Goal: Communication & Community: Answer question/provide support

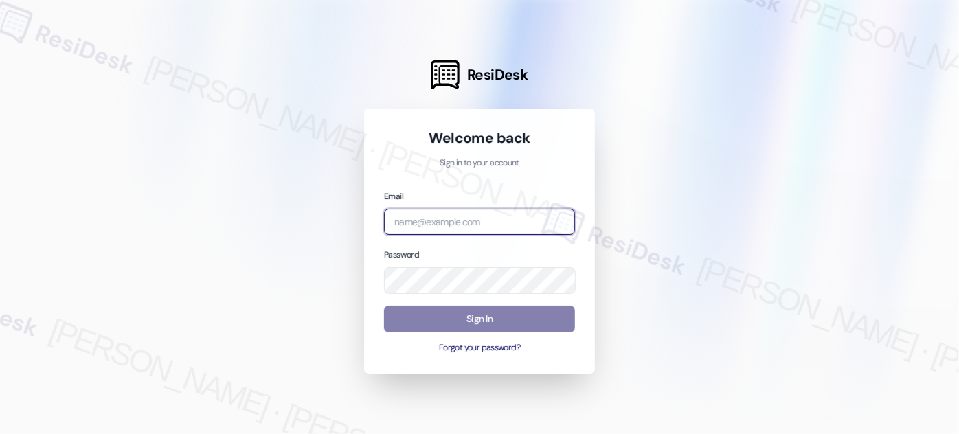
click at [418, 223] on input "email" at bounding box center [479, 222] width 191 height 27
type input "[EMAIL_ADDRESS][PERSON_NAME][PERSON_NAME][DOMAIN_NAME]"
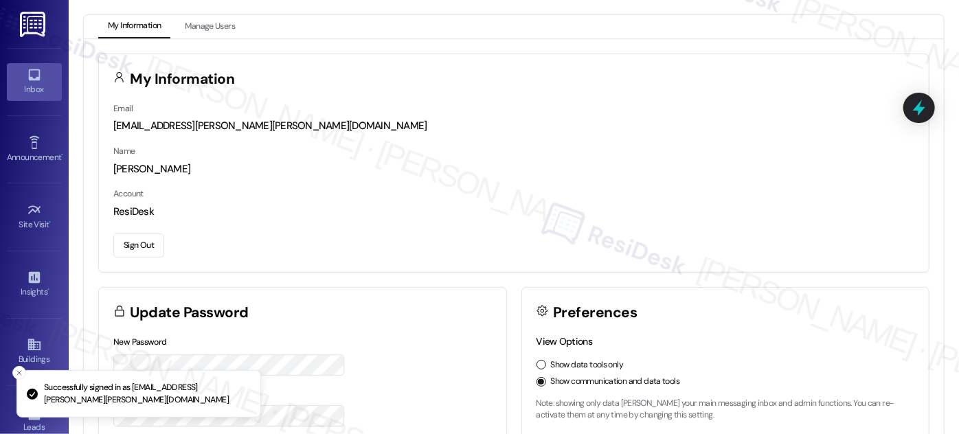
click at [27, 82] on icon at bounding box center [34, 74] width 15 height 15
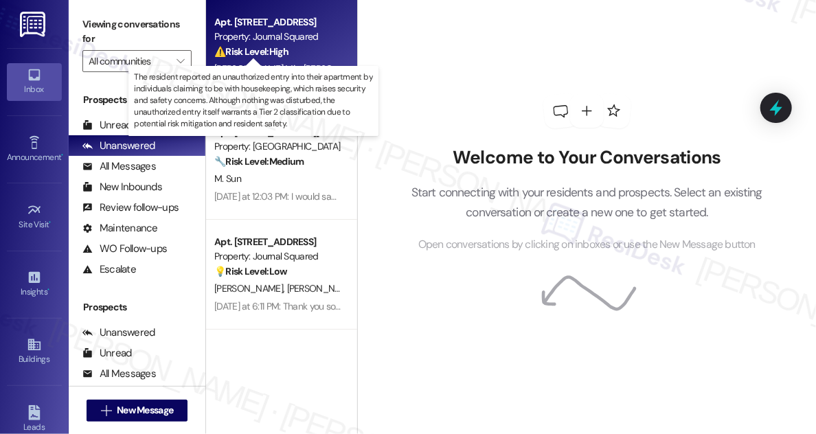
click at [289, 49] on strong "⚠️ Risk Level: High" at bounding box center [251, 51] width 74 height 12
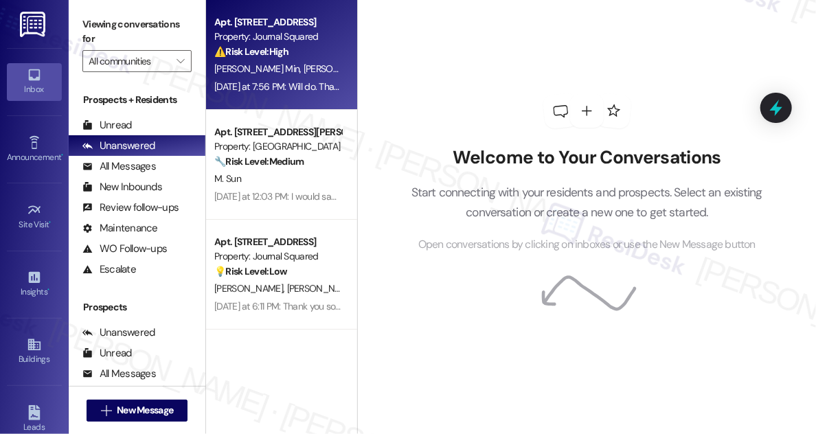
click at [324, 78] on div "[DATE] at 7:56 PM: Will do. Thank you for your close follow up with us!! [DATE]…" at bounding box center [278, 86] width 130 height 17
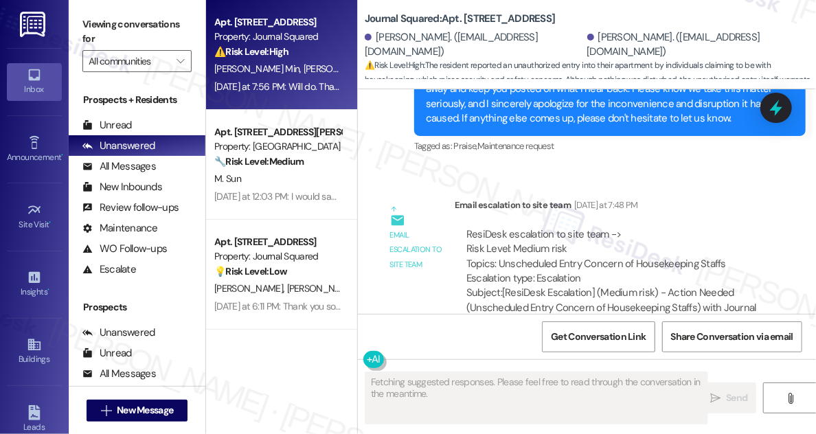
scroll to position [3096, 0]
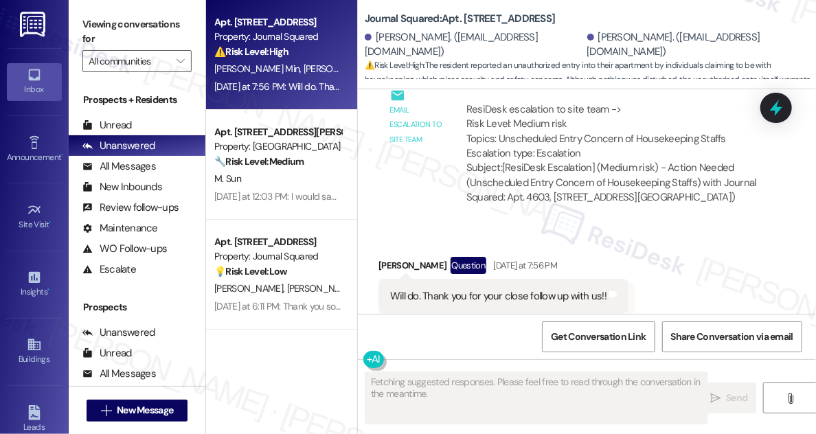
click at [507, 279] on div "Will do. Thank you for your close follow up with us!! Tags and notes" at bounding box center [504, 296] width 250 height 35
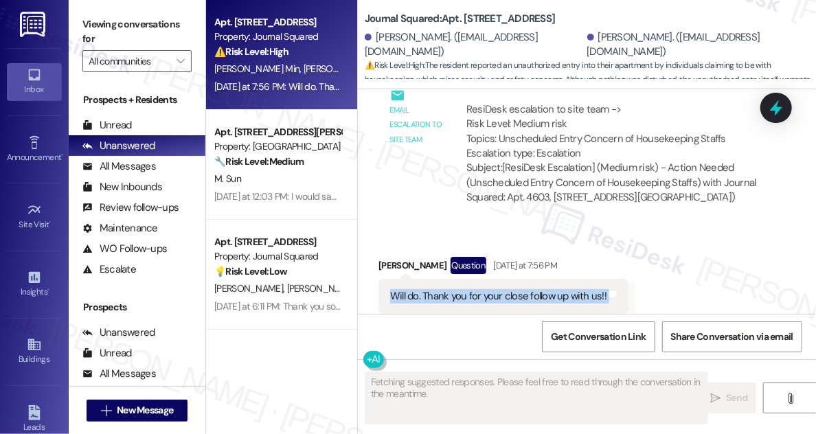
click at [507, 279] on div "Will do. Thank you for your close follow up with us!! Tags and notes" at bounding box center [504, 296] width 250 height 35
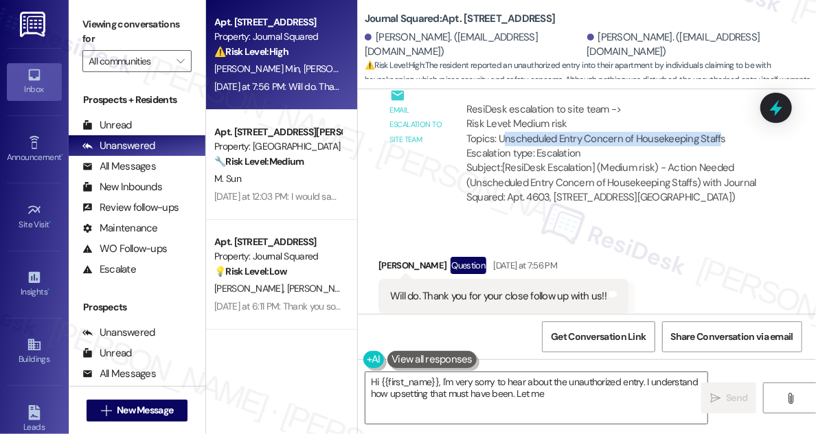
drag, startPoint x: 505, startPoint y: 108, endPoint x: 716, endPoint y: 107, distance: 210.9
click at [716, 107] on div "ResiDesk escalation to site team -> Risk Level: Medium risk Topics: Unscheduled…" at bounding box center [612, 131] width 292 height 59
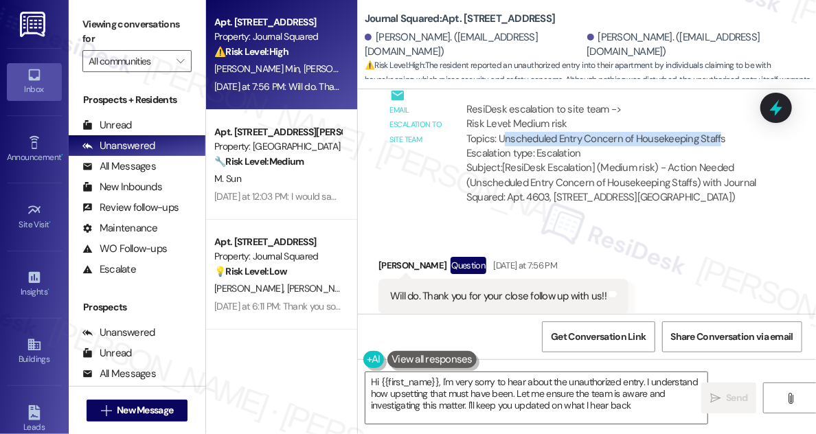
type textarea "Hi {{first_name}}, I'm very sorry to hear about the unauthorized entry. I under…"
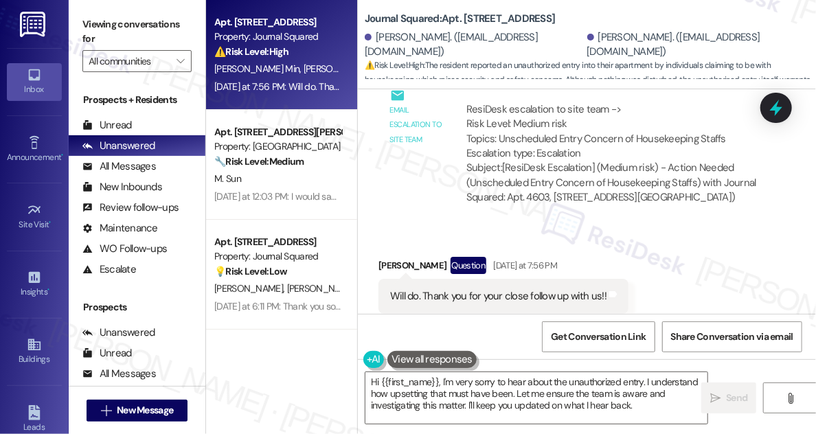
click at [727, 104] on div "ResiDesk escalation to site team -> Risk Level: Medium risk Topics: Unscheduled…" at bounding box center [612, 131] width 292 height 59
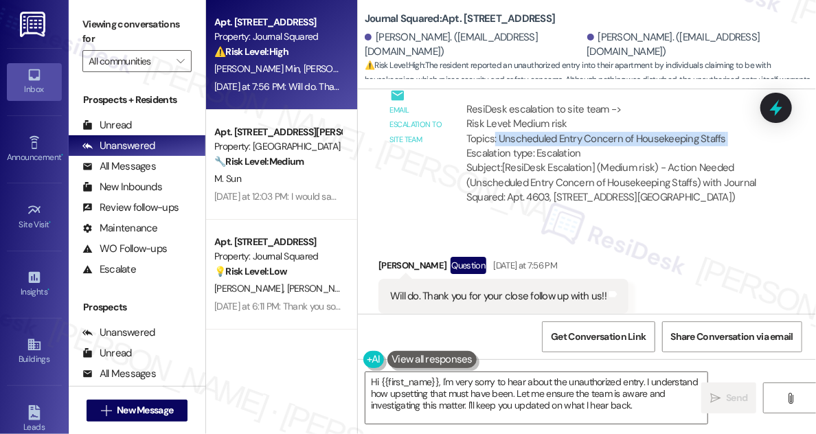
drag, startPoint x: 727, startPoint y: 104, endPoint x: 495, endPoint y: 104, distance: 232.2
click at [495, 104] on div "ResiDesk escalation to site team -> Risk Level: Medium risk Topics: Unscheduled…" at bounding box center [612, 131] width 292 height 59
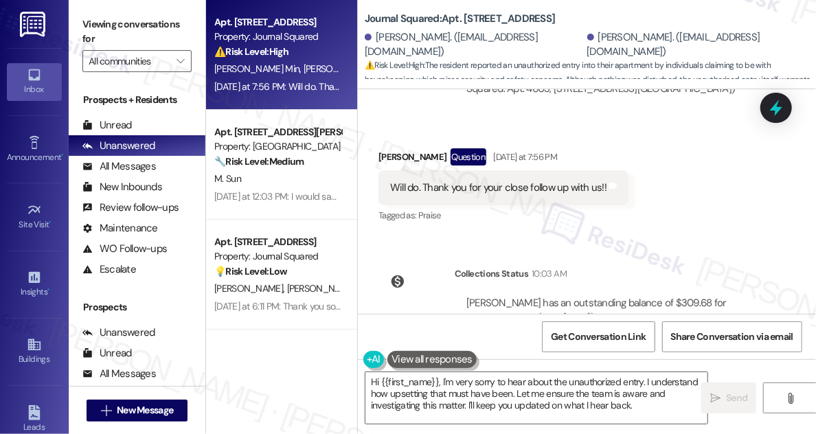
scroll to position [3175, 0]
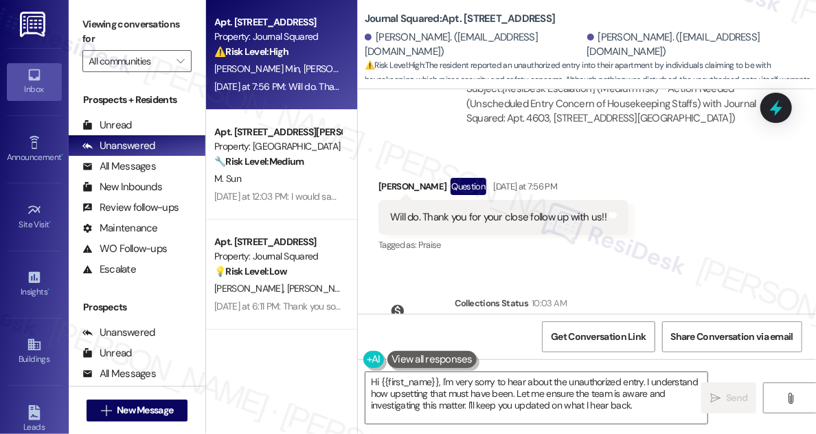
click at [506, 200] on div "Will do. Thank you for your close follow up with us!! Tags and notes" at bounding box center [504, 217] width 250 height 35
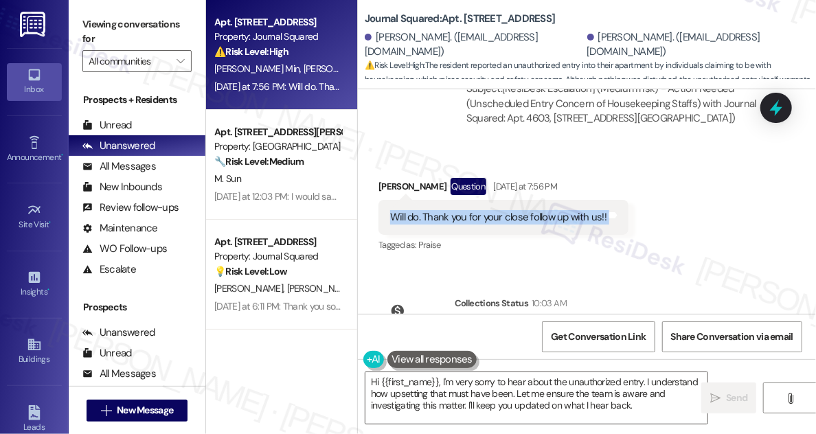
click at [506, 200] on div "Will do. Thank you for your close follow up with us!! Tags and notes" at bounding box center [504, 217] width 250 height 35
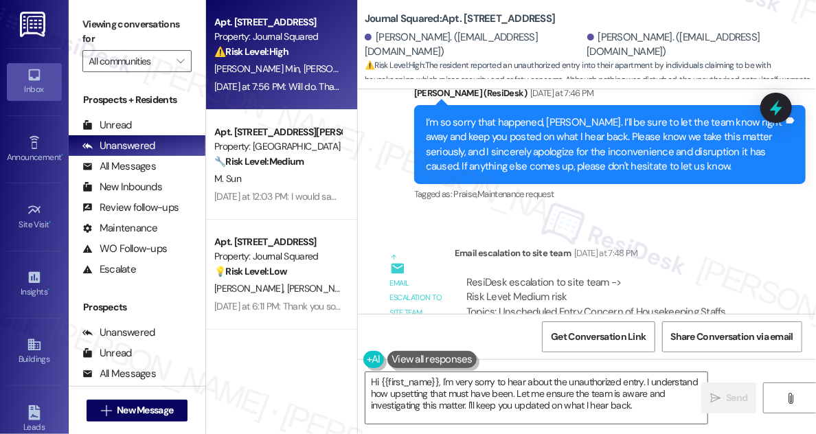
scroll to position [2862, 0]
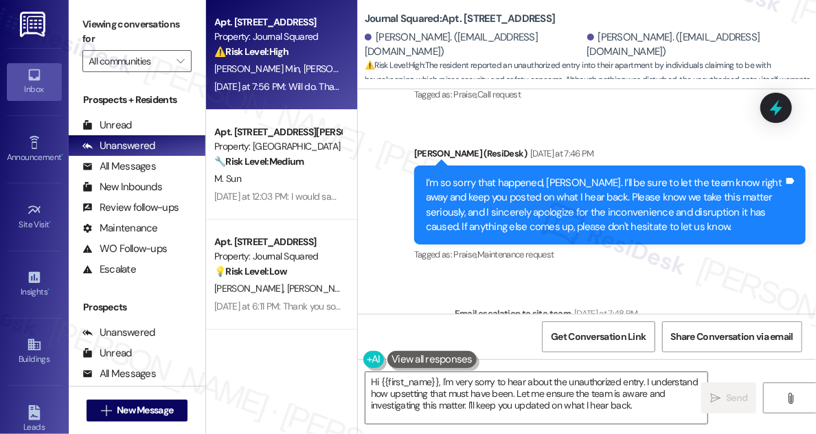
click at [480, 176] on div "I’m so sorry that happened, [PERSON_NAME]. I’ll be sure to let the team know ri…" at bounding box center [605, 205] width 358 height 59
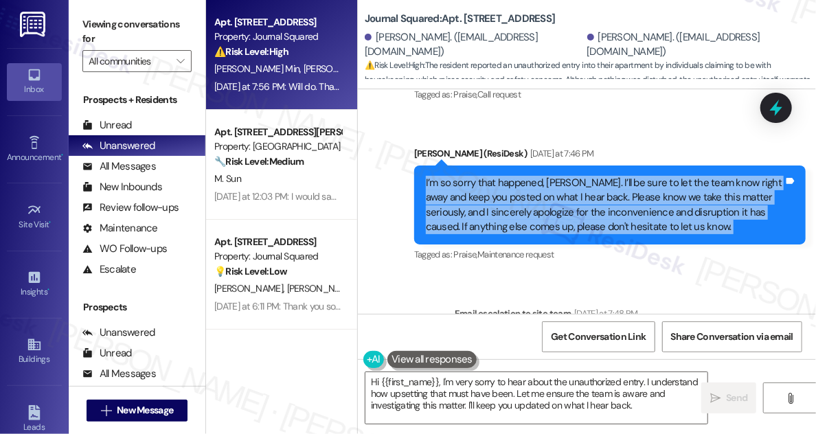
click at [480, 176] on div "I’m so sorry that happened, [PERSON_NAME]. I’ll be sure to let the team know ri…" at bounding box center [605, 205] width 358 height 59
click at [636, 176] on div "I’m so sorry that happened, [PERSON_NAME]. I’ll be sure to let the team know ri…" at bounding box center [605, 205] width 358 height 59
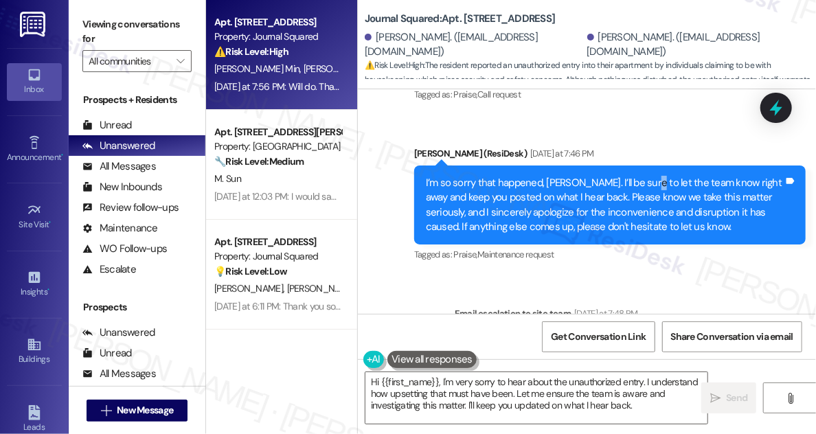
click at [636, 176] on div "I’m so sorry that happened, [PERSON_NAME]. I’ll be sure to let the team know ri…" at bounding box center [605, 205] width 358 height 59
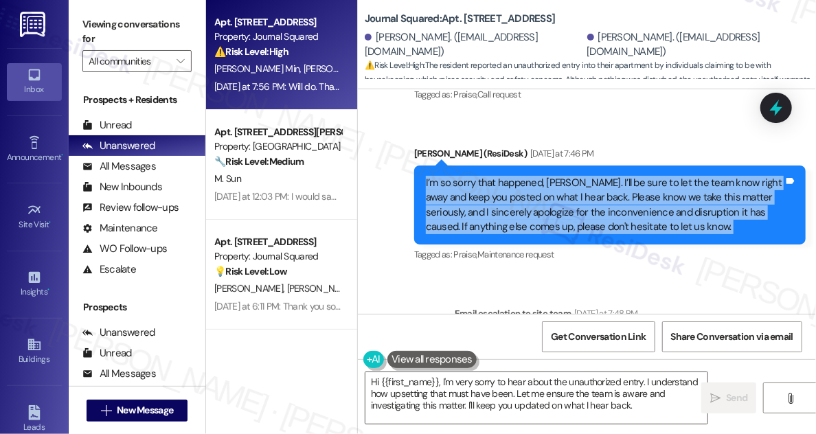
click at [636, 176] on div "I’m so sorry that happened, [PERSON_NAME]. I’ll be sure to let the team know ri…" at bounding box center [605, 205] width 358 height 59
click at [586, 176] on div "I’m so sorry that happened, [PERSON_NAME]. I’ll be sure to let the team know ri…" at bounding box center [605, 205] width 358 height 59
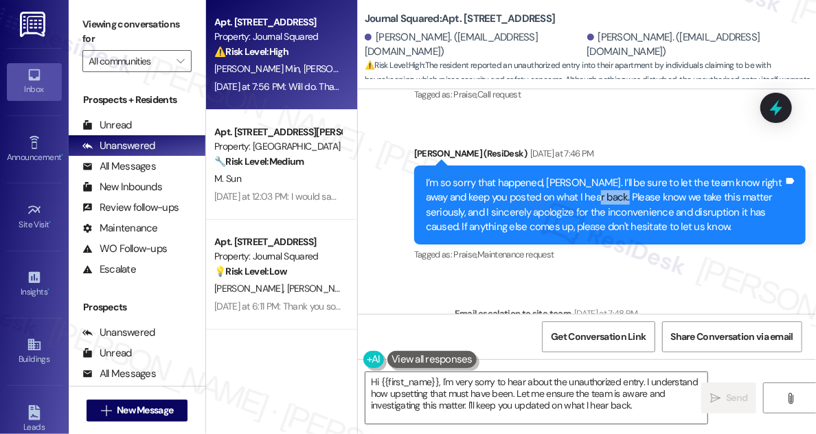
click at [586, 176] on div "I’m so sorry that happened, [PERSON_NAME]. I’ll be sure to let the team know ri…" at bounding box center [605, 205] width 358 height 59
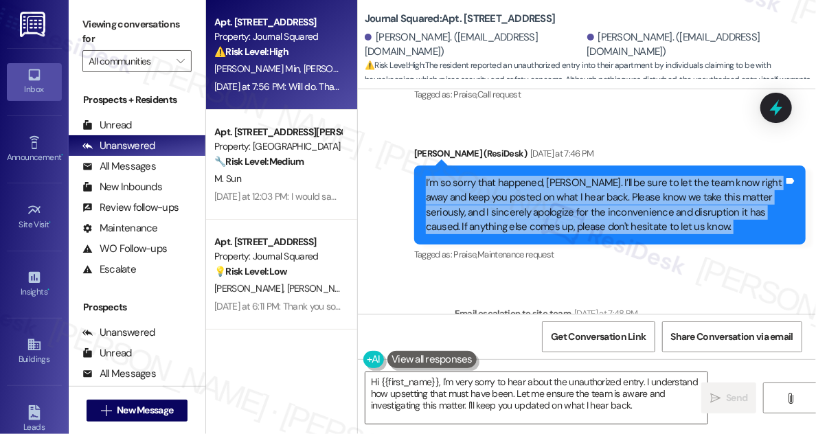
click at [586, 176] on div "I’m so sorry that happened, [PERSON_NAME]. I’ll be sure to let the team know ri…" at bounding box center [605, 205] width 358 height 59
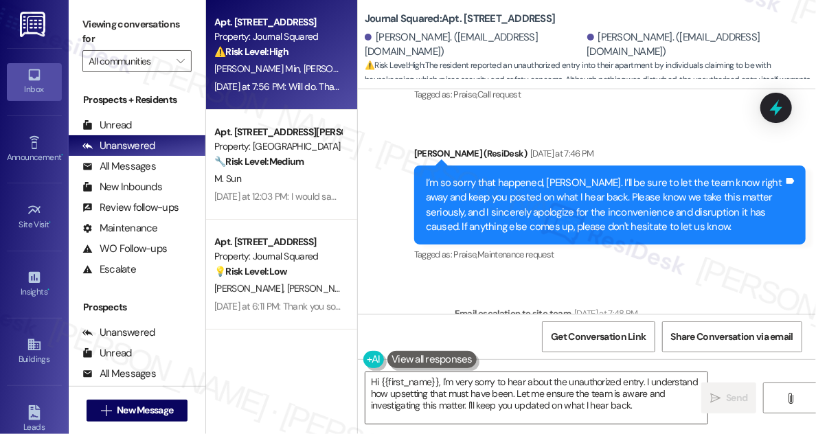
click at [639, 146] on div "[PERSON_NAME] (ResiDesk) [DATE] at 7:46 PM" at bounding box center [610, 155] width 392 height 19
click at [611, 176] on div "I’m so sorry that happened, [PERSON_NAME]. I’ll be sure to let the team know ri…" at bounding box center [605, 205] width 358 height 59
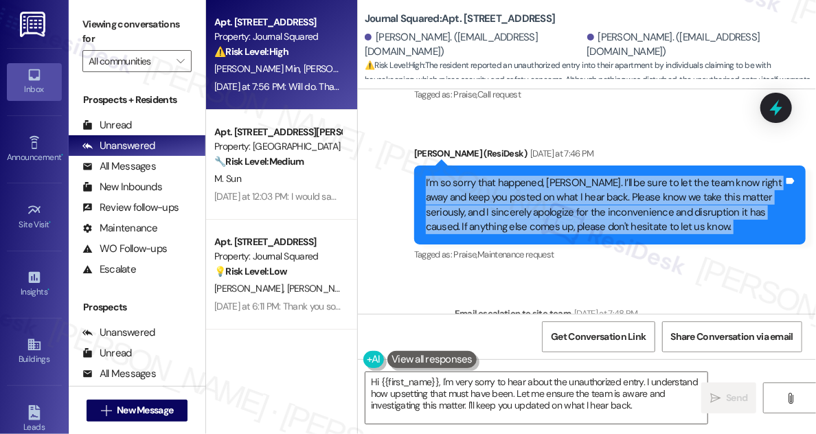
click at [611, 176] on div "I’m so sorry that happened, [PERSON_NAME]. I’ll be sure to let the team know ri…" at bounding box center [605, 205] width 358 height 59
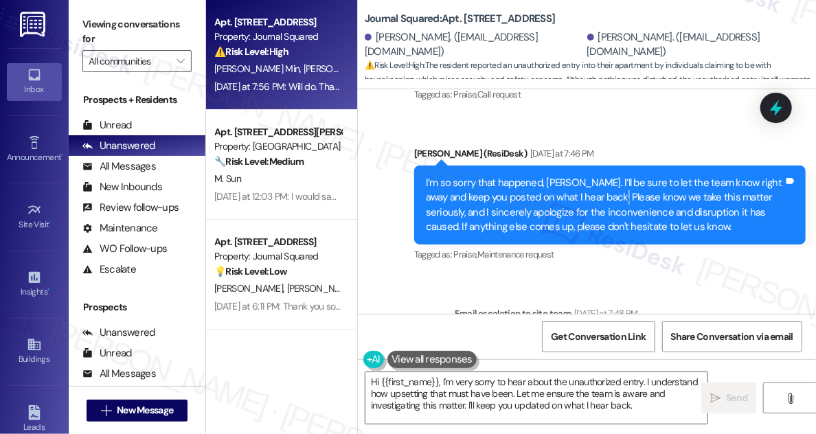
click at [611, 176] on div "I’m so sorry that happened, [PERSON_NAME]. I’ll be sure to let the team know ri…" at bounding box center [605, 205] width 358 height 59
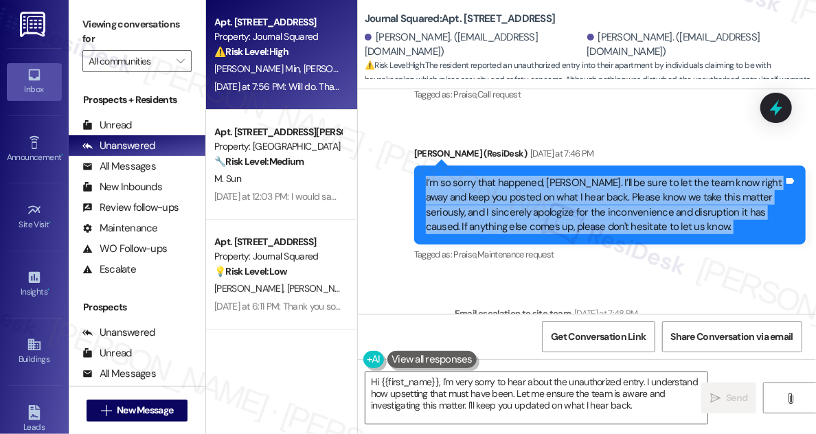
click at [611, 176] on div "I’m so sorry that happened, [PERSON_NAME]. I’ll be sure to let the team know ri…" at bounding box center [605, 205] width 358 height 59
click at [554, 176] on div "I’m so sorry that happened, [PERSON_NAME]. I’ll be sure to let the team know ri…" at bounding box center [605, 205] width 358 height 59
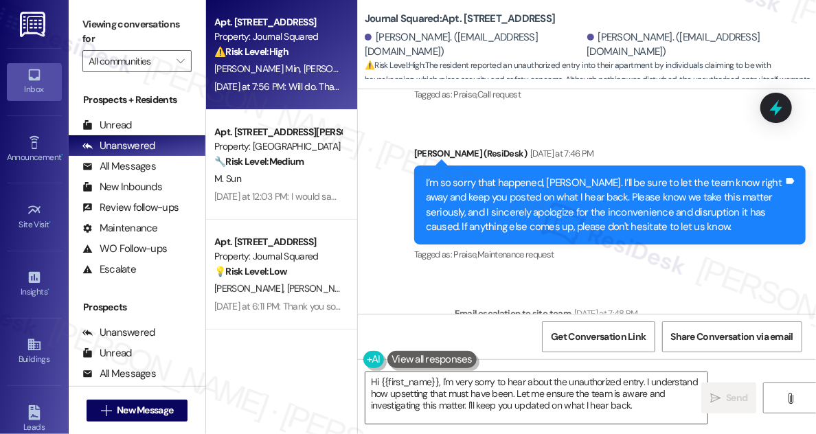
click at [554, 176] on div "I’m so sorry that happened, [PERSON_NAME]. I’ll be sure to let the team know ri…" at bounding box center [605, 205] width 358 height 59
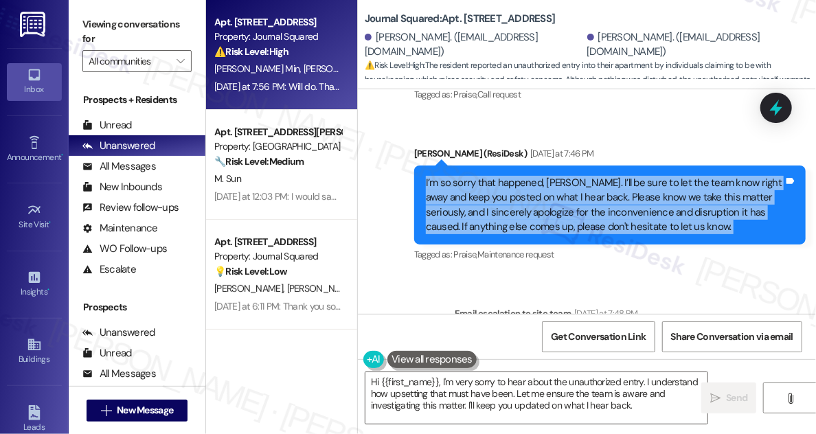
click at [554, 176] on div "I’m so sorry that happened, [PERSON_NAME]. I’ll be sure to let the team know ri…" at bounding box center [605, 205] width 358 height 59
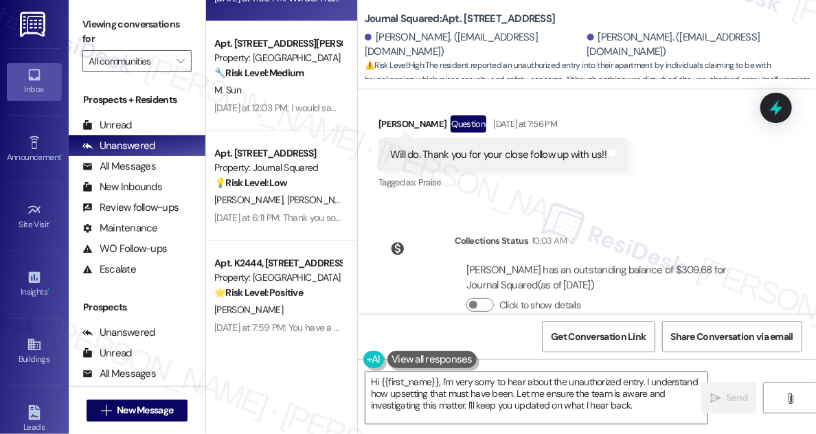
scroll to position [0, 0]
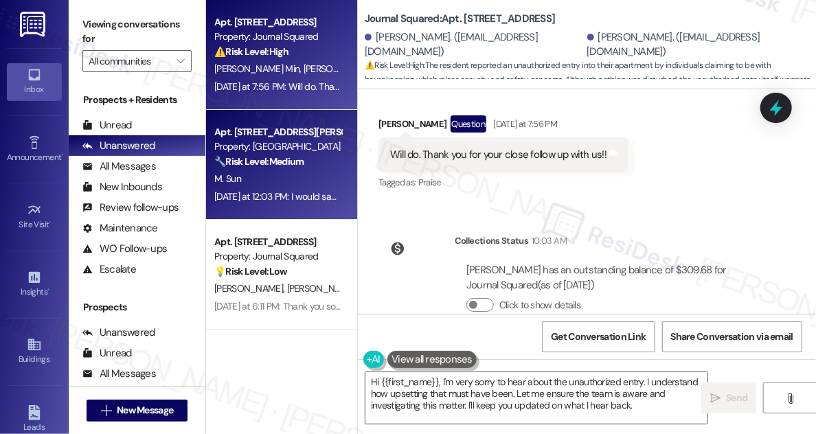
click at [311, 163] on div "🔧 Risk Level: Medium The resident is providing feedback on their living experie…" at bounding box center [277, 162] width 127 height 14
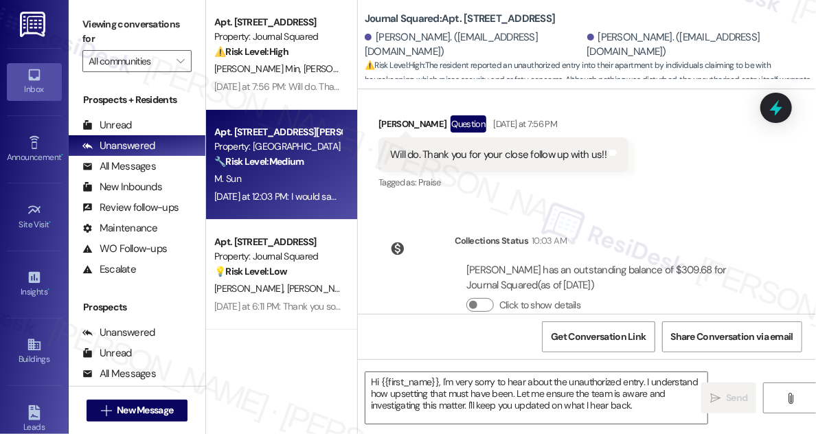
type textarea "Fetching suggested responses. Please feel free to read through the conversation…"
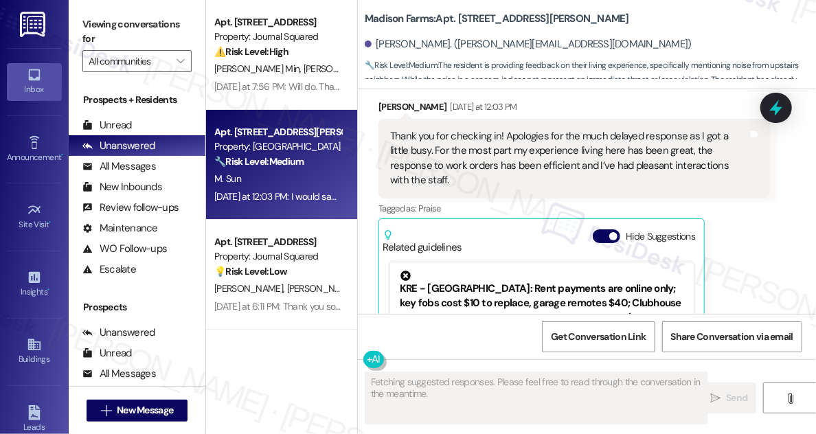
scroll to position [697, 0]
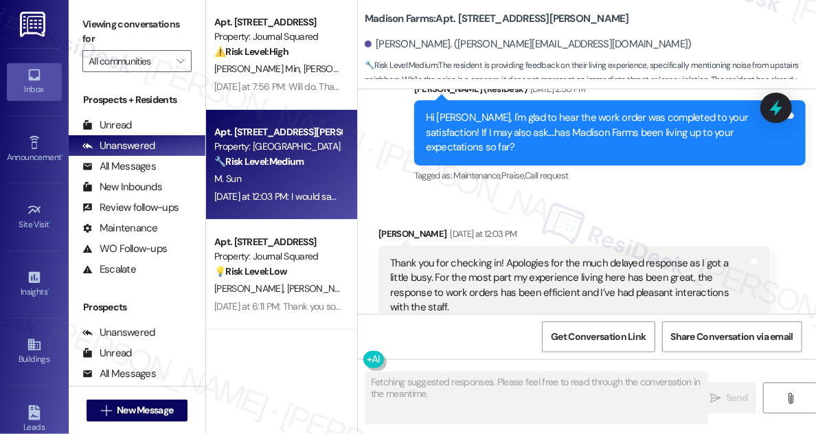
click at [510, 122] on div "Hi [PERSON_NAME], I'm glad to hear the work order was completed to your satisfa…" at bounding box center [605, 133] width 358 height 44
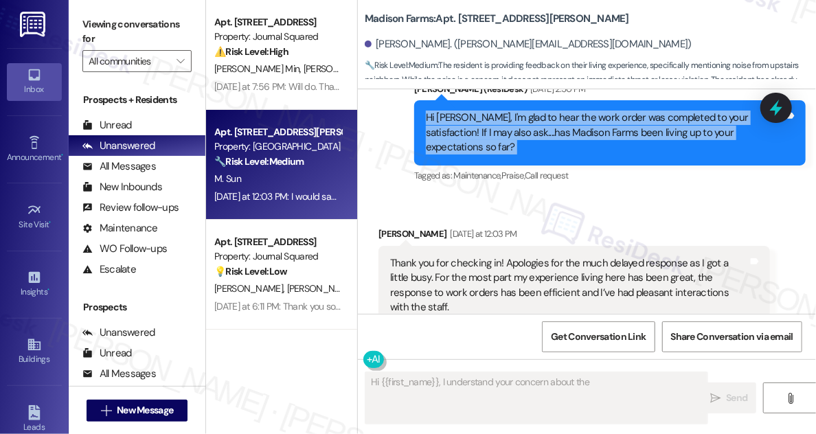
click at [510, 122] on div "Hi [PERSON_NAME], I'm glad to hear the work order was completed to your satisfa…" at bounding box center [605, 133] width 358 height 44
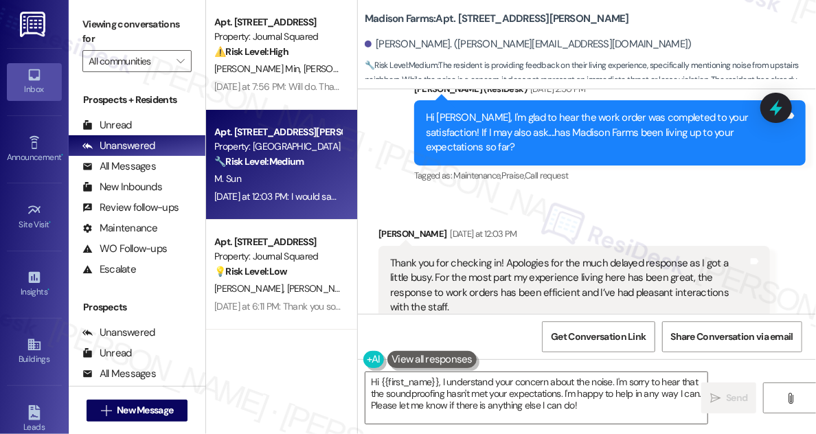
click at [634, 256] on div "Thank you for checking in! Apologies for the much delayed response as I got a l…" at bounding box center [569, 285] width 358 height 59
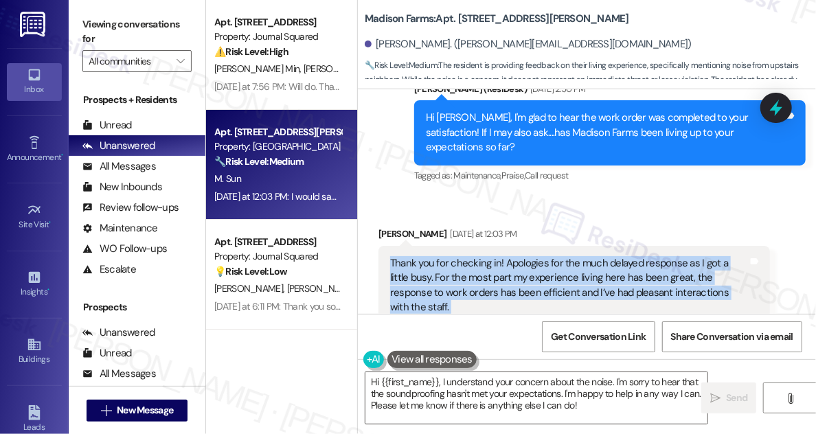
click at [634, 256] on div "Thank you for checking in! Apologies for the much delayed response as I got a l…" at bounding box center [569, 285] width 358 height 59
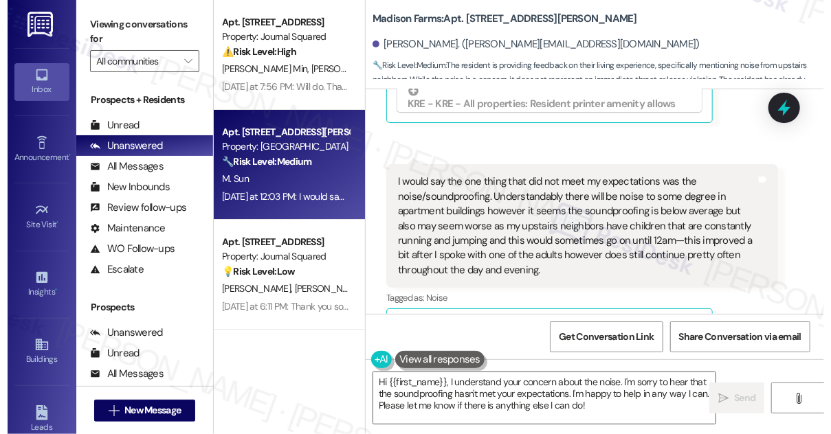
scroll to position [1134, 0]
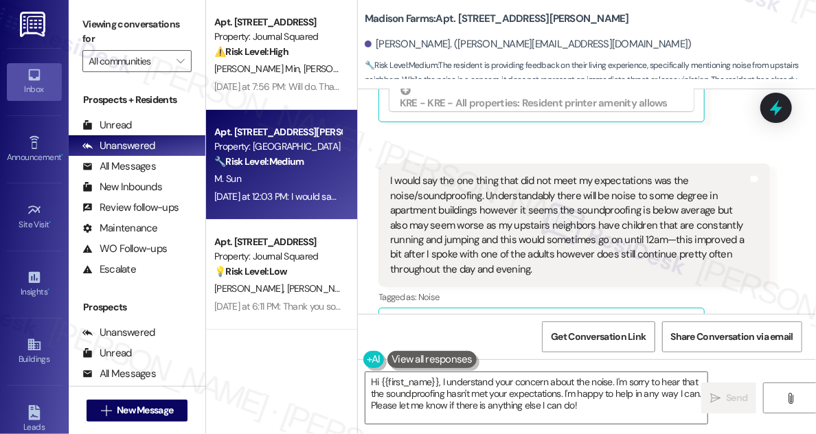
click at [491, 174] on div "I would say the one thing that did not meet my expectations was the noise/sound…" at bounding box center [569, 225] width 358 height 103
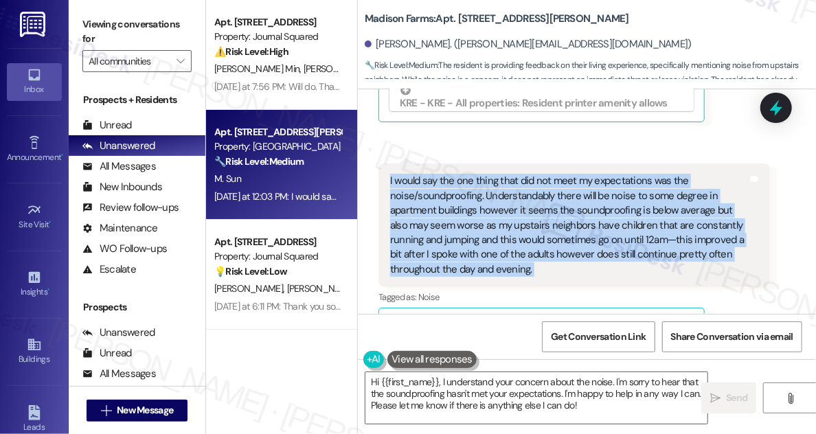
click at [491, 174] on div "I would say the one thing that did not meet my expectations was the noise/sound…" at bounding box center [569, 225] width 358 height 103
click at [488, 200] on div "I would say the one thing that did not meet my expectations was the noise/sound…" at bounding box center [569, 225] width 358 height 103
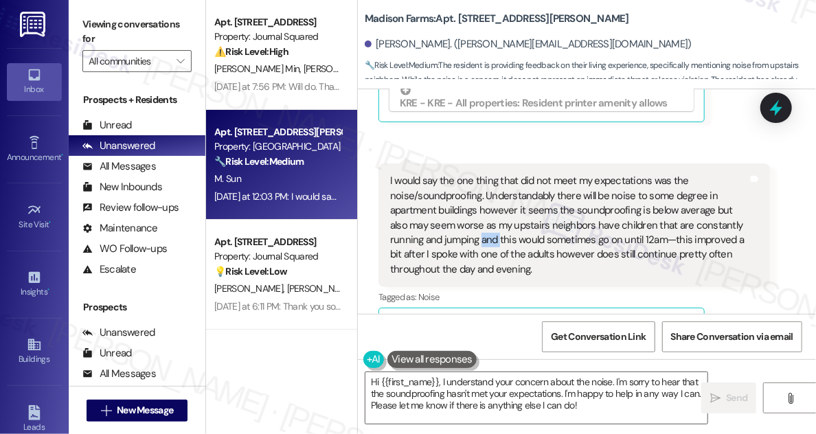
click at [488, 200] on div "I would say the one thing that did not meet my expectations was the noise/sound…" at bounding box center [569, 225] width 358 height 103
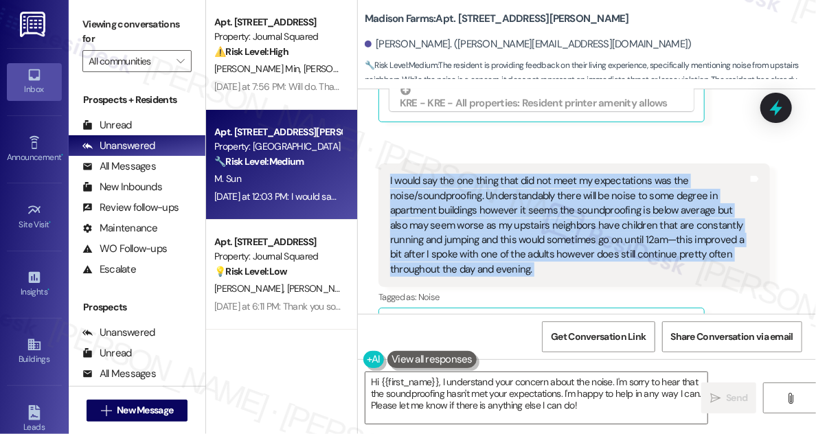
click at [488, 200] on div "I would say the one thing that did not meet my expectations was the noise/sound…" at bounding box center [569, 225] width 358 height 103
click at [505, 378] on textarea "Hi {{first_name}}, I understand your concern about the noise. I'm sorry to hear…" at bounding box center [536, 398] width 342 height 52
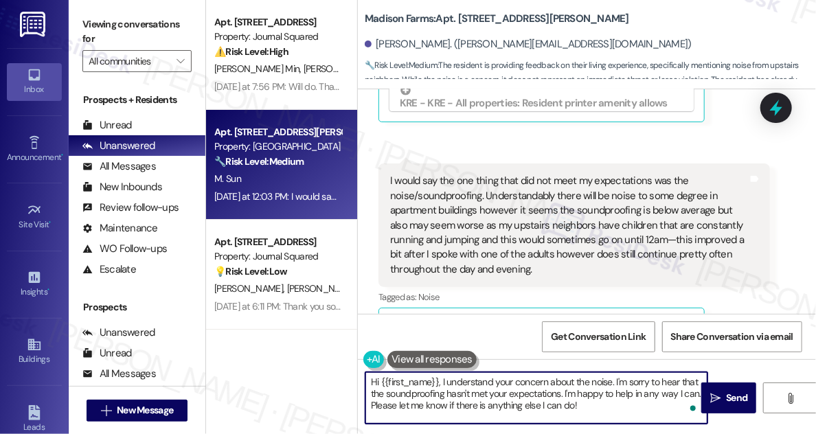
drag, startPoint x: 525, startPoint y: 385, endPoint x: 589, endPoint y: 390, distance: 64.1
click at [589, 390] on textarea "Hi {{first_name}}, I understand your concern about the noise. I'm sorry to hear…" at bounding box center [536, 398] width 342 height 52
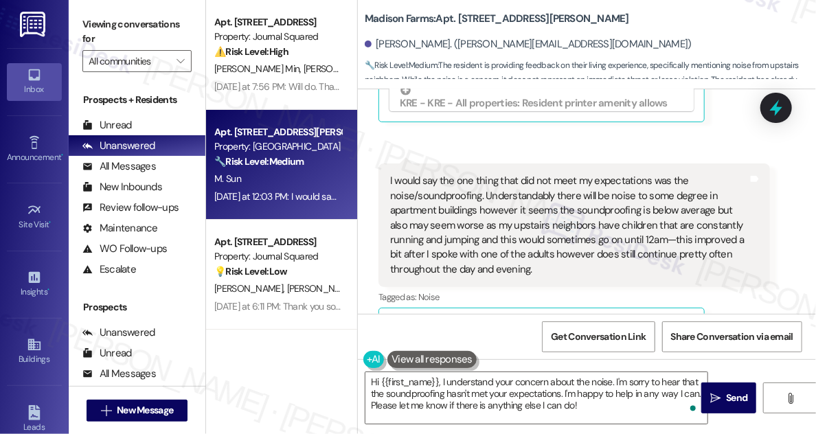
click at [534, 174] on div "I would say the one thing that did not meet my expectations was the noise/sound…" at bounding box center [569, 225] width 358 height 103
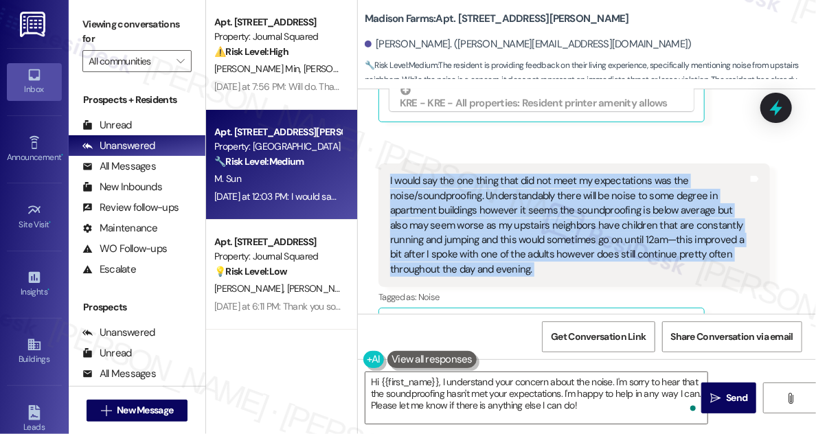
click at [534, 174] on div "I would say the one thing that did not meet my expectations was the noise/sound…" at bounding box center [569, 225] width 358 height 103
copy div "I would say the one thing that did not meet my expectations was the noise/sound…"
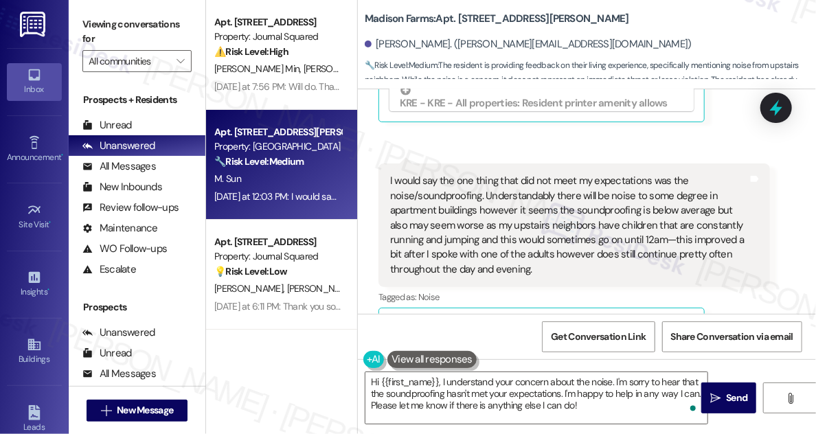
click at [120, 23] on label "Viewing conversations for" at bounding box center [136, 32] width 109 height 36
click at [127, 25] on label "Viewing conversations for" at bounding box center [136, 32] width 109 height 36
click at [572, 373] on textarea "Hi {{first_name}}, I understand your concern about the noise. I'm sorry to hear…" at bounding box center [536, 398] width 342 height 52
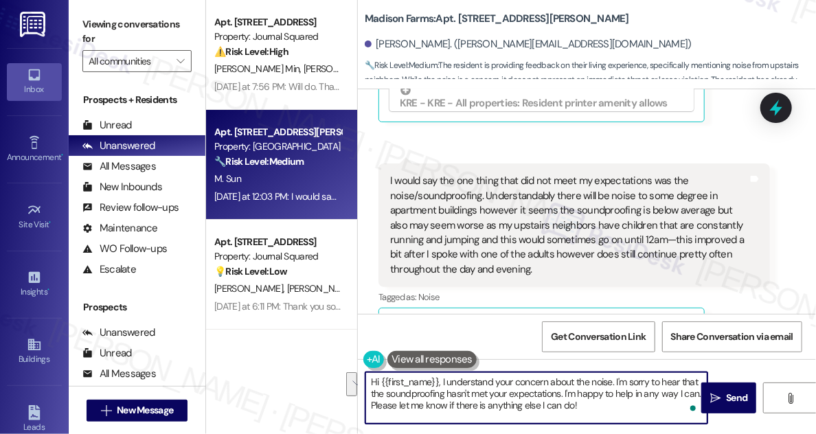
drag, startPoint x: 601, startPoint y: 405, endPoint x: 566, endPoint y: 395, distance: 36.5
click at [566, 395] on textarea "Hi {{first_name}}, I understand your concern about the noise. I'm sorry to hear…" at bounding box center [536, 398] width 342 height 52
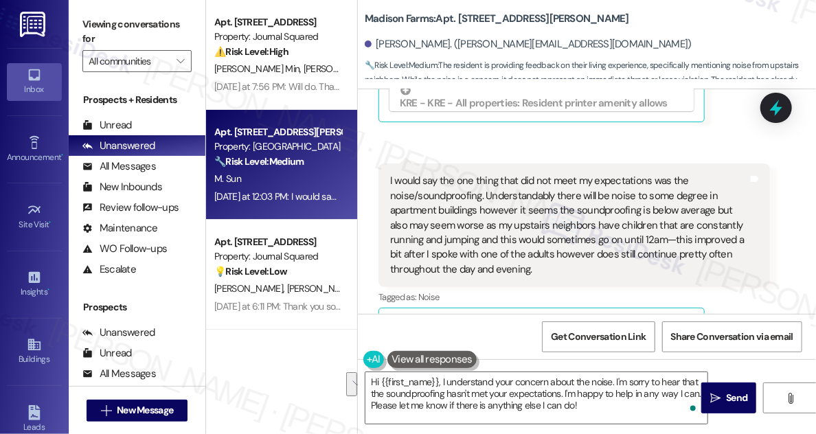
click at [73, 19] on div "Viewing conversations for All communities " at bounding box center [137, 43] width 137 height 86
click at [456, 187] on div "I would say the one thing that did not meet my expectations was the noise/sound…" at bounding box center [569, 225] width 358 height 103
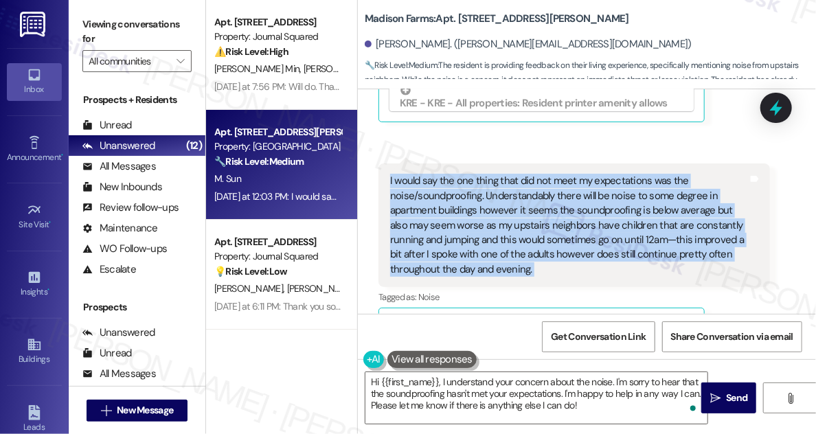
click at [456, 187] on div "I would say the one thing that did not meet my expectations was the noise/sound…" at bounding box center [569, 225] width 358 height 103
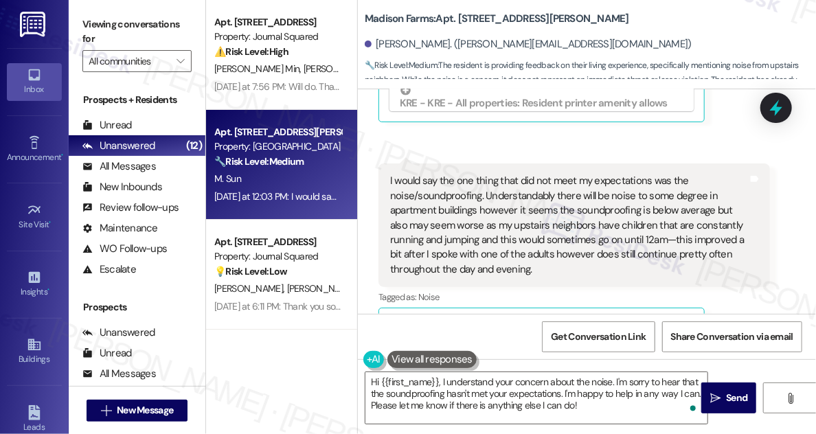
click at [124, 25] on label "Viewing conversations for" at bounding box center [136, 32] width 109 height 36
click at [512, 164] on div "I would say the one thing that did not meet my expectations was the noise/sound…" at bounding box center [575, 226] width 392 height 124
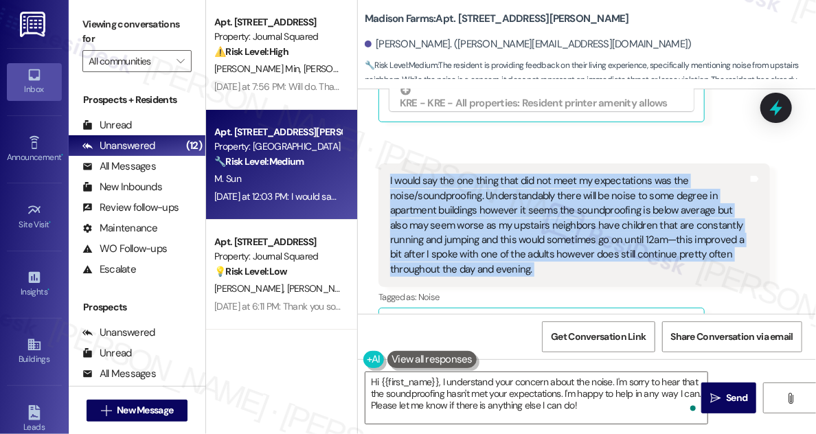
click at [512, 164] on div "I would say the one thing that did not meet my expectations was the noise/sound…" at bounding box center [575, 226] width 392 height 124
click at [544, 174] on div "I would say the one thing that did not meet my expectations was the noise/sound…" at bounding box center [569, 225] width 358 height 103
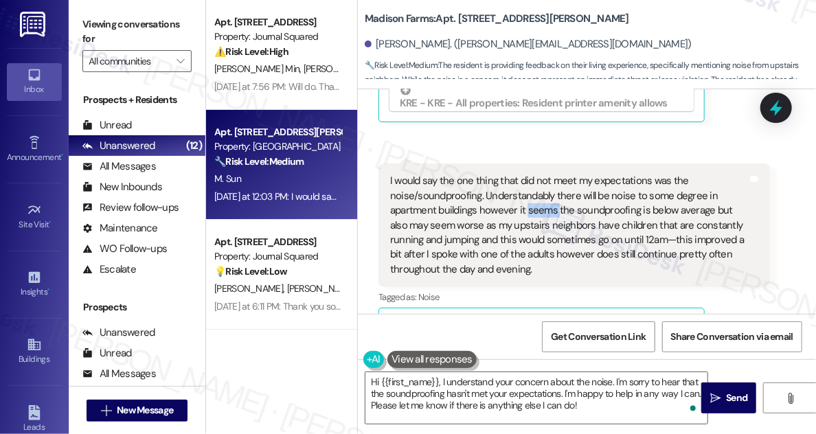
click at [544, 174] on div "I would say the one thing that did not meet my expectations was the noise/sound…" at bounding box center [569, 225] width 358 height 103
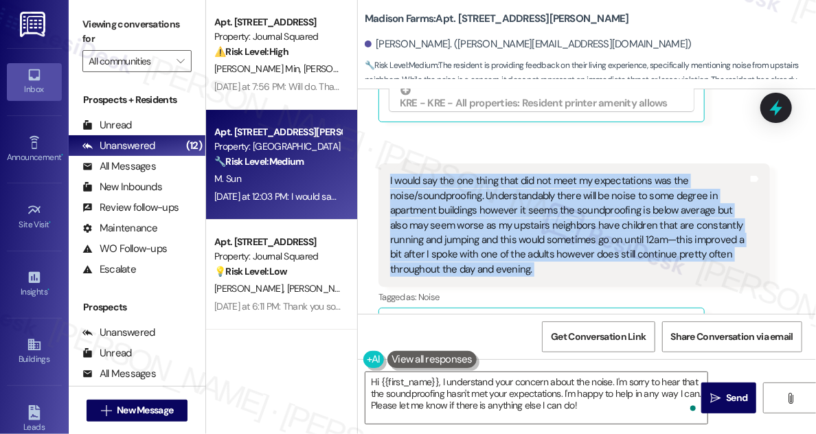
click at [544, 174] on div "I would say the one thing that did not meet my expectations was the noise/sound…" at bounding box center [569, 225] width 358 height 103
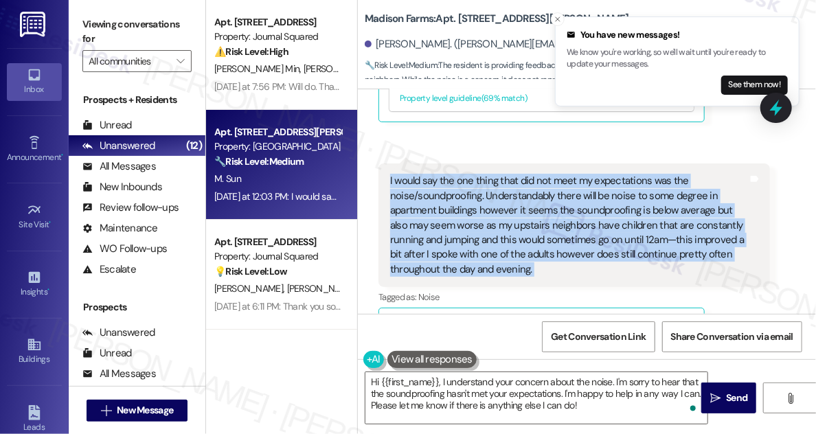
click at [462, 174] on div "I would say the one thing that did not meet my expectations was the noise/sound…" at bounding box center [569, 225] width 358 height 103
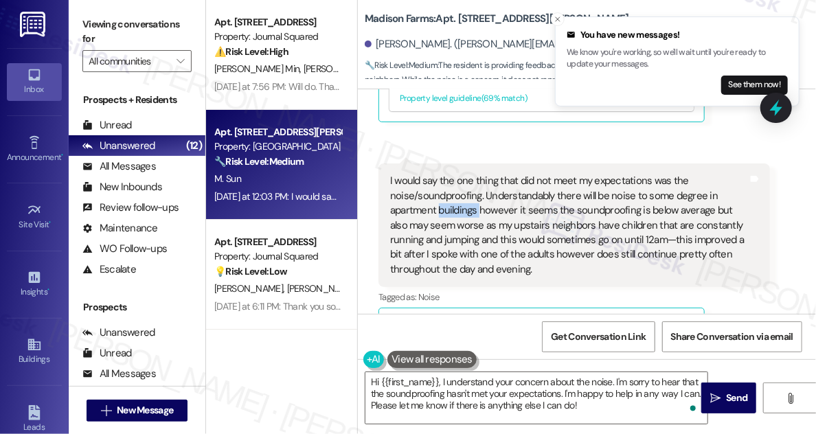
click at [462, 174] on div "I would say the one thing that did not meet my expectations was the noise/sound…" at bounding box center [569, 225] width 358 height 103
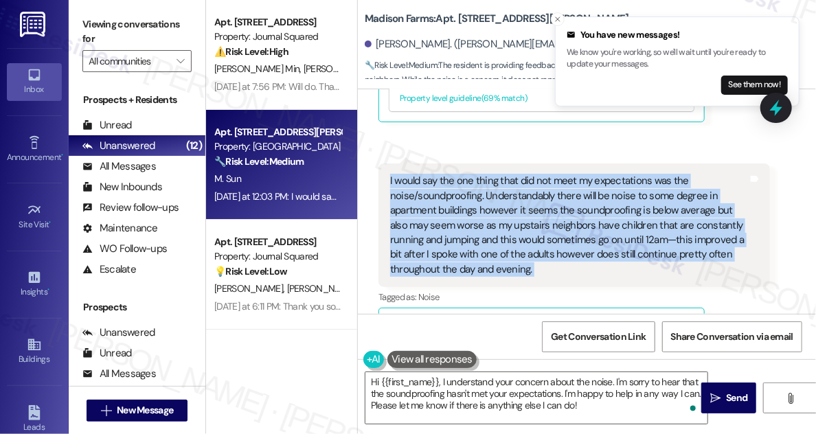
click at [461, 174] on div "I would say the one thing that did not meet my expectations was the noise/sound…" at bounding box center [569, 225] width 358 height 103
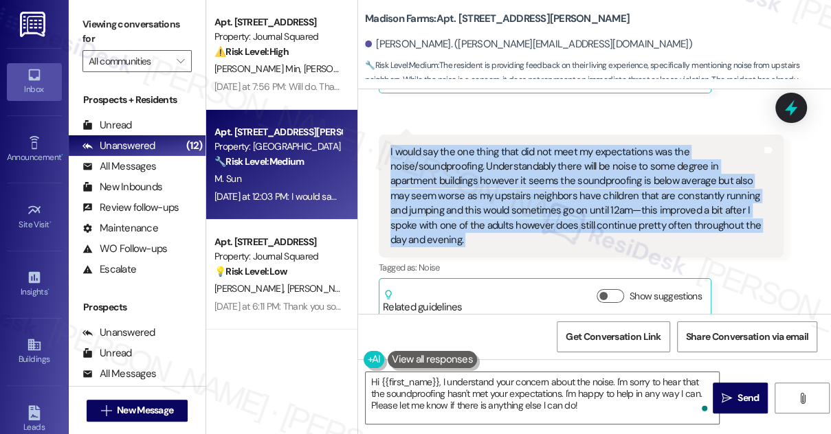
drag, startPoint x: 104, startPoint y: 34, endPoint x: 119, endPoint y: 36, distance: 15.2
click at [104, 34] on label "Viewing conversations for" at bounding box center [136, 32] width 109 height 36
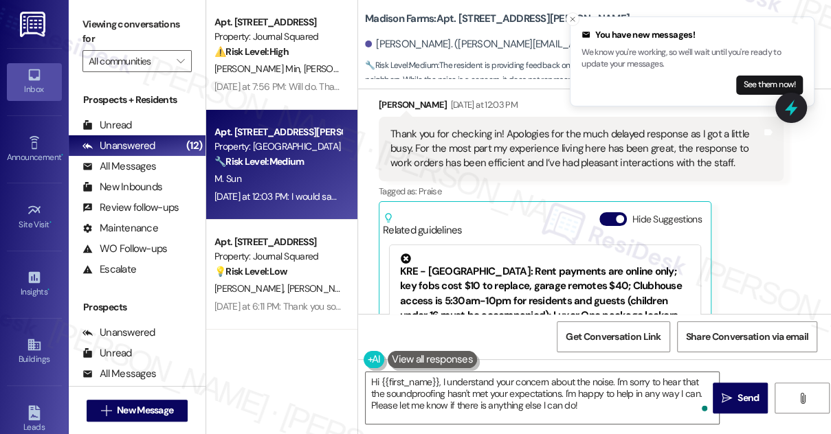
scroll to position [687, 0]
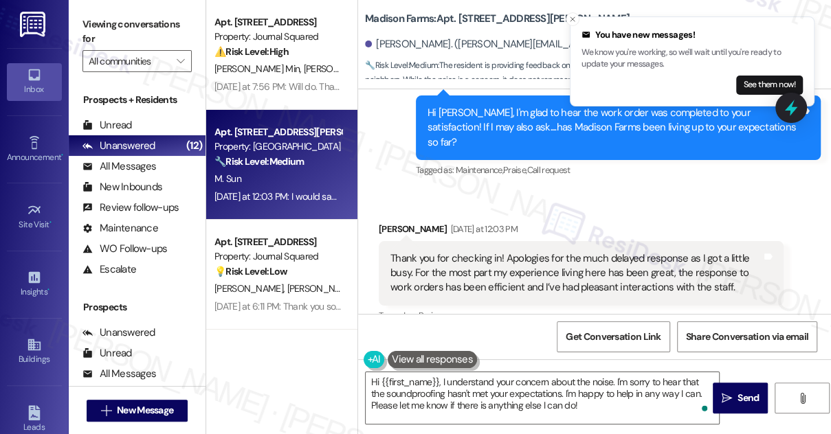
click at [584, 251] on div "Thank you for checking in! Apologies for the much delayed response as I got a l…" at bounding box center [575, 273] width 371 height 44
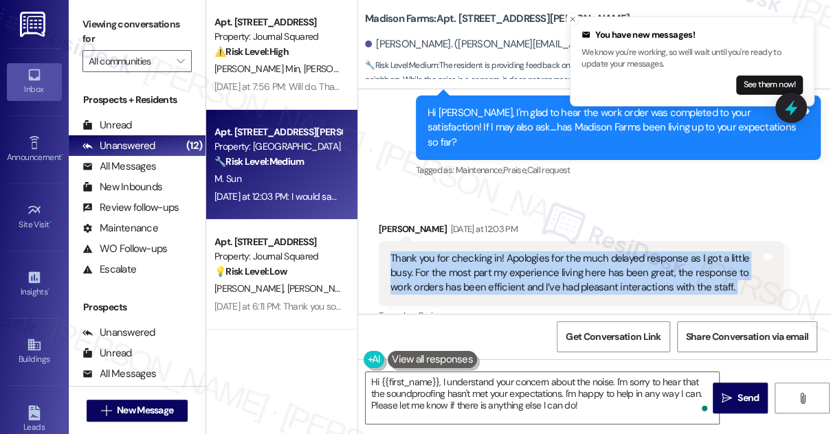
click at [584, 251] on div "Thank you for checking in! Apologies for the much delayed response as I got a l…" at bounding box center [575, 273] width 371 height 44
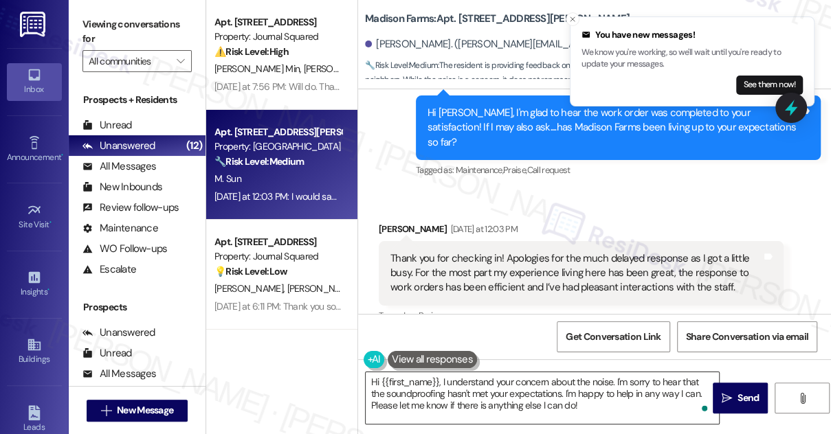
click at [442, 381] on textarea "Hi {{first_name}}, I understand your concern about the noise. I'm sorry to hear…" at bounding box center [541, 398] width 353 height 52
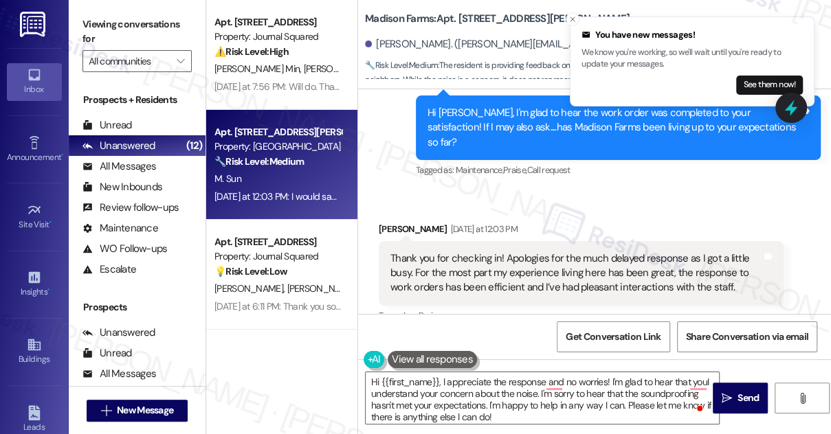
click at [119, 20] on label "Viewing conversations for" at bounding box center [136, 32] width 109 height 36
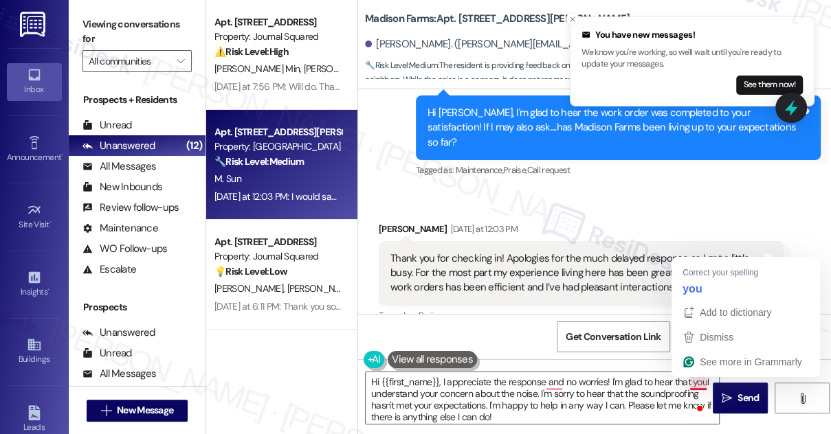
click at [551, 251] on div "Thank you for checking in! Apologies for the much delayed response as I got a l…" at bounding box center [575, 273] width 371 height 44
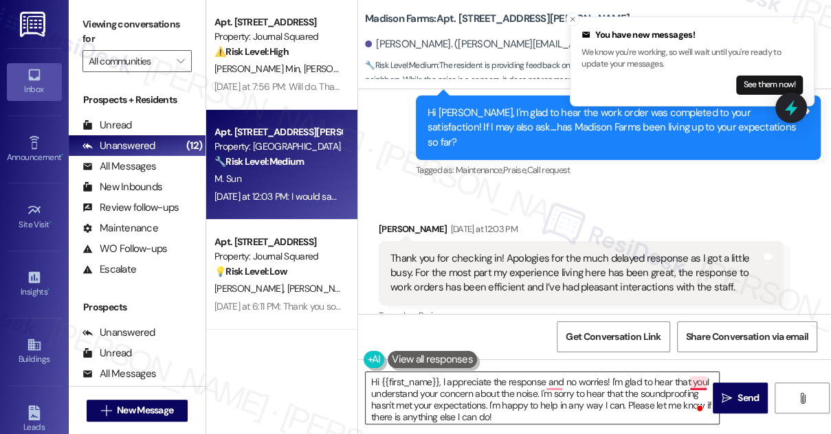
click at [696, 381] on textarea "Hi {{first_name}}, I appreciate the response and no worries! I'm glad to hear t…" at bounding box center [541, 398] width 353 height 52
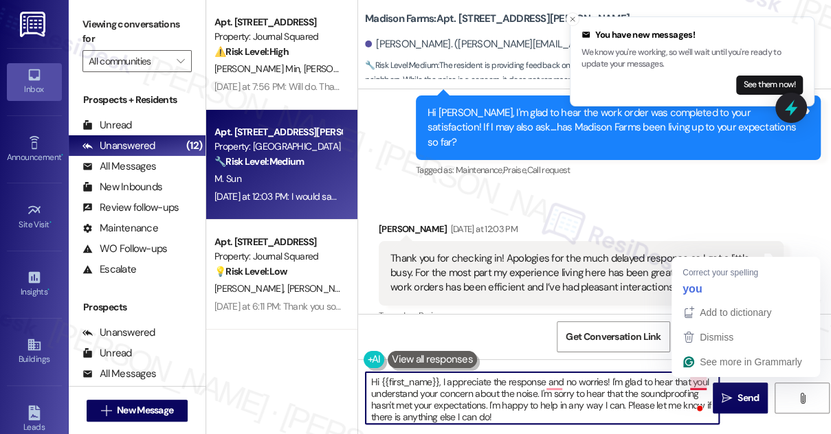
click at [696, 381] on textarea "Hi {{first_name}}, I appreciate the response and no worries! I'm glad to hear t…" at bounding box center [541, 398] width 353 height 52
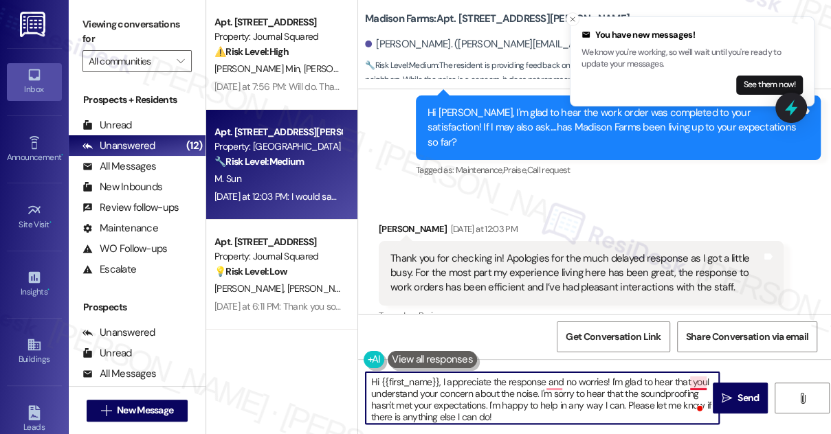
click at [696, 383] on textarea "Hi {{first_name}}, I appreciate the response and no worries! I'm glad to hear t…" at bounding box center [541, 398] width 353 height 52
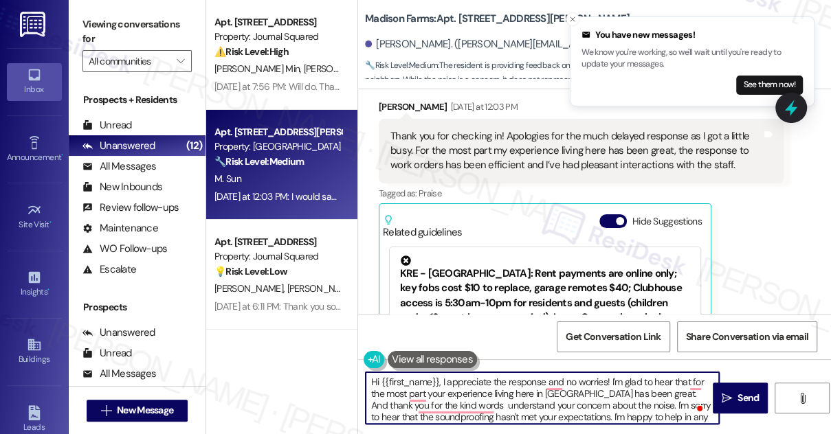
scroll to position [811, 0]
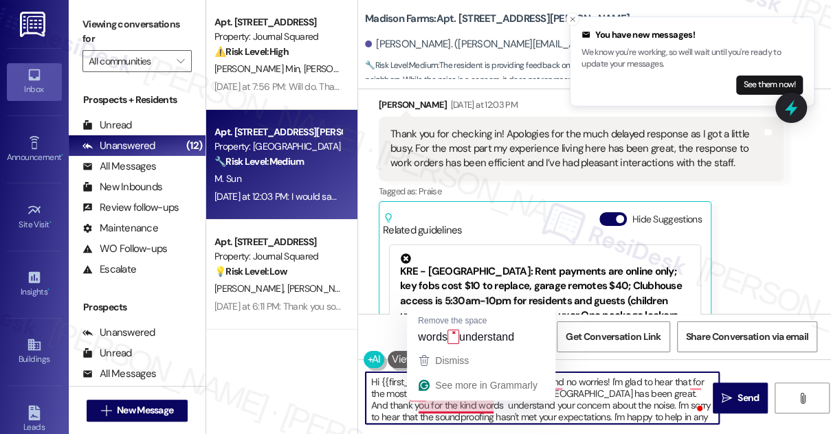
click at [442, 405] on textarea "Hi {{first_name}}, I appreciate the response and no worries! I'm glad to hear t…" at bounding box center [541, 398] width 353 height 52
click at [445, 406] on textarea "Hi {{first_name}}, I appreciate the response and no worries! I'm glad to hear t…" at bounding box center [541, 398] width 353 height 52
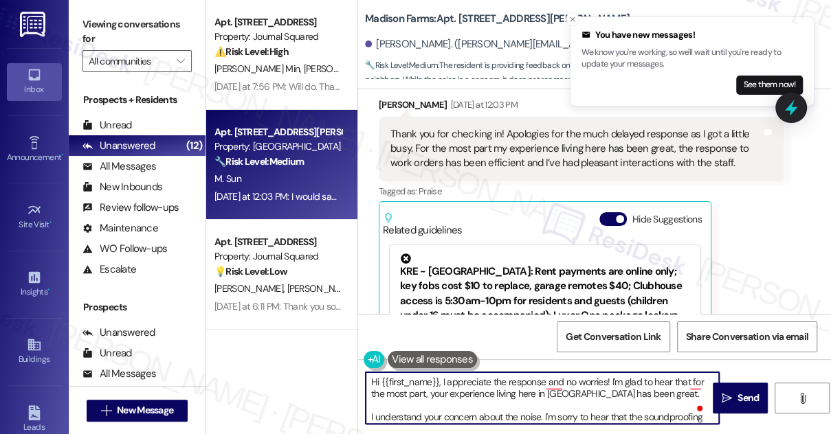
click at [543, 388] on textarea "Hi {{first_name}}, I appreciate the response and no worries! I'm glad to hear t…" at bounding box center [541, 398] width 353 height 52
click at [440, 392] on textarea "Hi {{first_name}}, I appreciate the response, and no worries! I'm glad to hear …" at bounding box center [541, 398] width 353 height 52
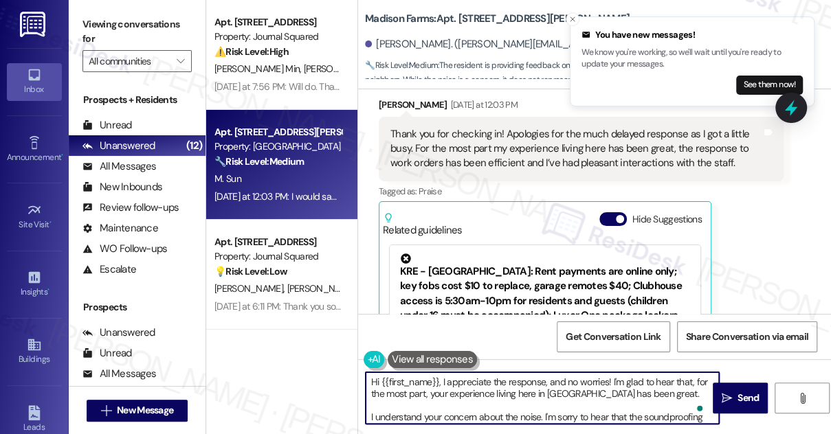
click at [440, 392] on textarea "Hi {{first_name}}, I appreciate the response, and no worries! I'm glad to hear …" at bounding box center [541, 398] width 353 height 52
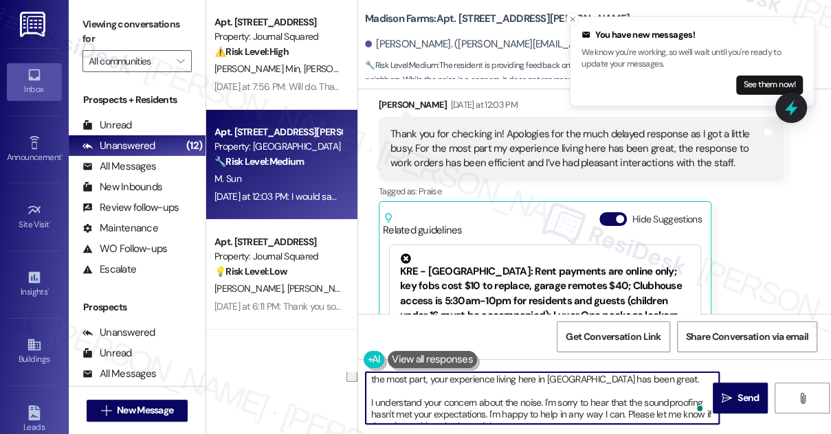
scroll to position [27, 0]
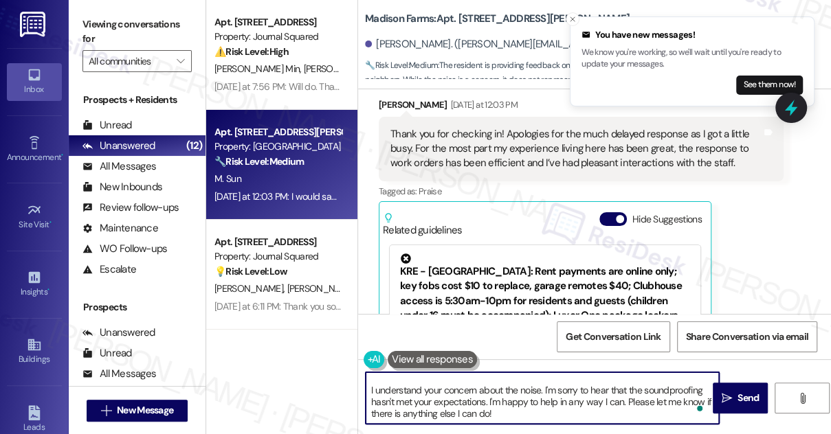
drag, startPoint x: 374, startPoint y: 390, endPoint x: 506, endPoint y: 384, distance: 131.3
click at [506, 384] on textarea "Hi {{first_name}}, I appreciate the response, and no worries! I'm glad to hear …" at bounding box center [541, 398] width 353 height 52
click at [499, 391] on textarea "Hi {{first_name}}, I appreciate the response, and no worries! I'm glad to hear …" at bounding box center [541, 398] width 353 height 52
click at [544, 411] on textarea "Hi {{first_name}}, I appreciate the response, and no worries! I'm glad to hear …" at bounding box center [541, 398] width 353 height 52
click at [494, 388] on textarea "Hi {{first_name}}, I appreciate the response, and no worries! I'm glad to hear …" at bounding box center [541, 398] width 353 height 52
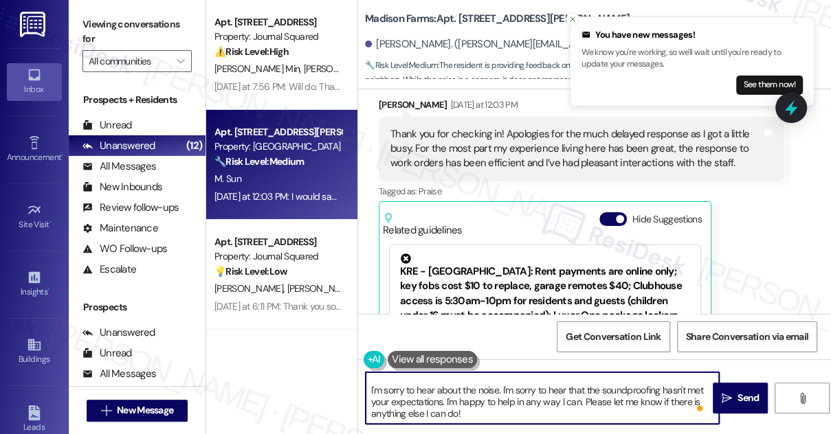
click at [494, 388] on textarea "Hi {{first_name}}, I appreciate the response, and no worries! I'm glad to hear …" at bounding box center [541, 398] width 353 height 52
click at [526, 387] on textarea "Hi {{first_name}}, I appreciate the response, and no worries! I'm glad to hear …" at bounding box center [541, 398] width 353 height 52
drag, startPoint x: 567, startPoint y: 390, endPoint x: 498, endPoint y: 391, distance: 69.4
click at [498, 391] on textarea "Hi {{first_name}}, I appreciate the response, and no worries! I'm glad to hear …" at bounding box center [541, 398] width 353 height 52
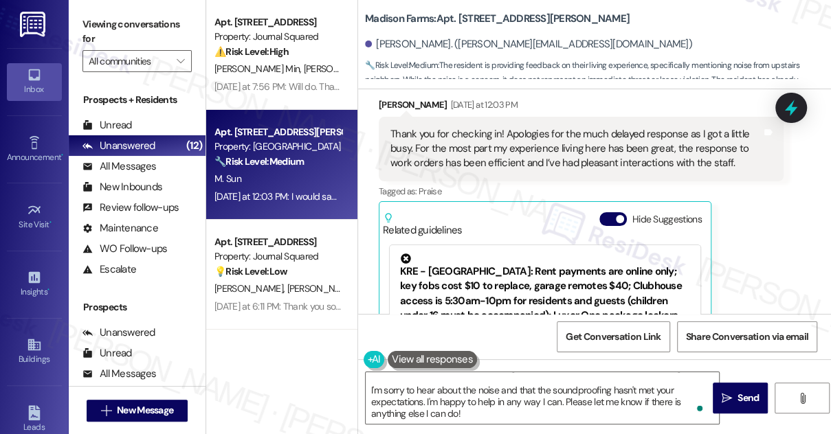
click at [124, 15] on label "Viewing conversations for" at bounding box center [136, 32] width 109 height 36
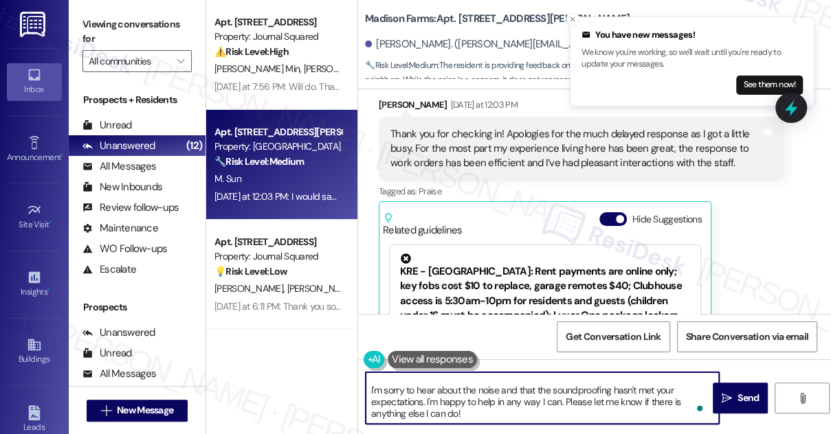
drag, startPoint x: 569, startPoint y: 411, endPoint x: 429, endPoint y: 399, distance: 140.6
click at [429, 399] on textarea "Hi {{first_name}}, I appreciate the response, and no worries! I'm glad to hear …" at bounding box center [541, 398] width 353 height 52
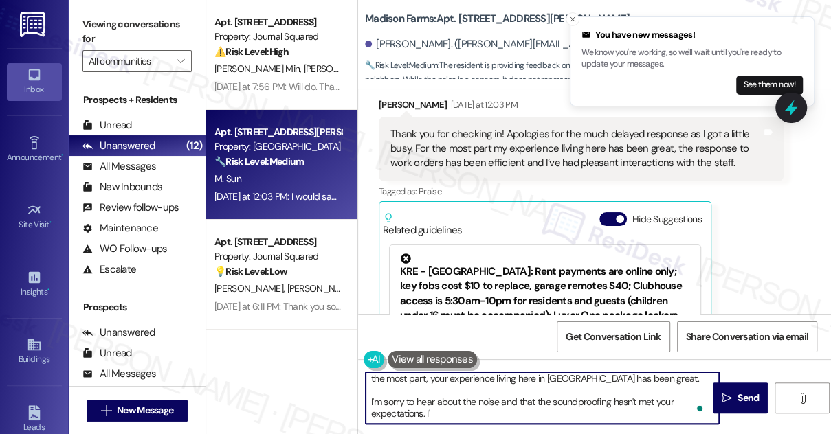
scroll to position [14, 0]
click at [605, 415] on textarea "Hi {{first_name}}, I appreciate the response, and no worries! I'm glad to hear …" at bounding box center [541, 398] width 353 height 52
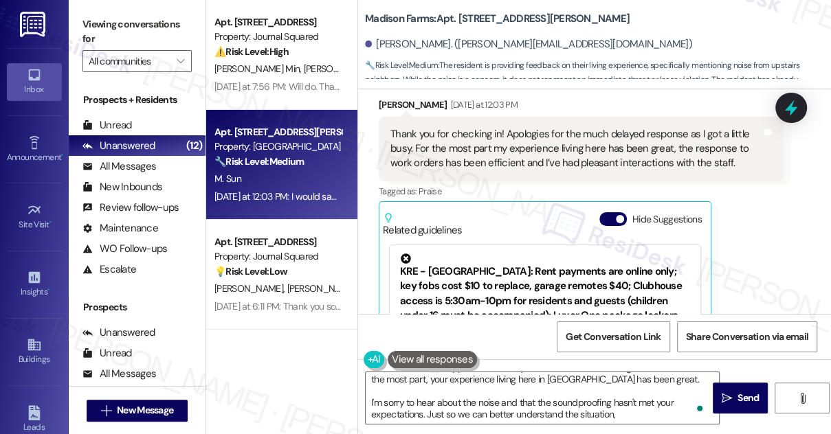
click at [104, 15] on label "Viewing conversations for" at bounding box center [136, 32] width 109 height 36
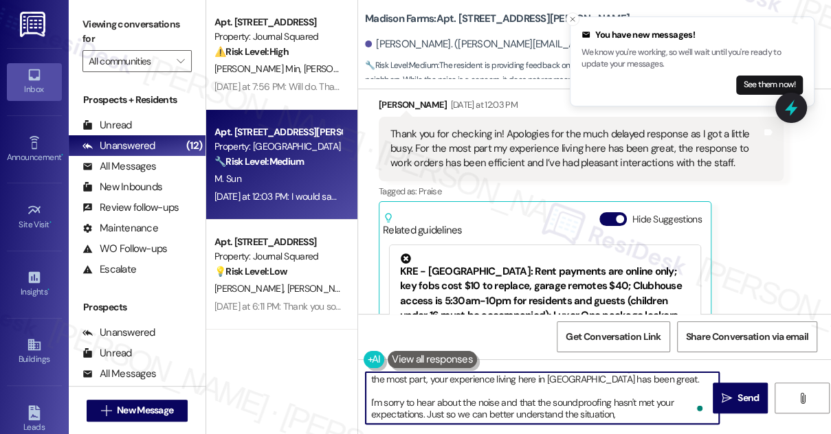
click at [641, 414] on textarea "Hi {{first_name}}, I appreciate the response, and no worries! I'm glad to hear …" at bounding box center [541, 398] width 353 height 52
paste textarea "What times of day do you notice the noise most often?"
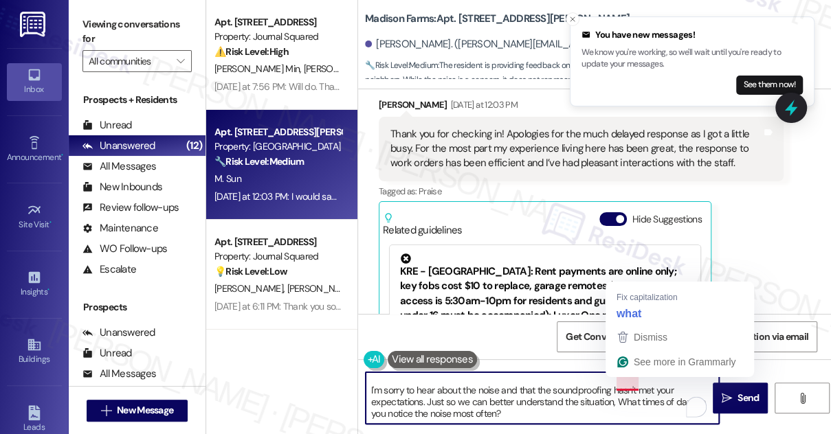
click at [620, 382] on textarea "Hi {{first_name}}, I appreciate the response, and no worries! I'm glad to hear …" at bounding box center [541, 398] width 353 height 52
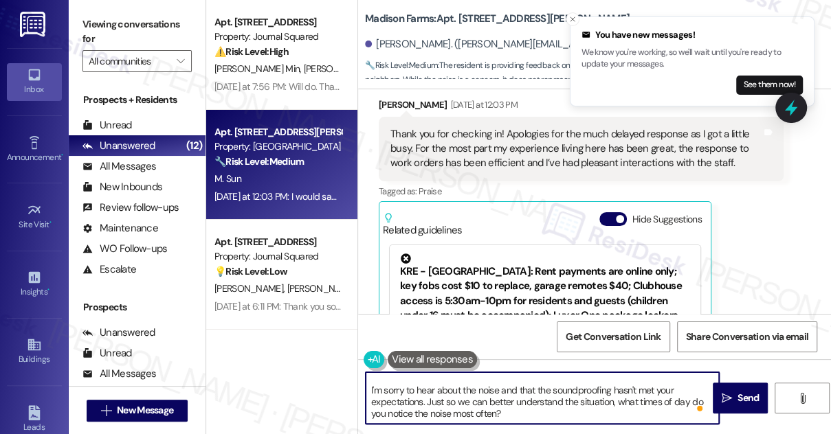
click at [491, 404] on textarea "Hi {{first_name}}, I appreciate the response, and no worries! I'm glad to hear …" at bounding box center [541, 398] width 353 height 52
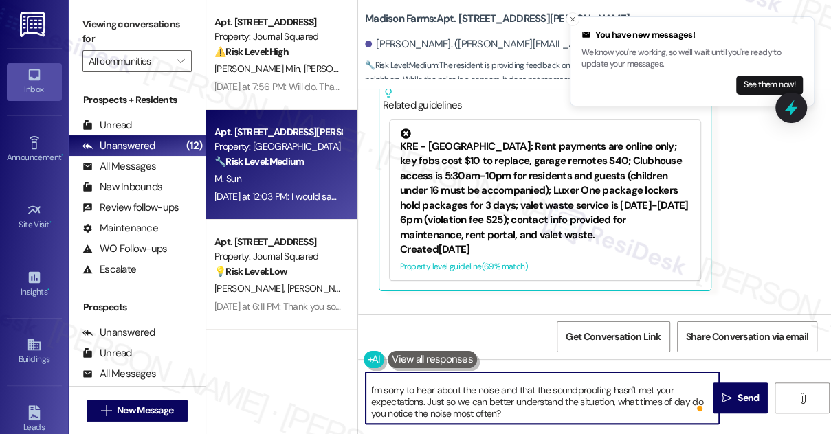
scroll to position [749, 0]
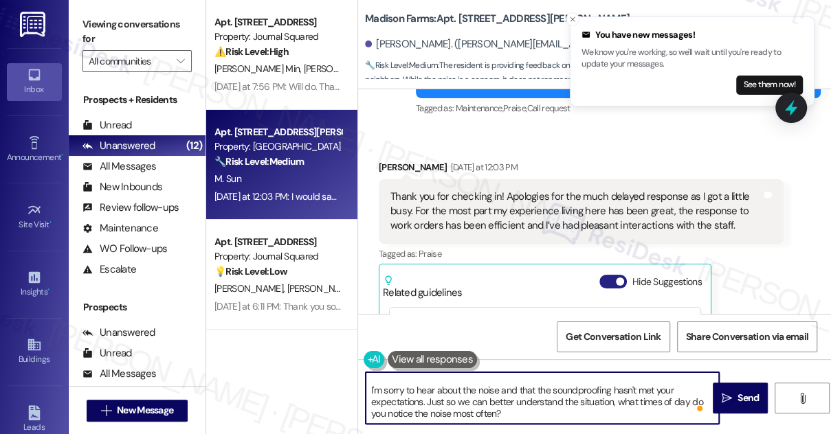
click at [618, 278] on span "button" at bounding box center [620, 282] width 8 height 8
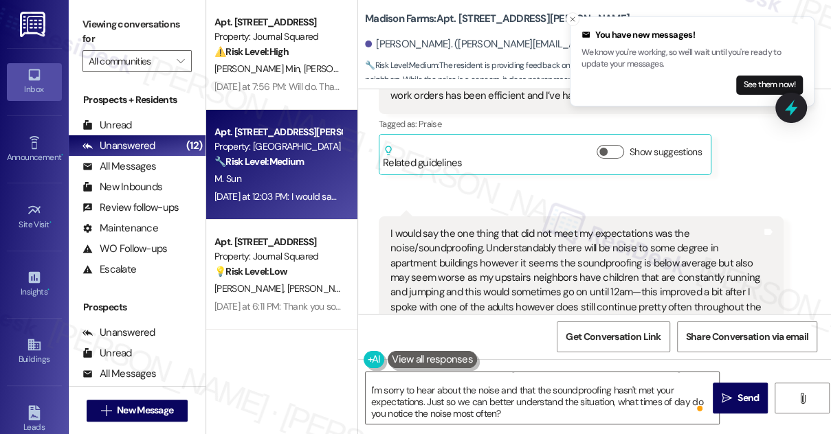
scroll to position [961, 0]
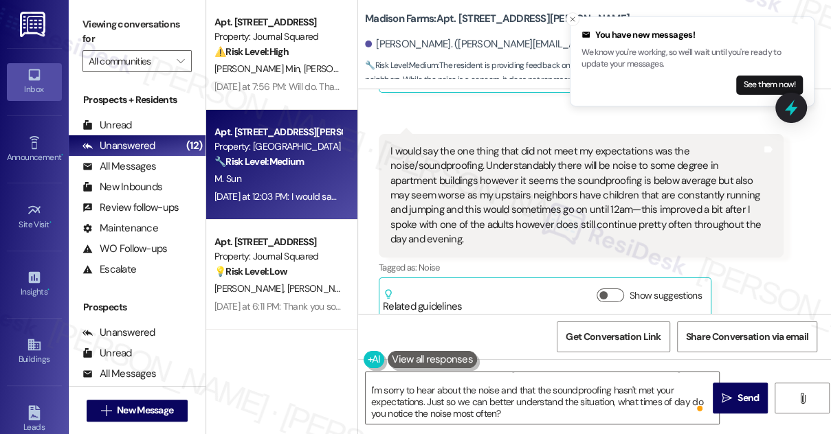
click at [554, 157] on div "I would say the one thing that did not meet my expectations was the noise/sound…" at bounding box center [575, 195] width 371 height 103
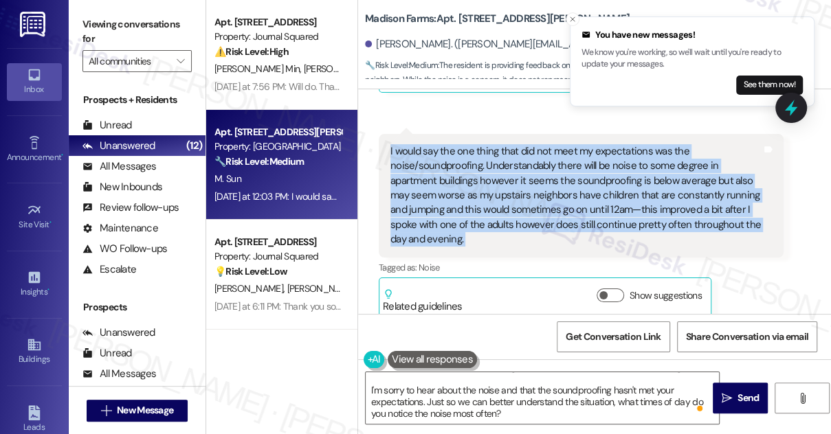
click at [554, 157] on div "I would say the one thing that did not meet my expectations was the noise/sound…" at bounding box center [575, 195] width 371 height 103
click at [527, 144] on div "I would say the one thing that did not meet my expectations was the noise/sound…" at bounding box center [575, 195] width 371 height 103
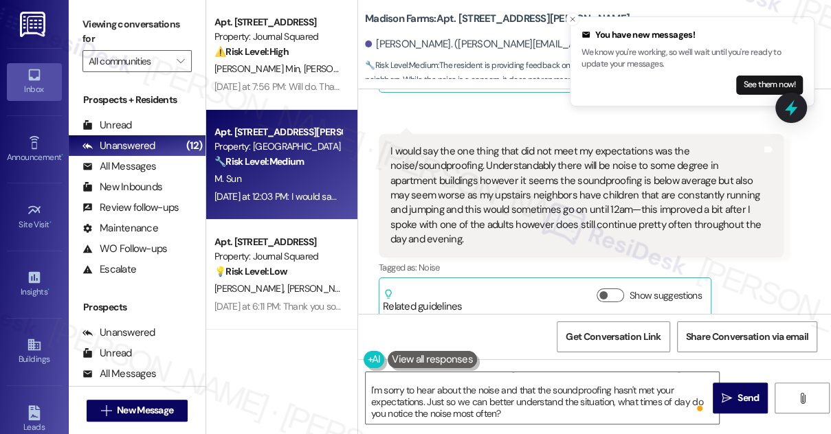
click at [513, 157] on div "I would say the one thing that did not meet my expectations was the noise/sound…" at bounding box center [575, 195] width 371 height 103
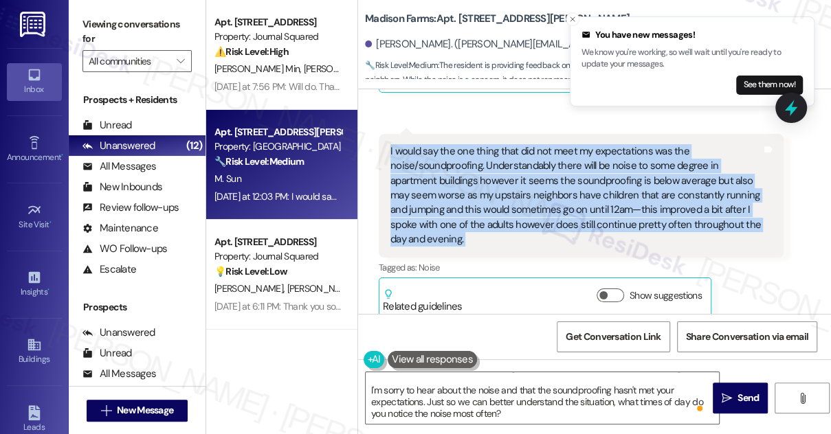
click at [513, 157] on div "I would say the one thing that did not meet my expectations was the noise/sound…" at bounding box center [575, 195] width 371 height 103
click at [616, 174] on div "I would say the one thing that did not meet my expectations was the noise/sound…" at bounding box center [575, 195] width 371 height 103
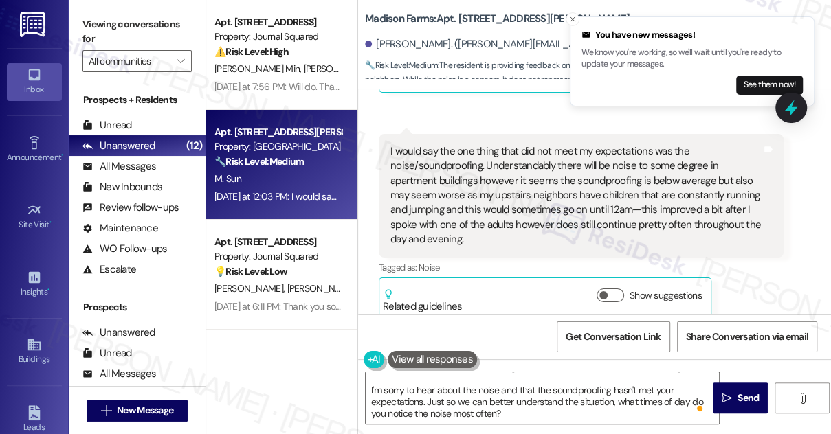
click at [521, 164] on div "I would say the one thing that did not meet my expectations was the noise/sound…" at bounding box center [575, 195] width 371 height 103
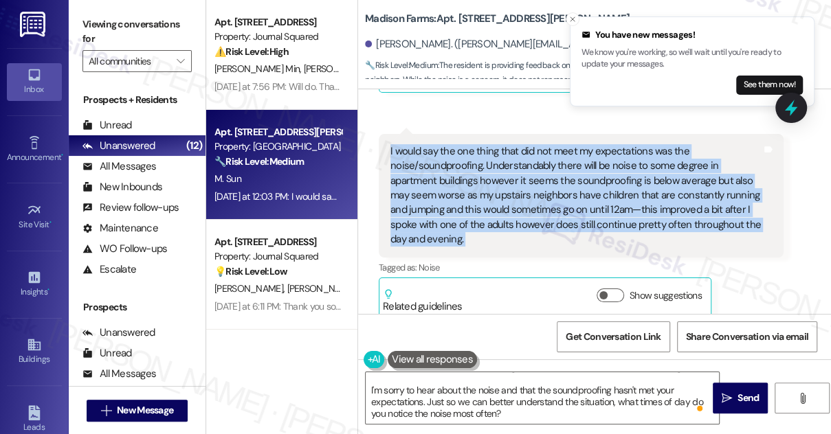
click at [521, 164] on div "I would say the one thing that did not meet my expectations was the noise/sound…" at bounding box center [575, 195] width 371 height 103
click at [640, 183] on div "I would say the one thing that did not meet my expectations was the noise/sound…" at bounding box center [575, 195] width 371 height 103
click at [727, 175] on div "I would say the one thing that did not meet my expectations was the noise/sound…" at bounding box center [575, 195] width 371 height 103
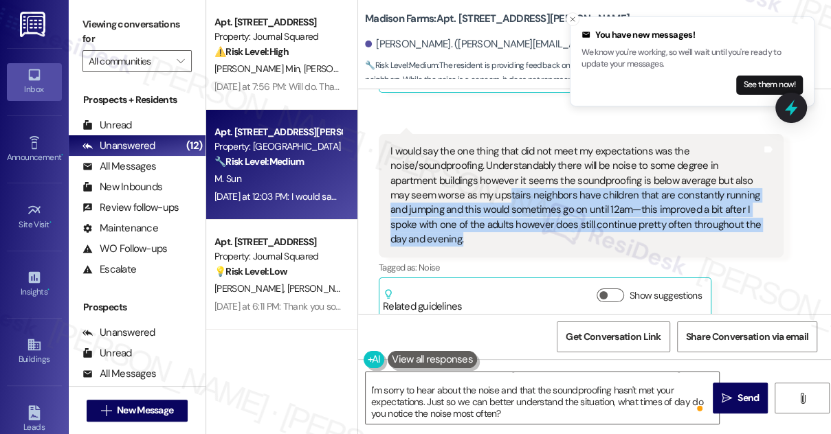
drag, startPoint x: 507, startPoint y: 177, endPoint x: 633, endPoint y: 223, distance: 134.5
click at [633, 223] on div "I would say the one thing that did not meet my expectations was the noise/sound…" at bounding box center [575, 195] width 371 height 103
click at [586, 194] on div "I would say the one thing that did not meet my expectations was the noise/sound…" at bounding box center [575, 195] width 371 height 103
drag, startPoint x: 563, startPoint y: 187, endPoint x: 589, endPoint y: 222, distance: 43.7
click at [589, 222] on div "I would say the one thing that did not meet my expectations was the noise/sound…" at bounding box center [575, 195] width 371 height 103
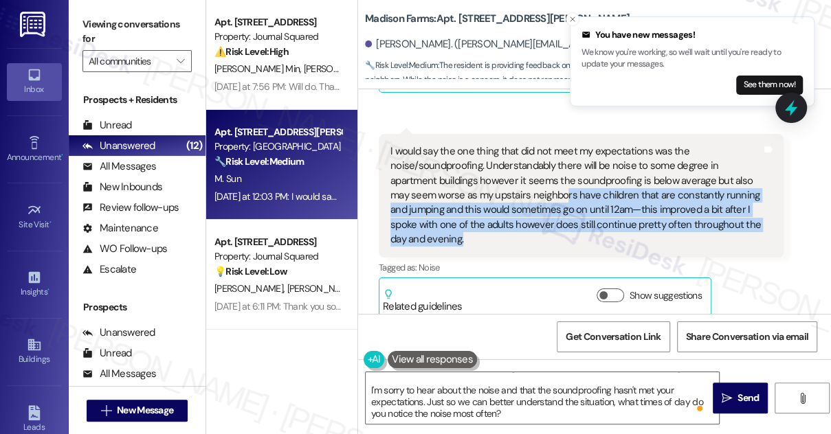
click at [579, 191] on div "I would say the one thing that did not meet my expectations was the noise/sound…" at bounding box center [575, 195] width 371 height 103
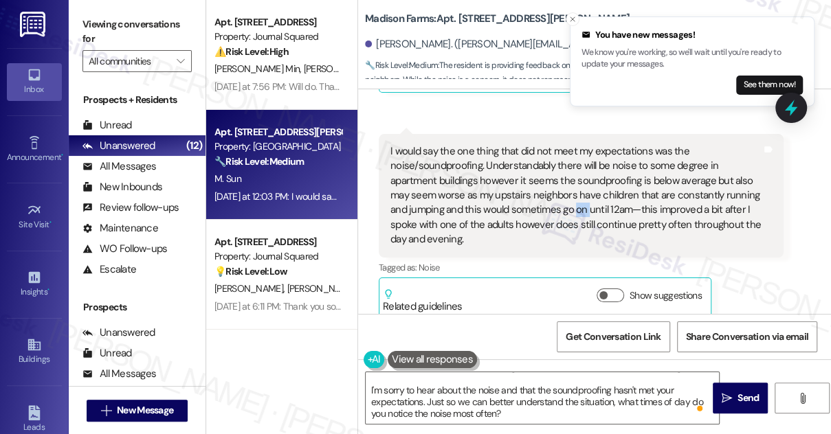
click at [579, 191] on div "I would say the one thing that did not meet my expectations was the noise/sound…" at bounding box center [575, 195] width 371 height 103
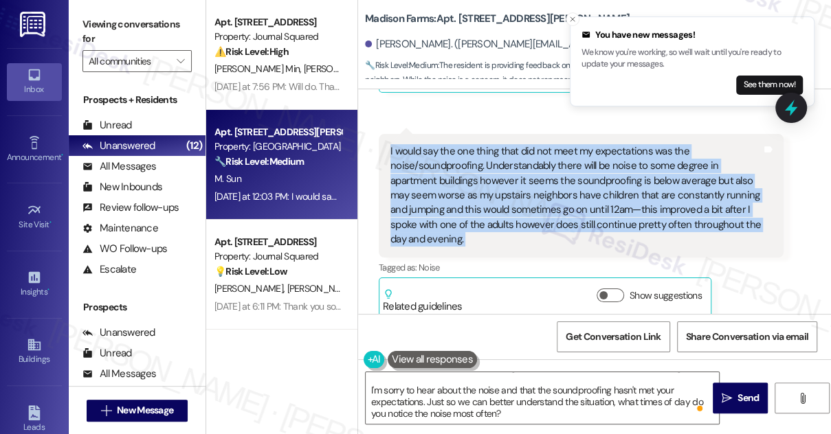
click at [579, 191] on div "I would say the one thing that did not meet my expectations was the noise/sound…" at bounding box center [575, 195] width 371 height 103
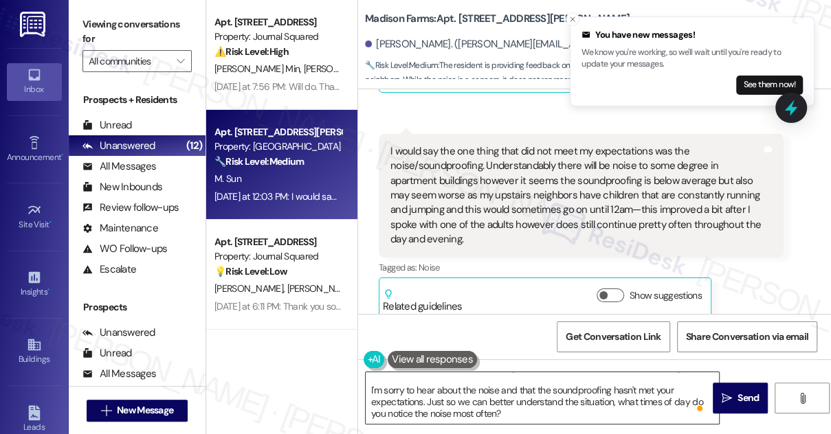
click at [545, 401] on textarea "Hi {{first_name}}, I appreciate the response, and no worries! I'm glad to hear …" at bounding box center [541, 398] width 353 height 52
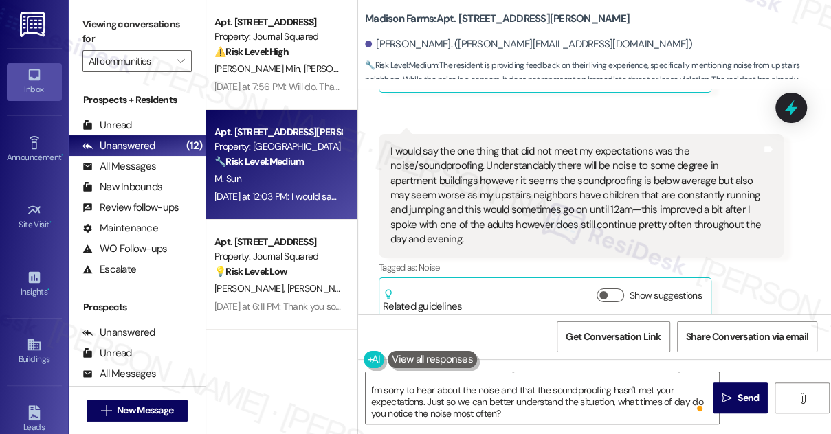
click at [110, 14] on label "Viewing conversations for" at bounding box center [136, 32] width 109 height 36
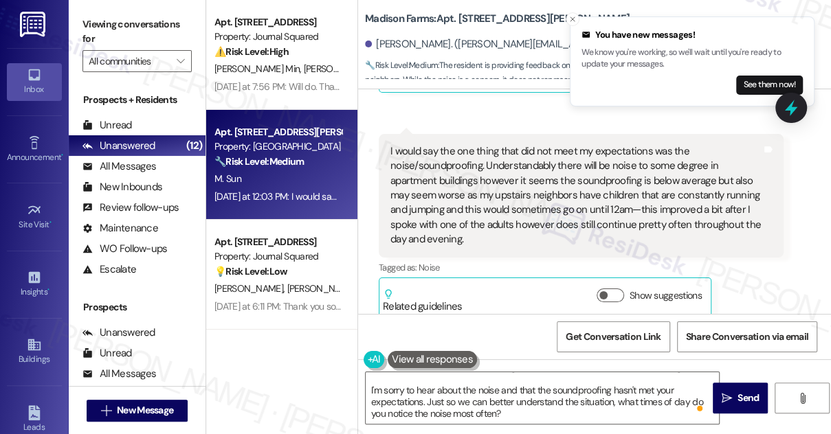
click at [608, 202] on div "I would say the one thing that did not meet my expectations was the noise/sound…" at bounding box center [575, 195] width 371 height 103
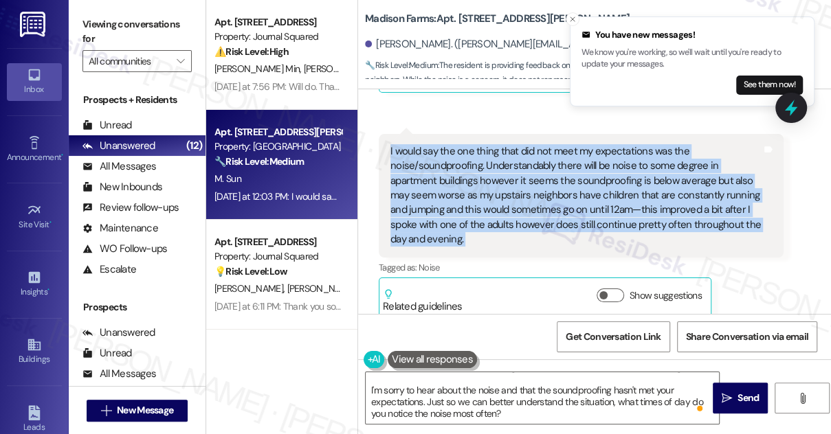
click at [608, 202] on div "I would say the one thing that did not meet my expectations was the noise/sound…" at bounding box center [575, 195] width 371 height 103
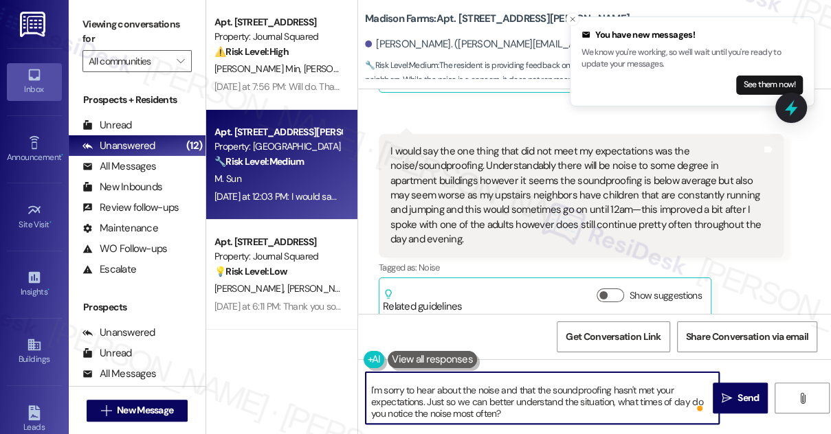
click at [563, 397] on textarea "Hi {{first_name}}, I appreciate the response, and no worries! I'm glad to hear …" at bounding box center [541, 398] width 353 height 52
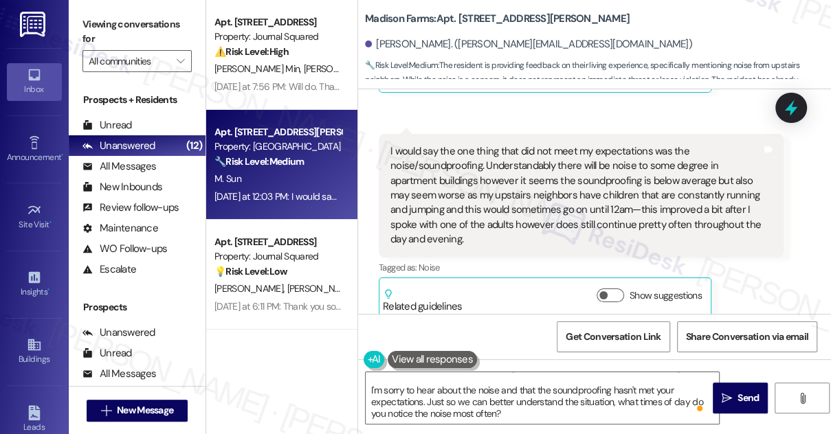
click at [103, 28] on label "Viewing conversations for" at bounding box center [136, 32] width 109 height 36
drag, startPoint x: 129, startPoint y: 30, endPoint x: 165, endPoint y: 54, distance: 43.4
click at [129, 30] on label "Viewing conversations for" at bounding box center [136, 32] width 109 height 36
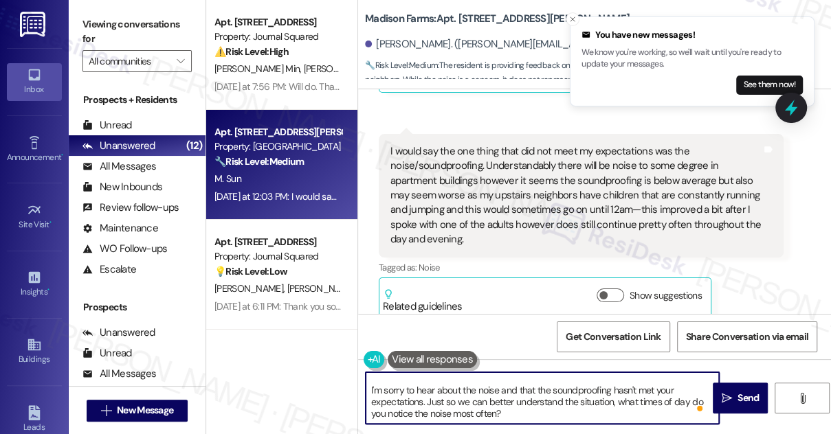
click at [520, 398] on textarea "Hi {{first_name}}, I appreciate the response, and no worries! I'm glad to hear …" at bounding box center [541, 398] width 353 height 52
paste textarea "Has the frequency or intensity changed recently?"
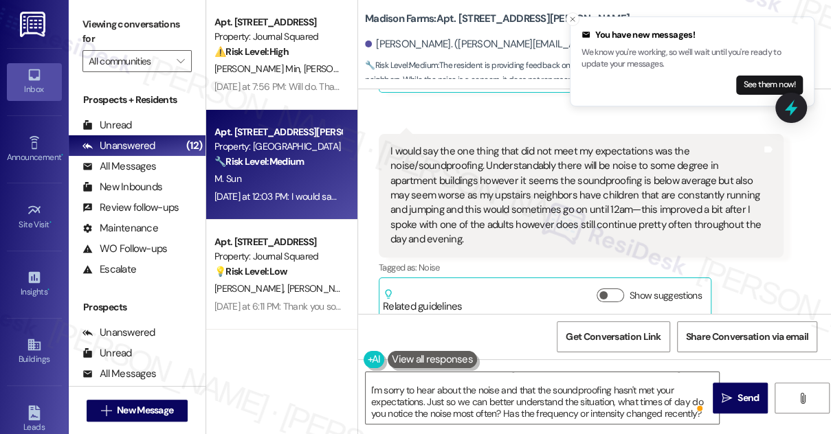
click at [93, 23] on label "Viewing conversations for" at bounding box center [136, 32] width 109 height 36
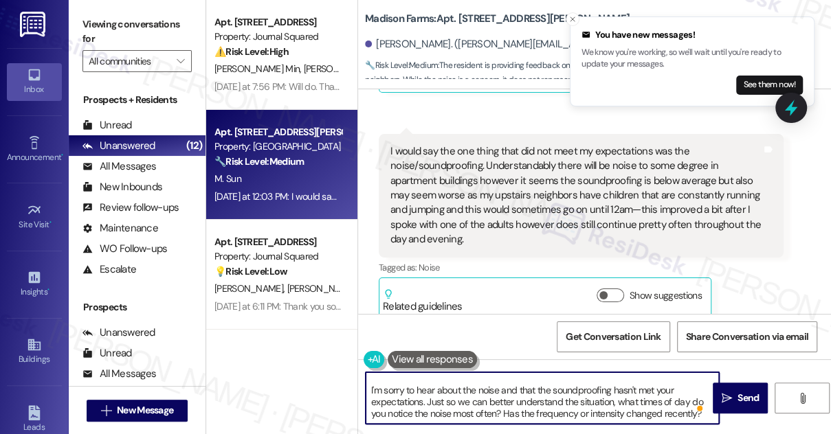
click at [544, 411] on textarea "Hi {{first_name}}, I appreciate the response, and no worries! I'm glad to hear …" at bounding box center [541, 398] width 353 height 52
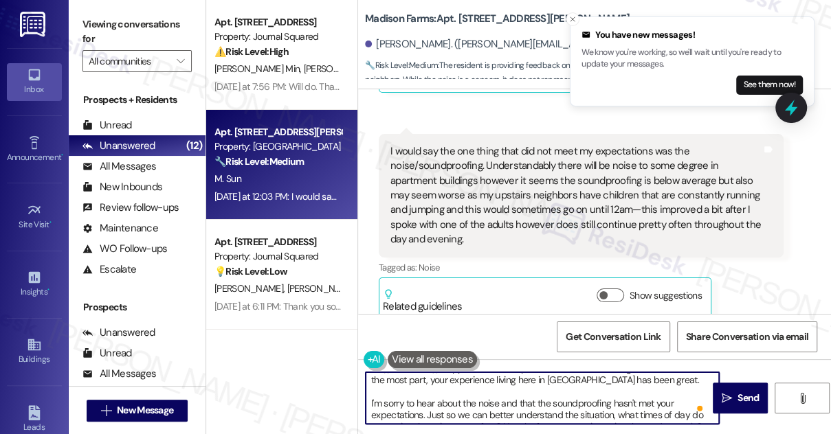
scroll to position [27, 0]
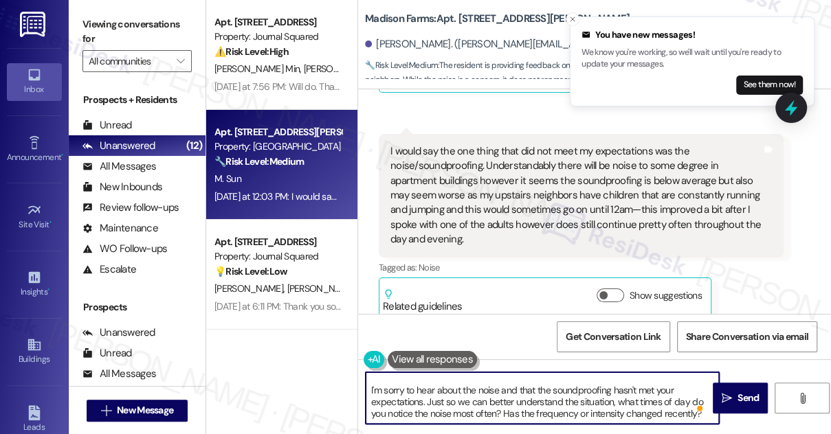
click at [496, 397] on textarea "Hi {{first_name}}, I appreciate the response, and no worries! I'm glad to hear …" at bounding box center [541, 398] width 353 height 52
click at [566, 181] on div "I would say the one thing that did not meet my expectations was the noise/sound…" at bounding box center [575, 195] width 371 height 103
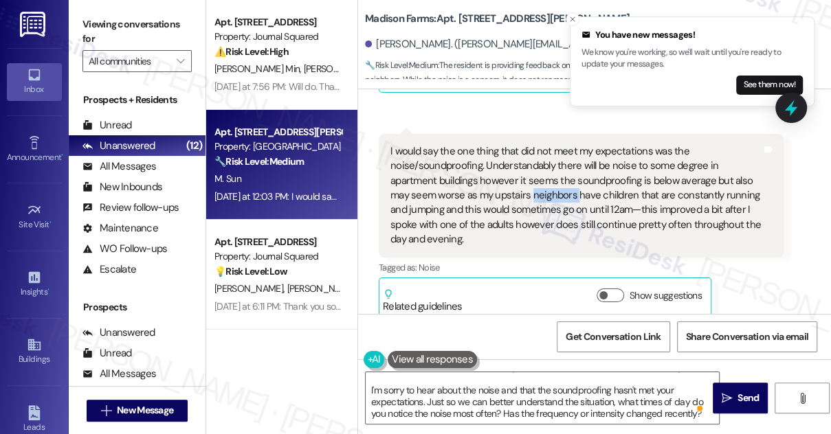
click at [566, 181] on div "I would say the one thing that did not meet my expectations was the noise/sound…" at bounding box center [575, 195] width 371 height 103
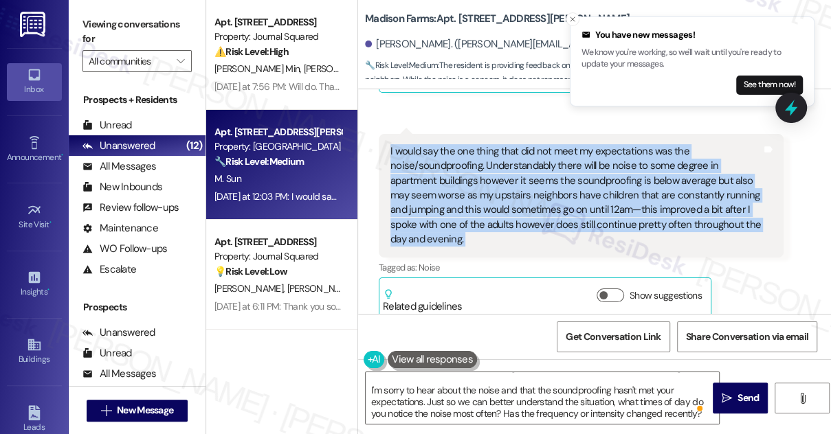
click at [566, 181] on div "I would say the one thing that did not meet my expectations was the noise/sound…" at bounding box center [575, 195] width 371 height 103
click at [610, 199] on div "I would say the one thing that did not meet my expectations was the noise/sound…" at bounding box center [575, 195] width 371 height 103
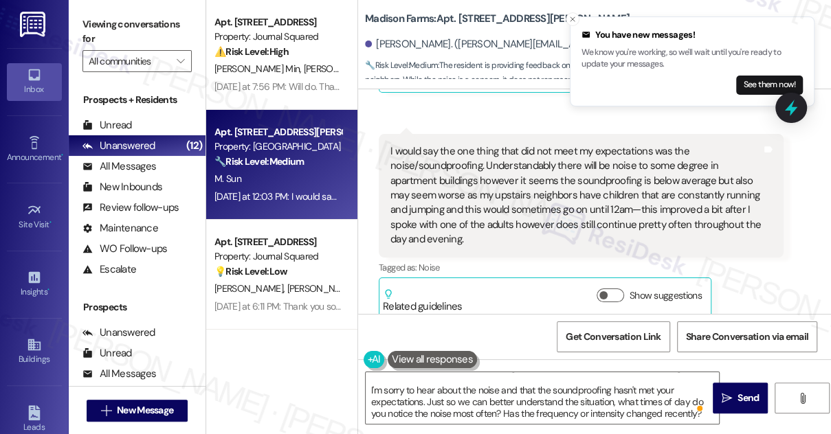
click at [598, 206] on div "I would say the one thing that did not meet my expectations was the noise/sound…" at bounding box center [575, 195] width 371 height 103
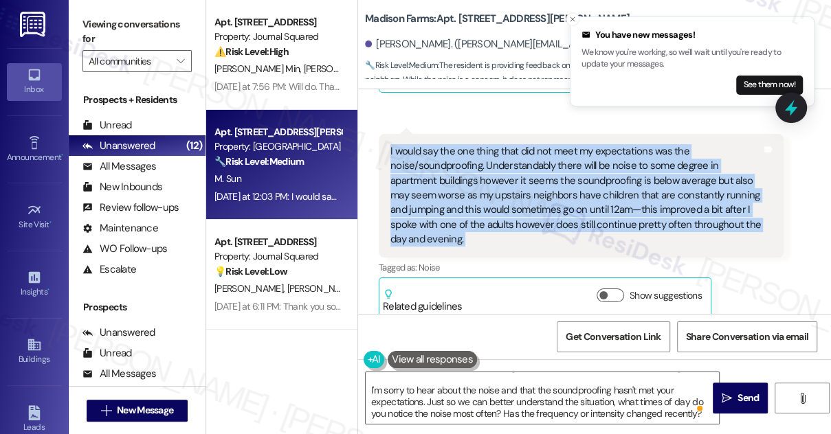
click at [598, 206] on div "I would say the one thing that did not meet my expectations was the noise/sound…" at bounding box center [575, 195] width 371 height 103
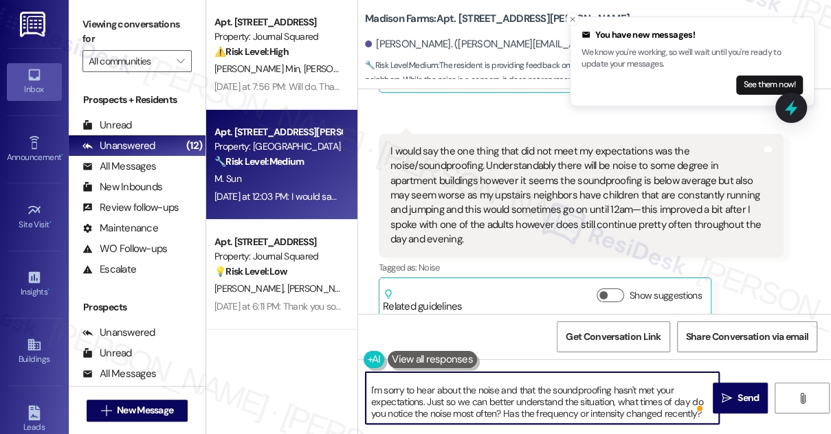
click at [484, 387] on textarea "Hi {{first_name}}, I appreciate the response, and no worries! I'm glad to hear …" at bounding box center [541, 398] width 353 height 52
click at [547, 166] on div "I would say the one thing that did not meet my expectations was the noise/sound…" at bounding box center [575, 195] width 371 height 103
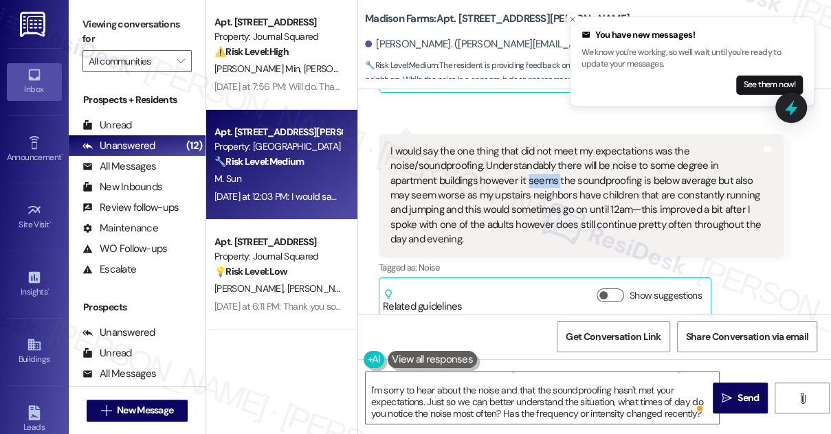
click at [547, 166] on div "I would say the one thing that did not meet my expectations was the noise/sound…" at bounding box center [575, 195] width 371 height 103
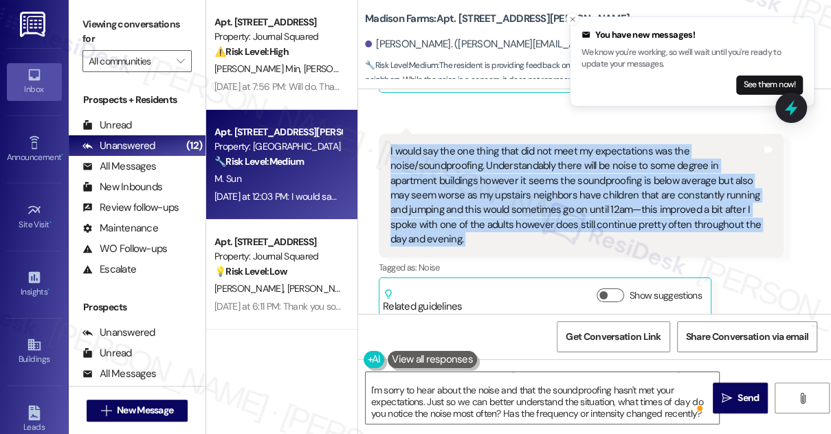
click at [547, 166] on div "I would say the one thing that did not meet my expectations was the noise/sound…" at bounding box center [575, 195] width 371 height 103
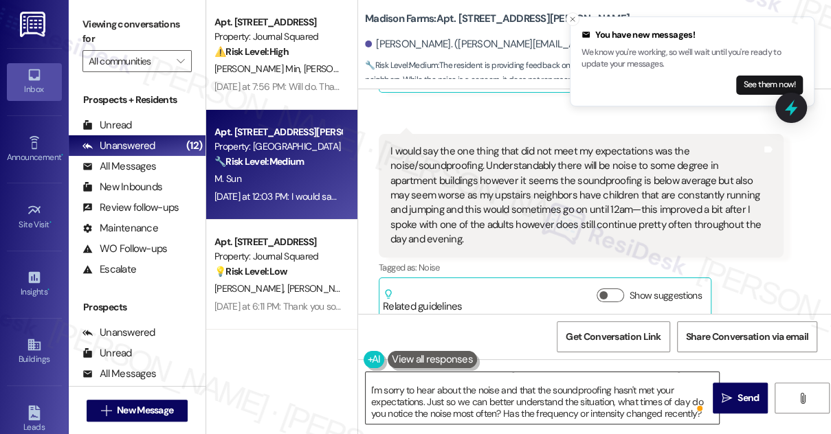
click at [583, 404] on textarea "Hi {{first_name}}, I appreciate the response, and no worries! I'm glad to hear …" at bounding box center [541, 398] width 353 height 52
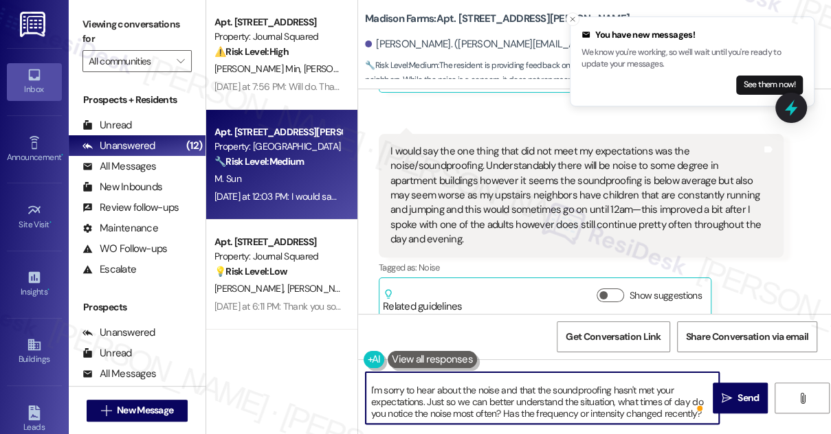
click at [583, 404] on textarea "Hi {{first_name}}, I appreciate the response, and no worries! I'm glad to hear …" at bounding box center [541, 398] width 353 height 52
click at [532, 199] on div "I would say the one thing that did not meet my expectations was the noise/sound…" at bounding box center [575, 195] width 371 height 103
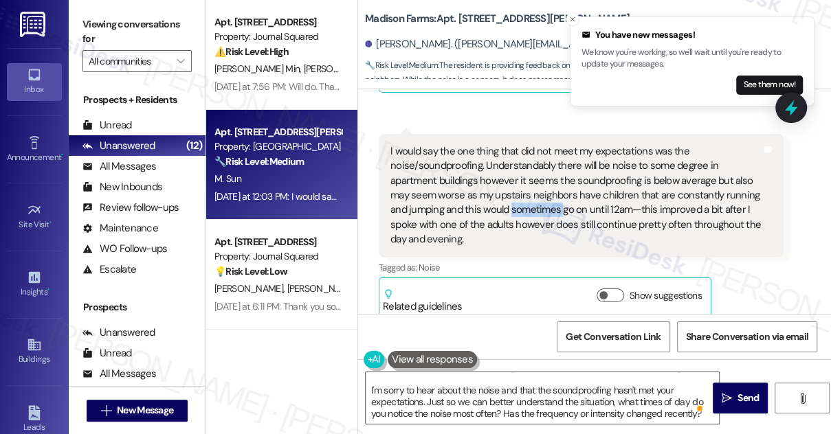
click at [532, 199] on div "I would say the one thing that did not meet my expectations was the noise/sound…" at bounding box center [575, 195] width 371 height 103
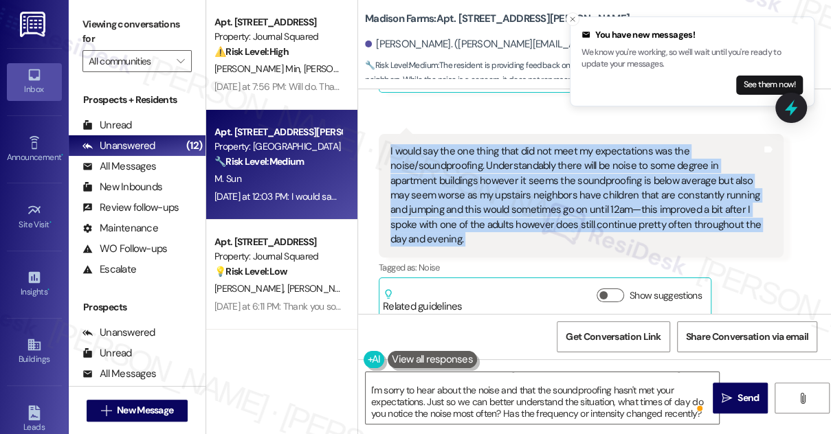
click at [532, 199] on div "I would say the one thing that did not meet my expectations was the noise/sound…" at bounding box center [575, 195] width 371 height 103
click at [580, 183] on div "I would say the one thing that did not meet my expectations was the noise/sound…" at bounding box center [575, 195] width 371 height 103
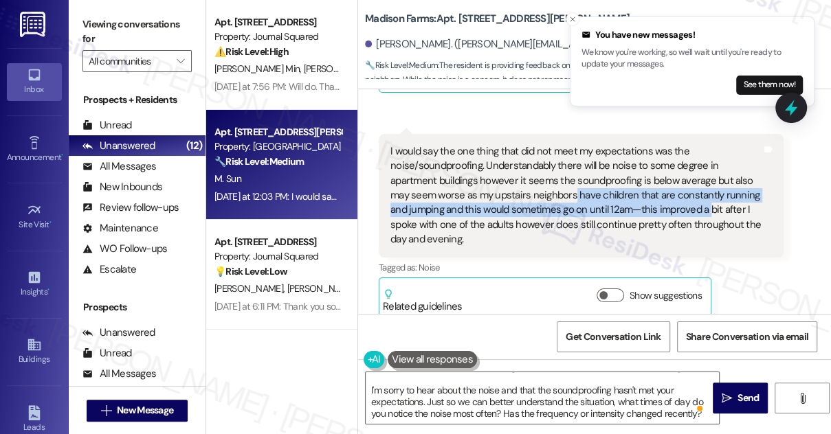
drag, startPoint x: 572, startPoint y: 186, endPoint x: 707, endPoint y: 196, distance: 135.7
click at [707, 196] on div "I would say the one thing that did not meet my expectations was the noise/sound…" at bounding box center [575, 195] width 371 height 103
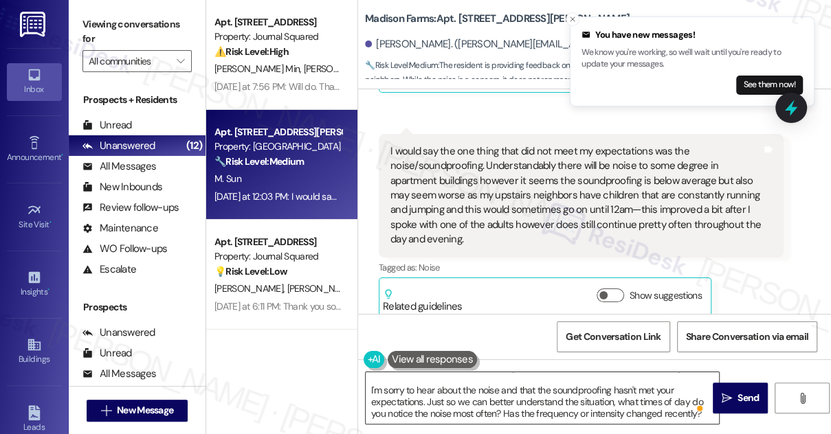
click at [508, 411] on textarea "Hi {{first_name}}, I appreciate the response, and no worries! I'm glad to hear …" at bounding box center [541, 398] width 353 height 52
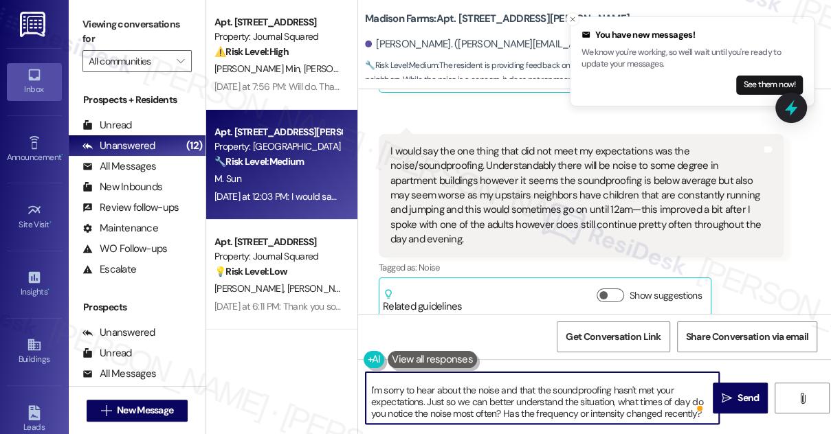
click at [508, 411] on textarea "Hi {{first_name}}, I appreciate the response, and no worries! I'm glad to hear …" at bounding box center [541, 398] width 353 height 52
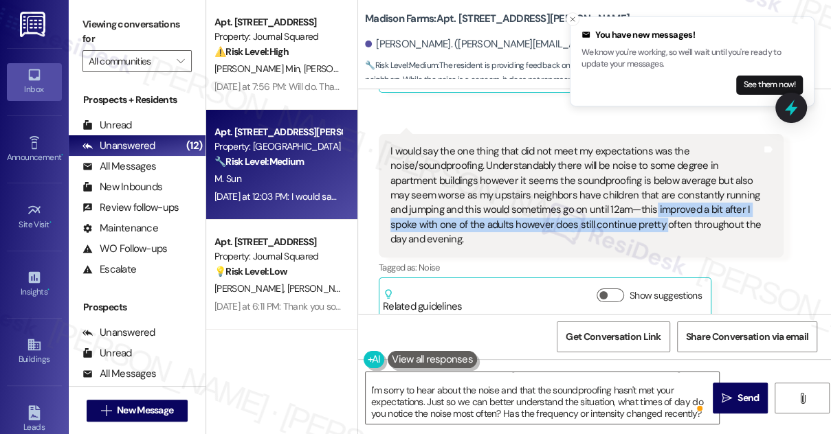
drag, startPoint x: 652, startPoint y: 194, endPoint x: 660, endPoint y: 213, distance: 20.0
click at [660, 213] on div "I would say the one thing that did not meet my expectations was the noise/sound…" at bounding box center [575, 195] width 371 height 103
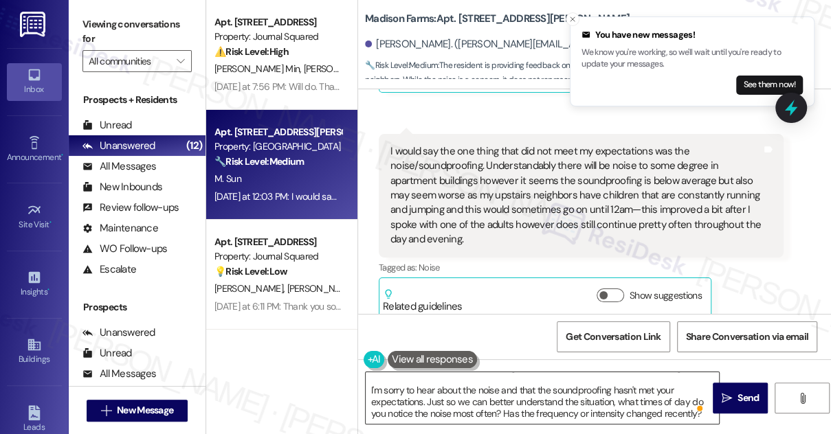
click at [563, 414] on textarea "Hi {{first_name}}, I appreciate the response, and no worries! I'm glad to hear …" at bounding box center [541, 398] width 353 height 52
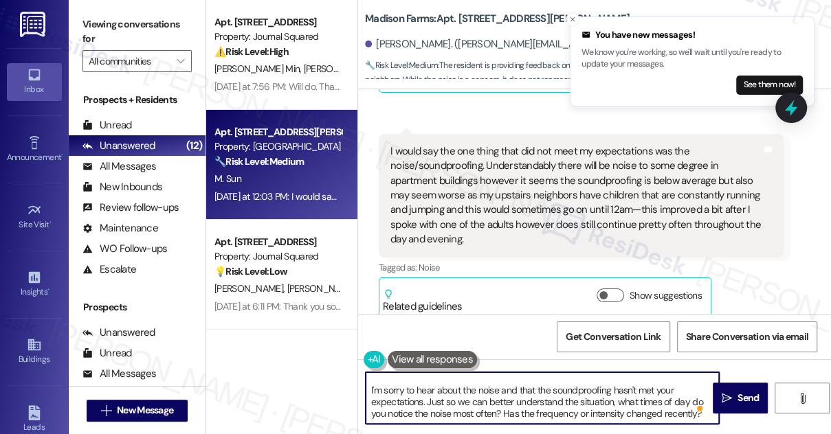
drag, startPoint x: 598, startPoint y: 414, endPoint x: 685, endPoint y: 417, distance: 86.6
click at [685, 417] on textarea "Hi {{first_name}}, I appreciate the response, and no worries! I'm glad to hear …" at bounding box center [541, 398] width 353 height 52
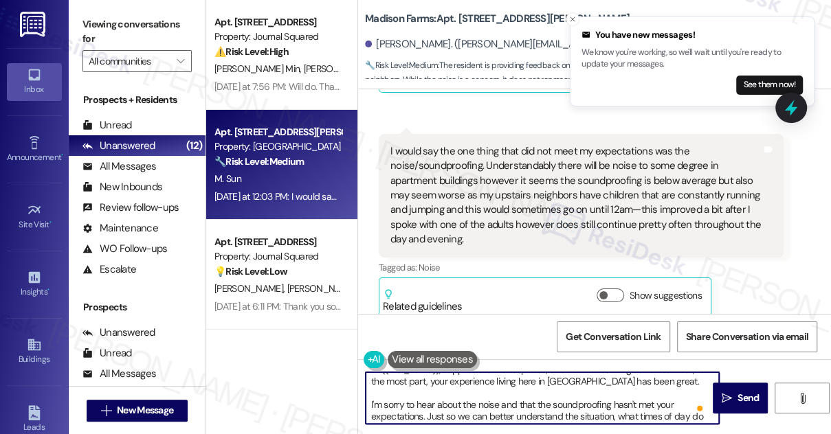
scroll to position [0, 0]
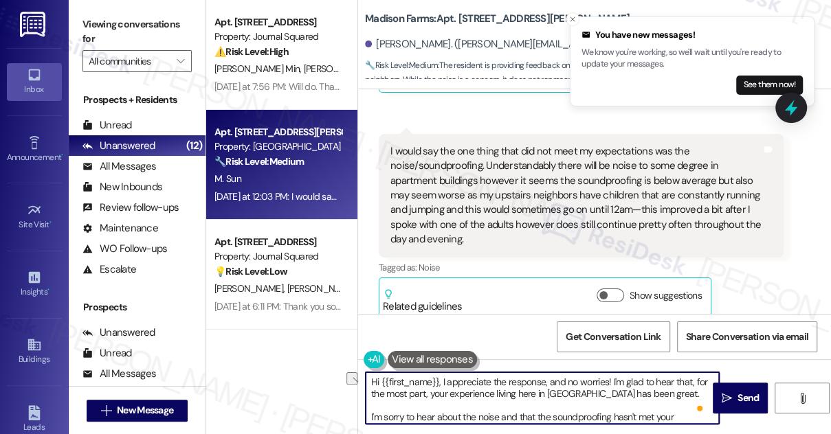
click at [455, 403] on textarea "Hi {{first_name}}, I appreciate the response, and no worries! I'm glad to hear …" at bounding box center [541, 398] width 353 height 52
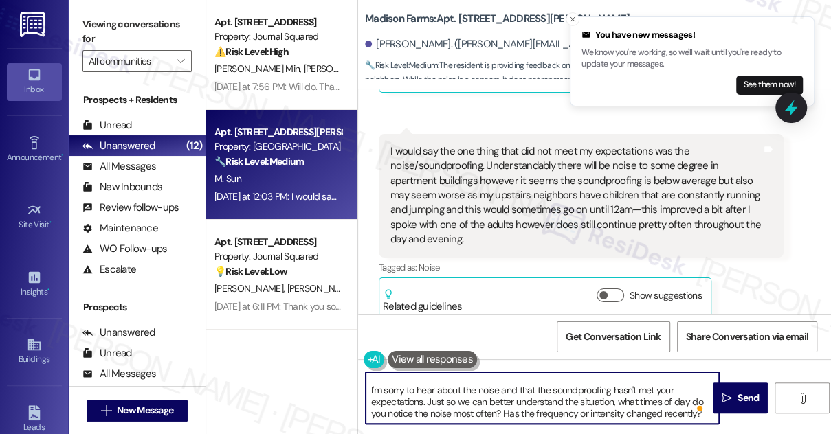
click at [379, 387] on textarea "Hi {{first_name}}, I appreciate the response, and no worries! I'm glad to hear …" at bounding box center [541, 398] width 353 height 52
click at [429, 401] on textarea "Hi {{first_name}}, I appreciate the response, and no worries! I'm glad to hear …" at bounding box center [541, 398] width 353 height 52
click at [428, 401] on textarea "Hi {{first_name}}, I appreciate the response, and no worries! I'm glad to hear …" at bounding box center [541, 398] width 353 height 52
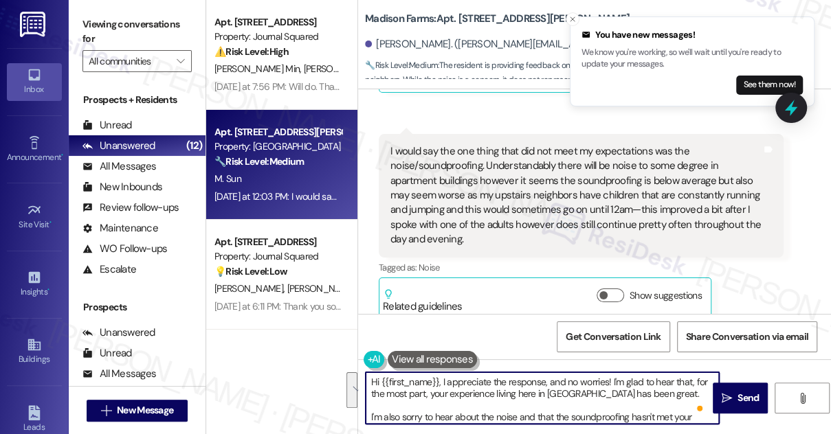
click at [493, 388] on textarea "Hi {{first_name}}, I appreciate the response, and no worries! I'm glad to hear …" at bounding box center [541, 398] width 353 height 52
type textarea "Hi {{first_name}}, I appreciate the response, and no worries! I'm glad to hear …"
click at [730, 388] on button " Send" at bounding box center [739, 398] width 55 height 31
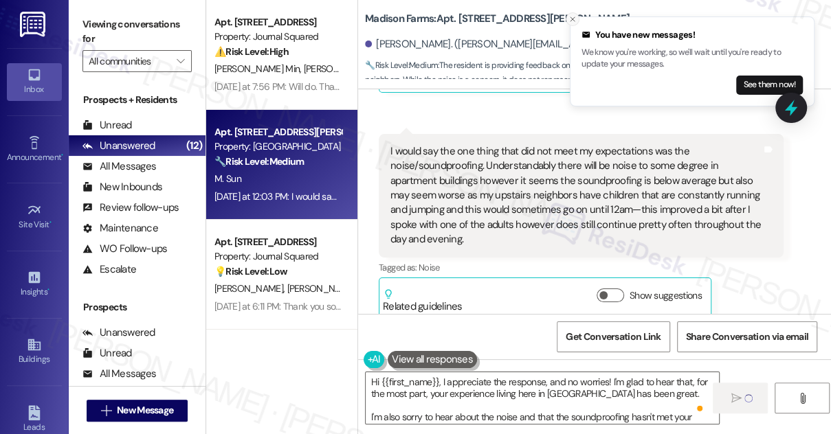
click at [572, 18] on icon "Close toast" at bounding box center [572, 19] width 8 height 8
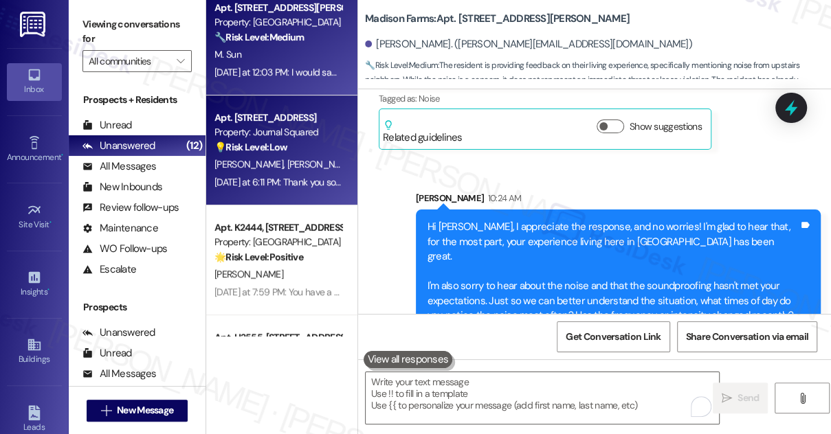
click at [286, 135] on div "Property: Journal Squared" at bounding box center [277, 132] width 127 height 14
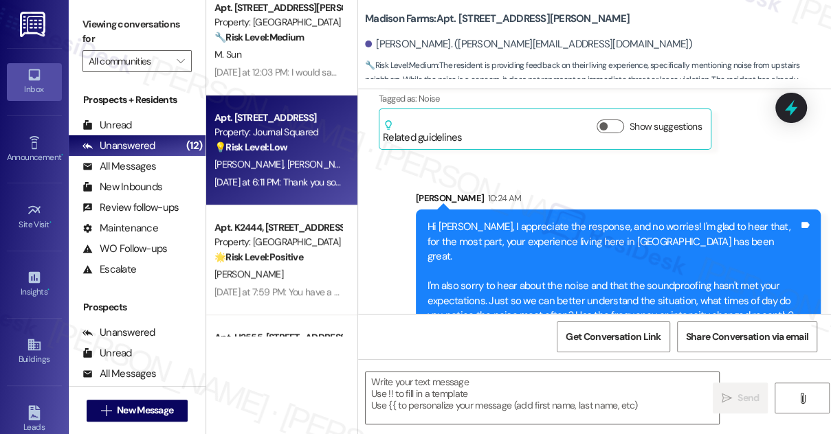
type textarea "Fetching suggested responses. Please feel free to read through the conversation…"
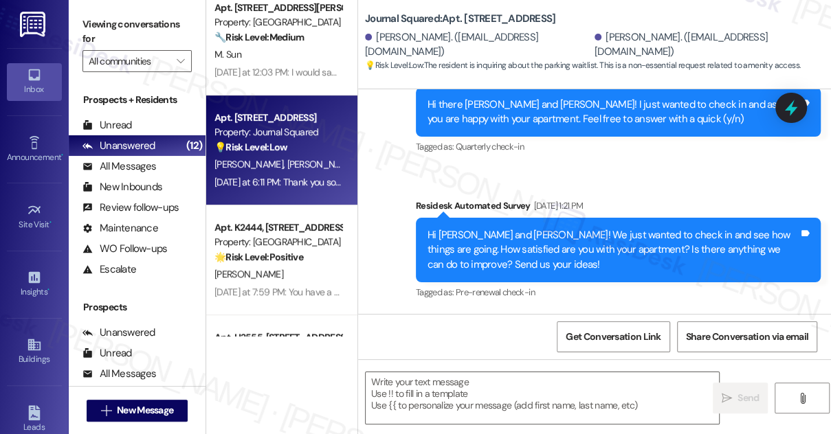
type textarea "Fetching suggested responses. Please feel free to read through the conversation…"
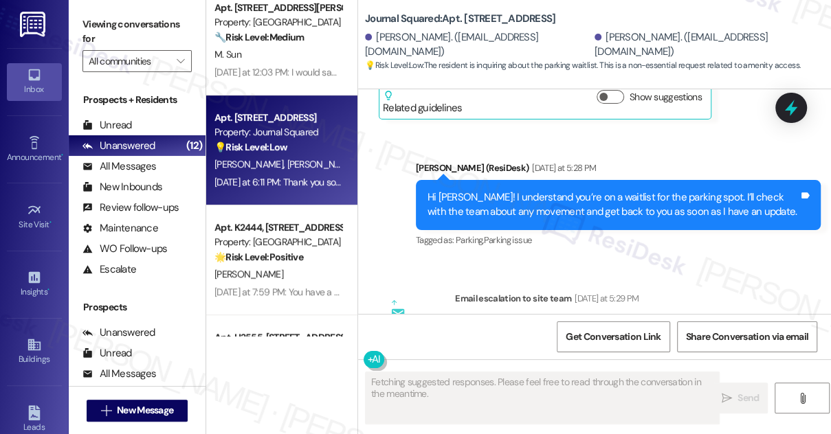
scroll to position [11712, 0]
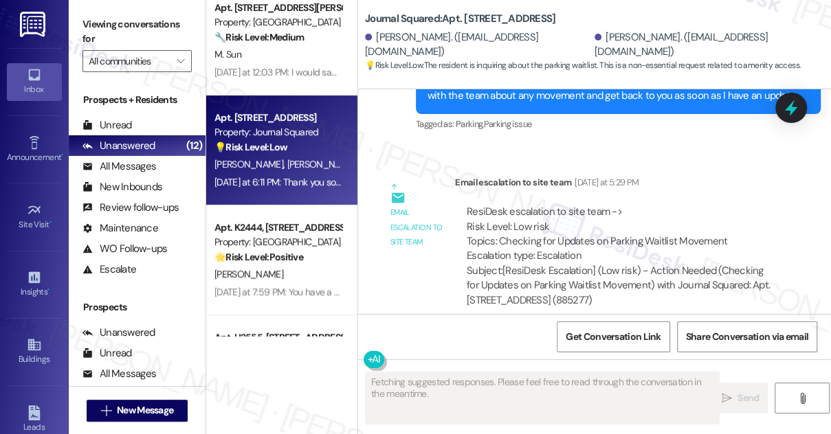
click at [502, 389] on div "Thank you so much for checking - looking forward to hearing back" at bounding box center [534, 396] width 288 height 14
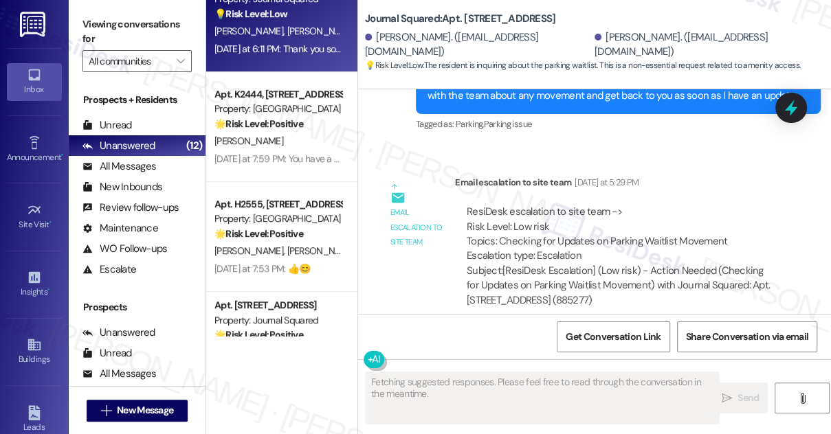
scroll to position [312, 0]
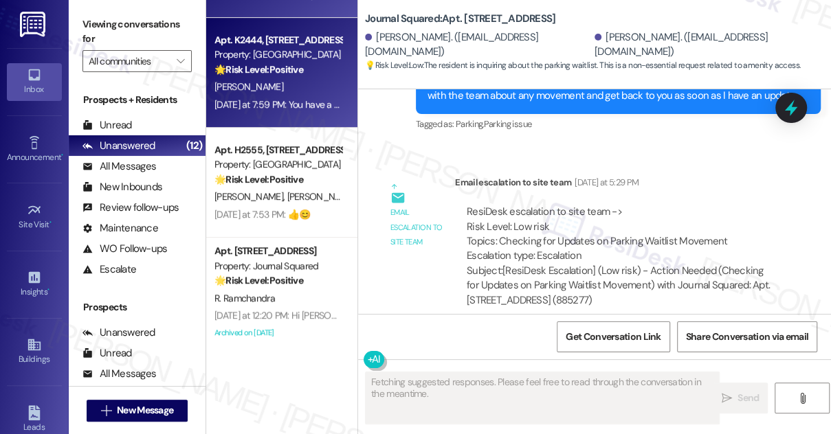
click at [287, 87] on div "[PERSON_NAME]" at bounding box center [278, 86] width 130 height 17
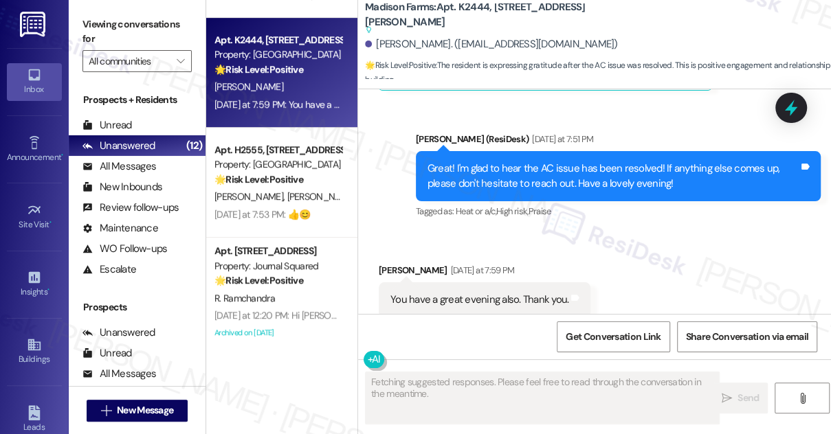
scroll to position [3407, 0]
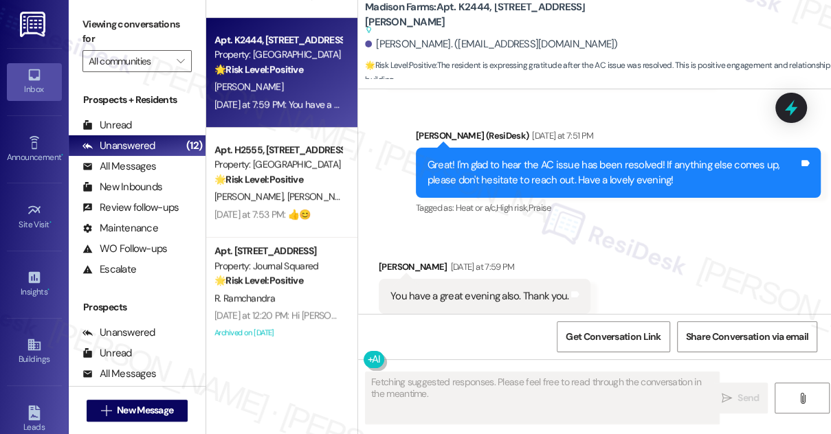
click at [539, 158] on div "Great! I'm glad to hear the AC issue has been resolved! If anything else comes …" at bounding box center [612, 173] width 371 height 30
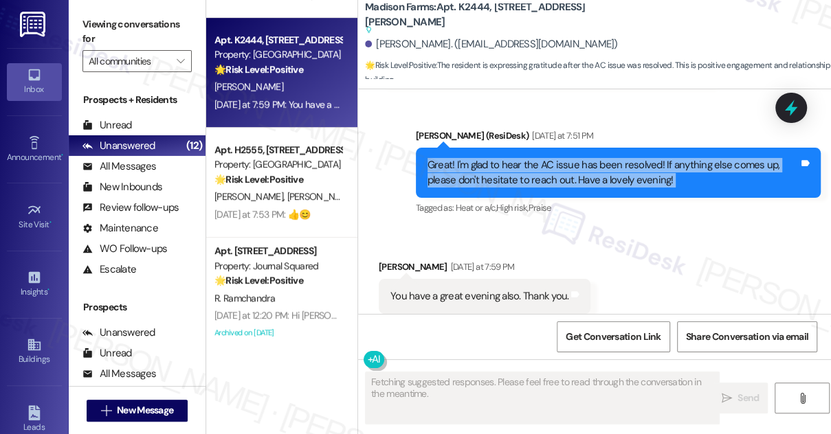
click at [539, 158] on div "Great! I'm glad to hear the AC issue has been resolved! If anything else comes …" at bounding box center [612, 173] width 371 height 30
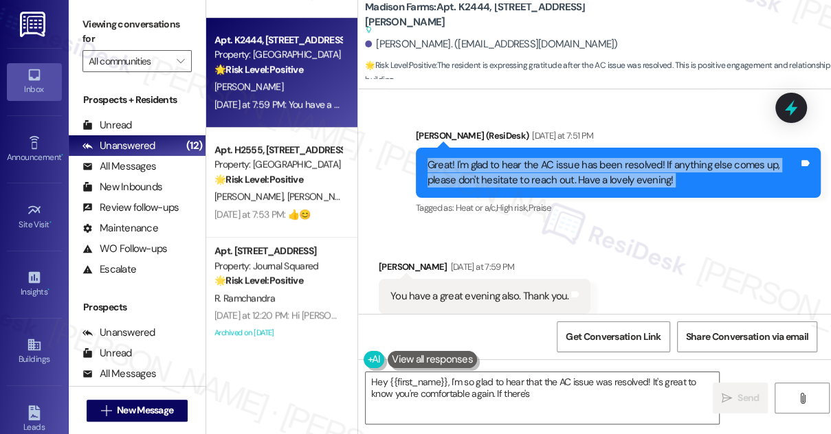
scroll to position [3407, 0]
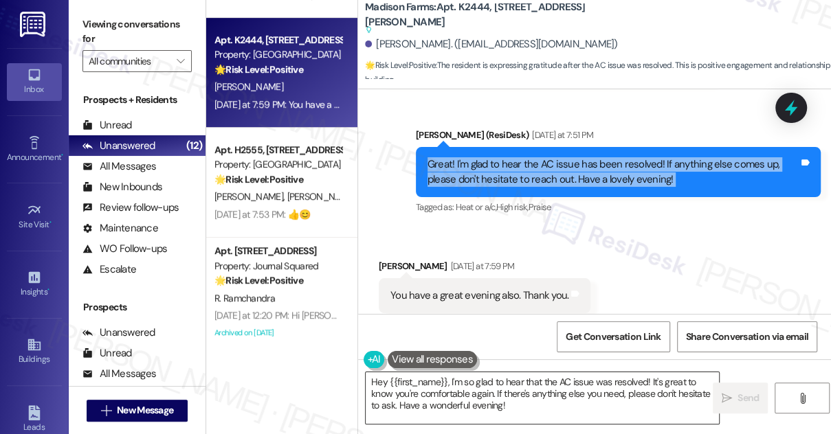
click at [497, 388] on textarea "Hey {{first_name}}, I'm so glad to hear that the AC issue was resolved! It's gr…" at bounding box center [541, 398] width 353 height 52
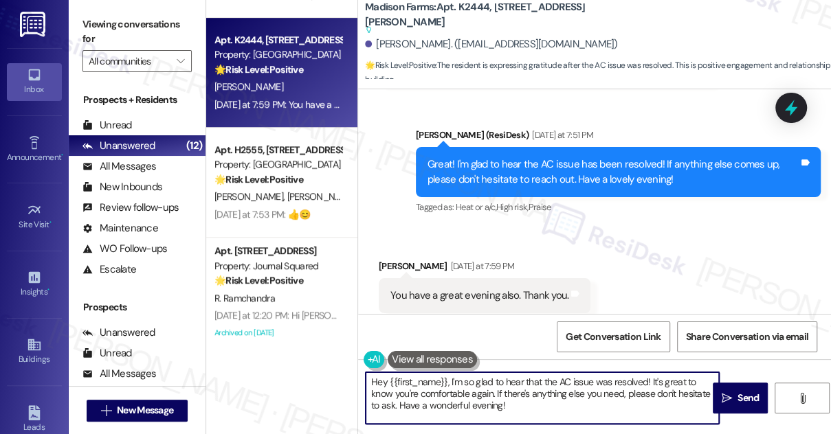
click at [497, 388] on textarea "Hey {{first_name}}, I'm so glad to hear that the AC issue was resolved! It's gr…" at bounding box center [541, 398] width 353 height 52
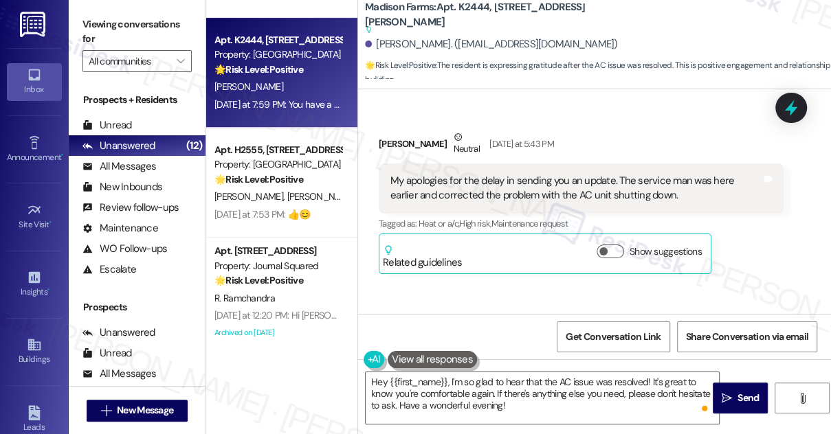
click at [463, 174] on div "My apologies for the delay in sending you an update. The service man was here e…" at bounding box center [575, 189] width 371 height 30
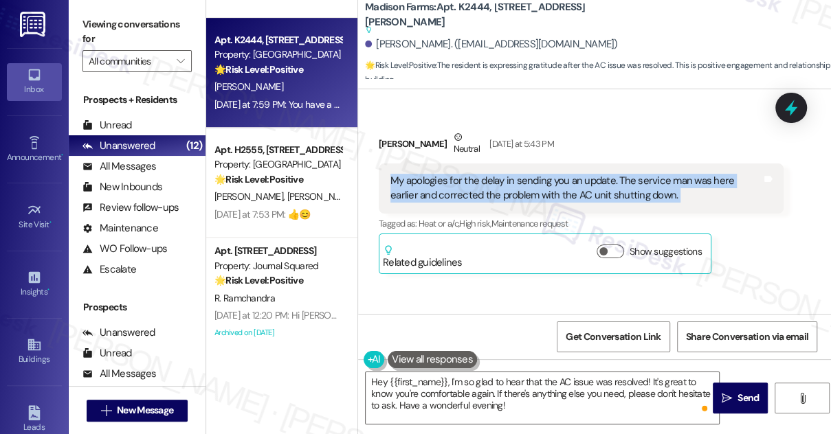
click at [463, 174] on div "My apologies for the delay in sending you an update. The service man was here e…" at bounding box center [575, 189] width 371 height 30
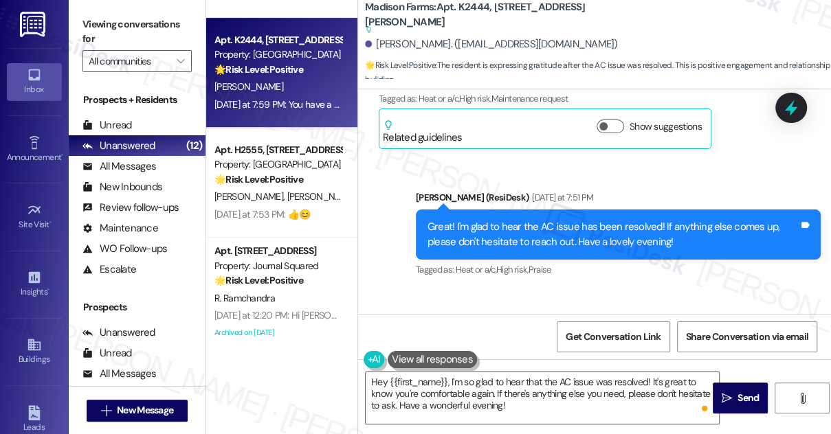
click at [460, 220] on div "Great! I'm glad to hear the AC issue has been resolved! If anything else comes …" at bounding box center [612, 235] width 371 height 30
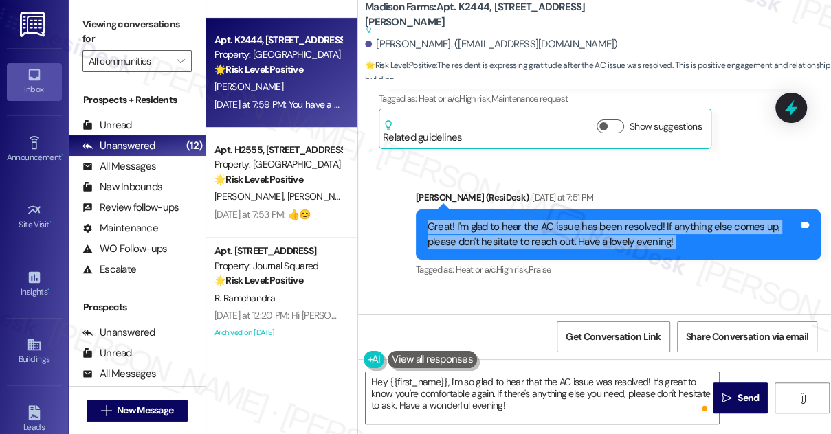
click at [460, 220] on div "Great! I'm glad to hear the AC issue has been resolved! If anything else comes …" at bounding box center [612, 235] width 371 height 30
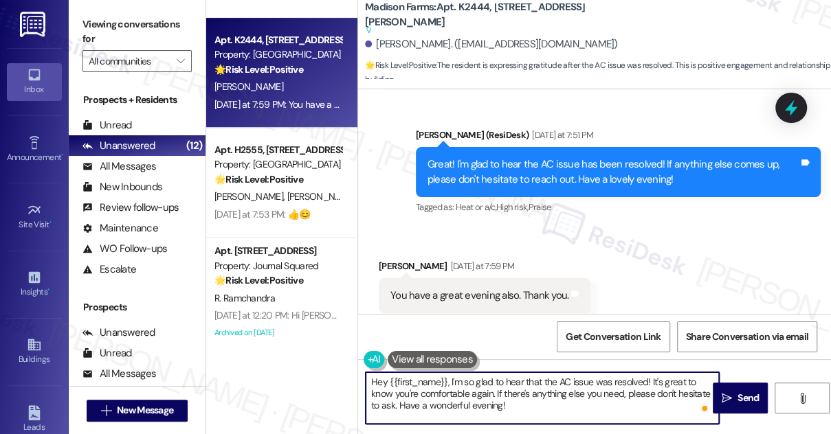
click at [416, 386] on textarea "Hey {{first_name}}, I'm so glad to hear that the AC issue was resolved! It's gr…" at bounding box center [541, 398] width 353 height 52
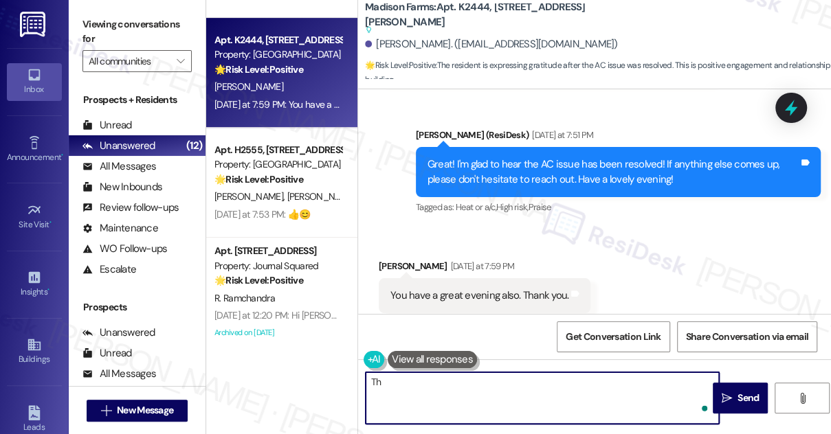
type textarea "T"
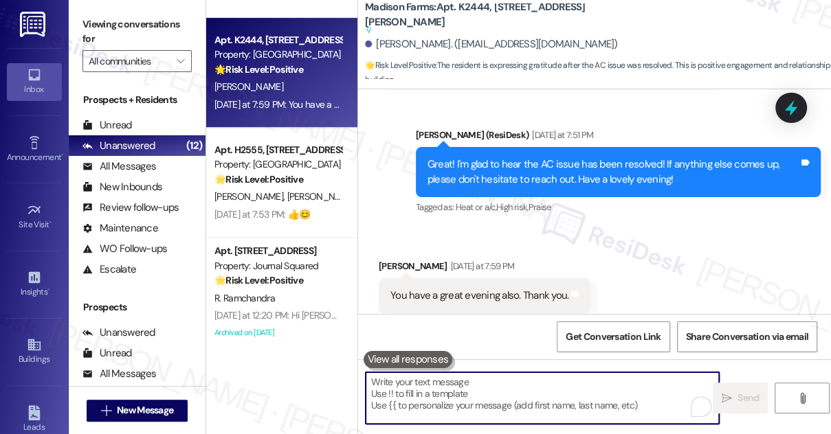
click at [528, 157] on div "Great! I'm glad to hear the AC issue has been resolved! If anything else comes …" at bounding box center [612, 172] width 371 height 30
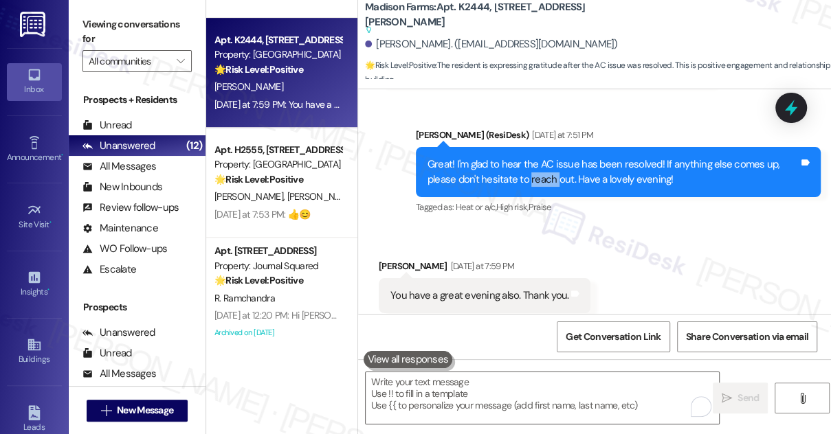
click at [528, 157] on div "Great! I'm glad to hear the AC issue has been resolved! If anything else comes …" at bounding box center [612, 172] width 371 height 30
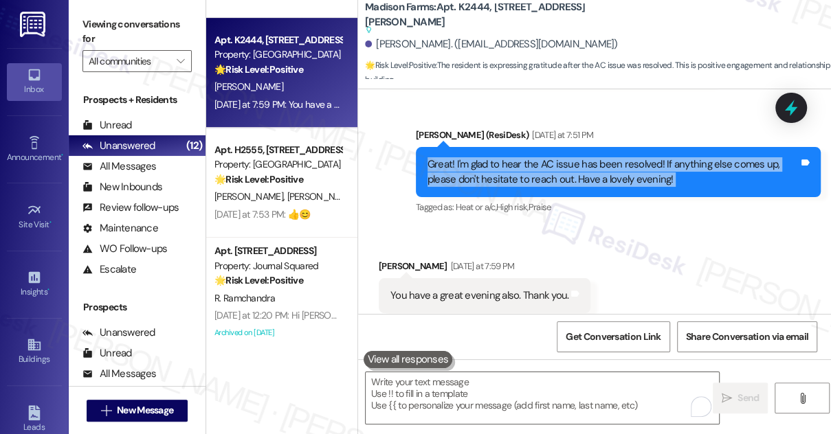
click at [528, 157] on div "Great! I'm glad to hear the AC issue has been resolved! If anything else comes …" at bounding box center [612, 172] width 371 height 30
click at [562, 157] on div "Great! I'm glad to hear the AC issue has been resolved! If anything else comes …" at bounding box center [612, 172] width 371 height 30
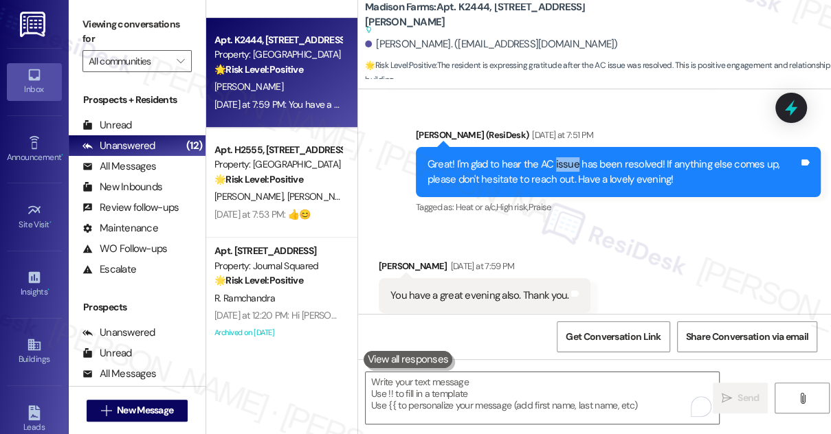
click at [562, 157] on div "Great! I'm glad to hear the AC issue has been resolved! If anything else comes …" at bounding box center [612, 172] width 371 height 30
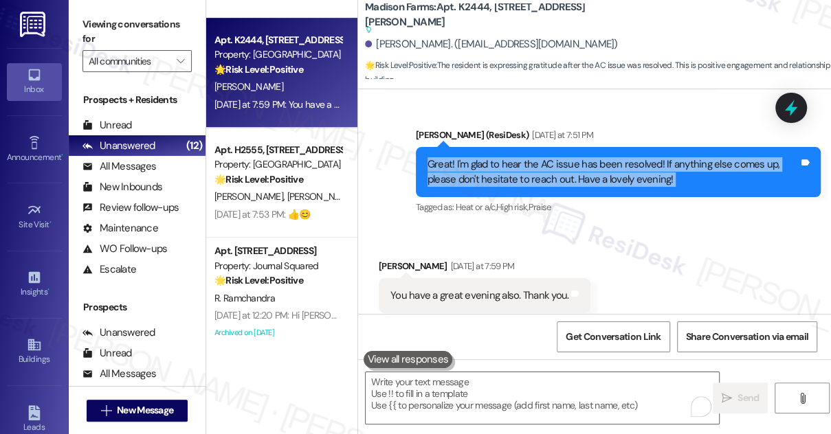
click at [562, 157] on div "Great! I'm glad to hear the AC issue has been resolved! If anything else comes …" at bounding box center [612, 172] width 371 height 30
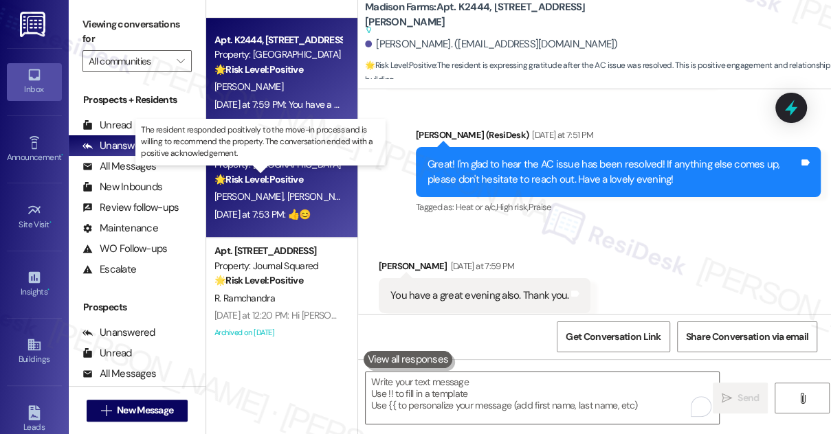
click at [276, 181] on strong "🌟 Risk Level: Positive" at bounding box center [258, 179] width 89 height 12
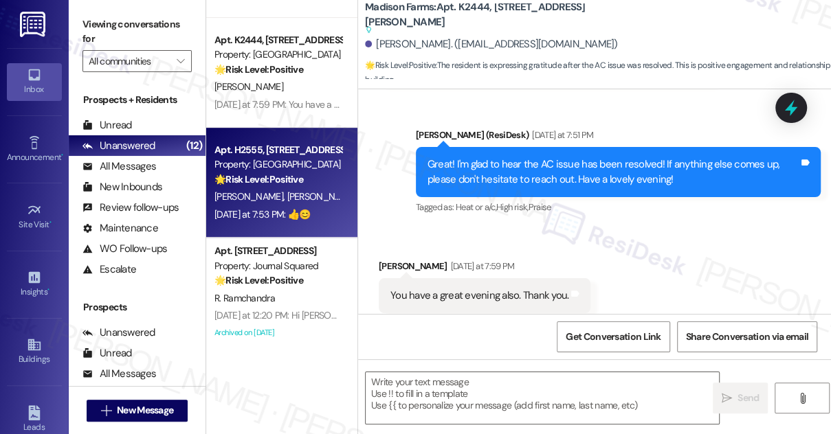
type textarea "Fetching suggested responses. Please feel free to read through the conversation…"
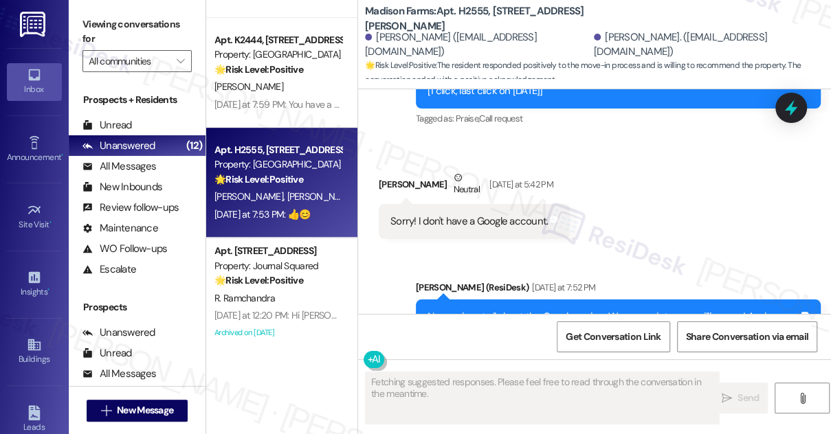
scroll to position [1381, 0]
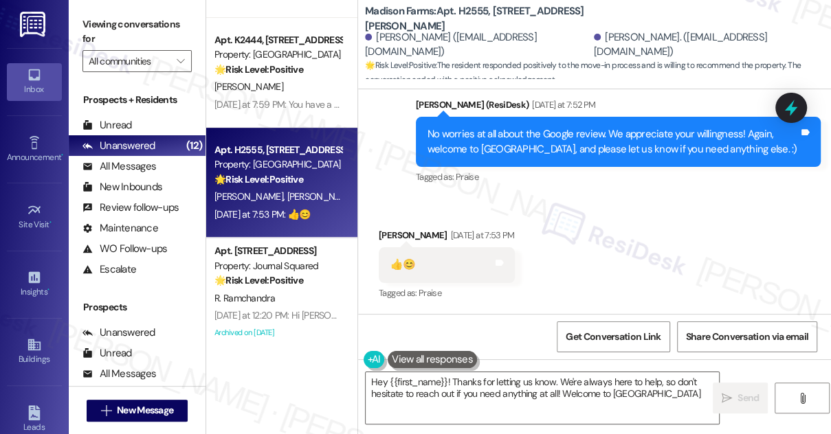
type textarea "Hey {{first_name}}! Thanks for letting us know. We're always here to help, so d…"
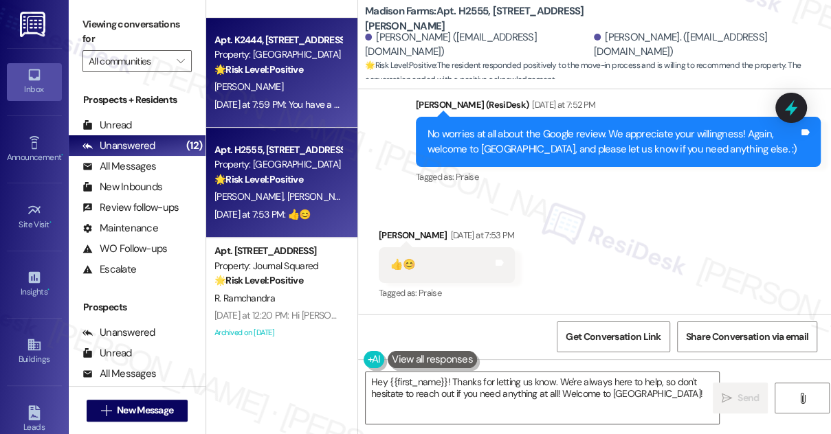
click at [282, 96] on div "Yesterday at 7:59 PM: You have a great evening also. Thank you. Yesterday at 7:…" at bounding box center [278, 104] width 130 height 17
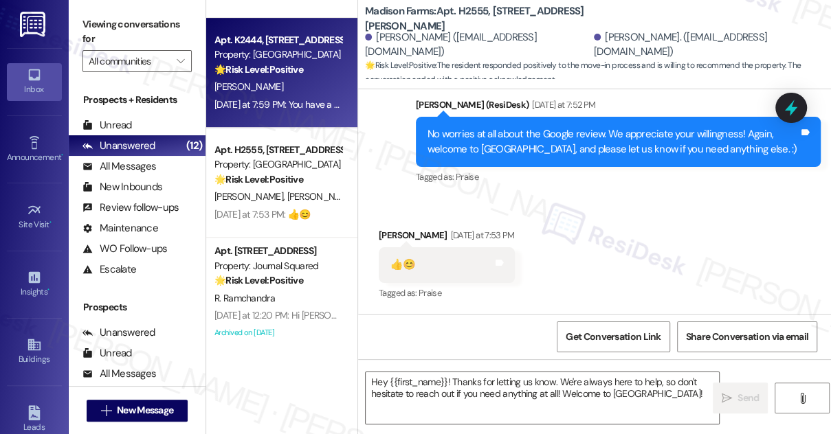
type textarea "Fetching suggested responses. Please feel free to read through the conversation…"
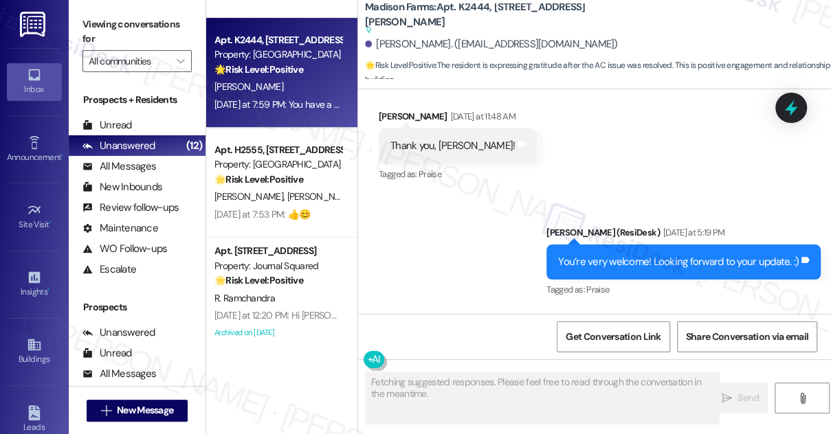
scroll to position [3407, 0]
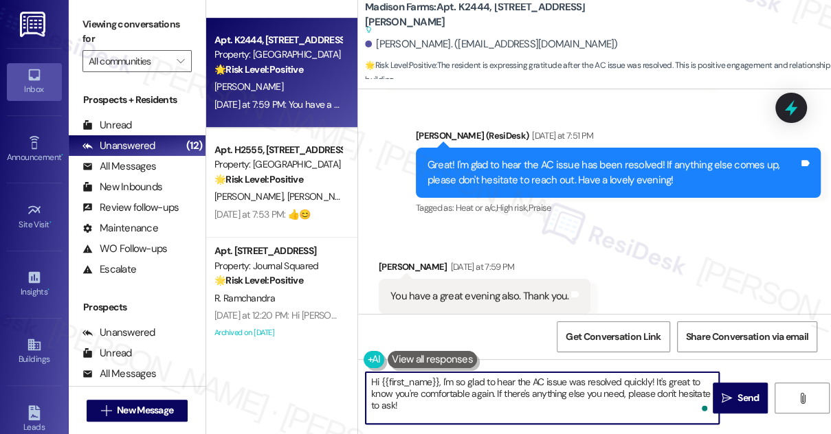
drag, startPoint x: 443, startPoint y: 412, endPoint x: 356, endPoint y: 384, distance: 91.5
click at [356, 384] on div "Apt. 4603, 605 Pavonia Avenue Property: Journal Squared ⚠️ Risk Level: High The…" at bounding box center [518, 217] width 624 height 434
click at [399, 384] on textarea "Hi {{first_name}}, I'm so glad to hear the AC issue was resolved quickly! It's …" at bounding box center [541, 398] width 353 height 52
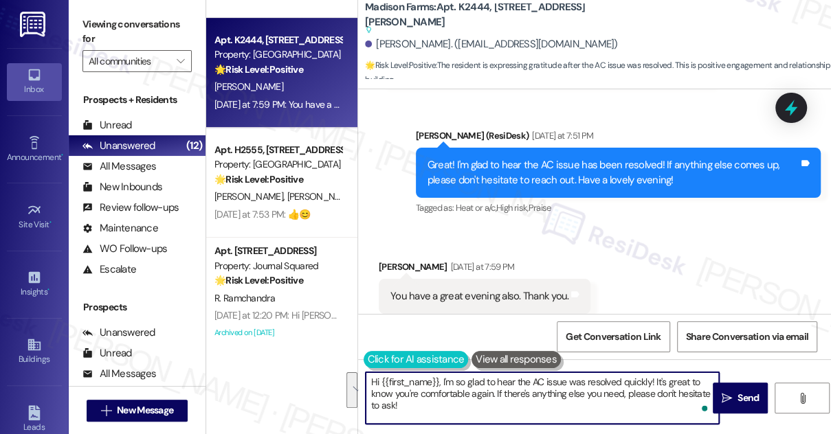
drag, startPoint x: 440, startPoint y: 409, endPoint x: 366, endPoint y: 368, distance: 84.3
click at [366, 372] on div "Hi {{first_name}}, I'm so glad to hear the AC issue was resolved quickly! It's …" at bounding box center [535, 398] width 354 height 53
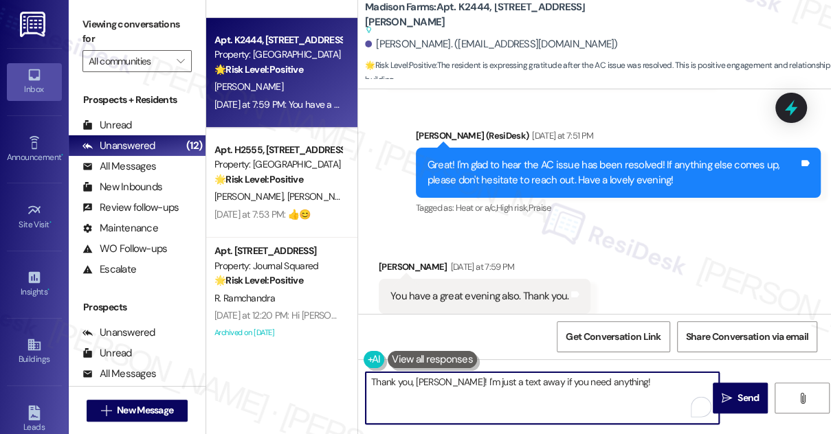
click at [625, 387] on textarea "Thank you, Carlos! I'm just a text away if you need anything!" at bounding box center [541, 398] width 353 height 52
click at [397, 260] on div "Carlos Beauchamp Yesterday at 7:59 PM" at bounding box center [485, 269] width 212 height 19
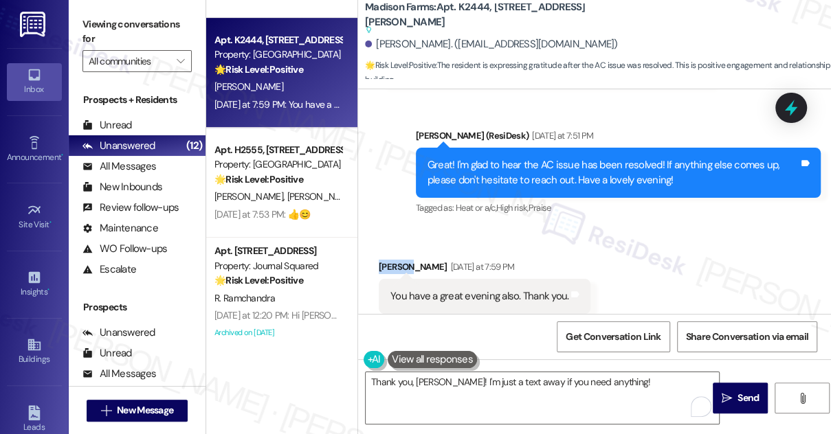
click at [397, 260] on div "Carlos Beauchamp Yesterday at 7:59 PM" at bounding box center [485, 269] width 212 height 19
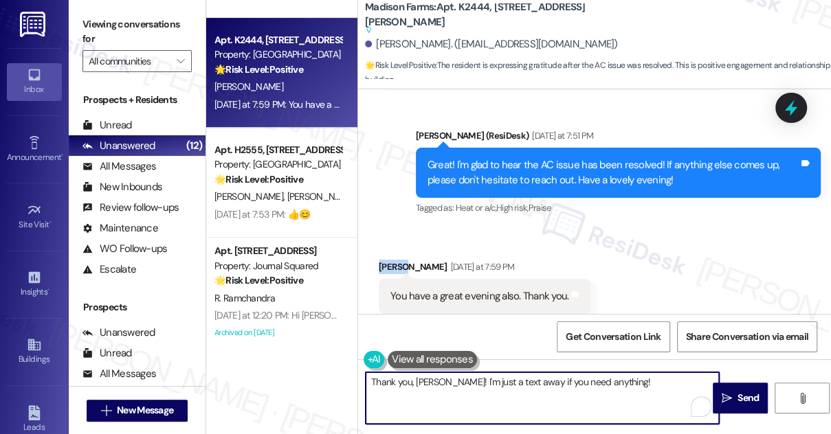
click at [410, 384] on textarea "Thank you, Carlos! I'm just a text away if you need anything!" at bounding box center [541, 398] width 353 height 52
click at [462, 289] on div "You have a great evening also. Thank you." at bounding box center [479, 296] width 178 height 14
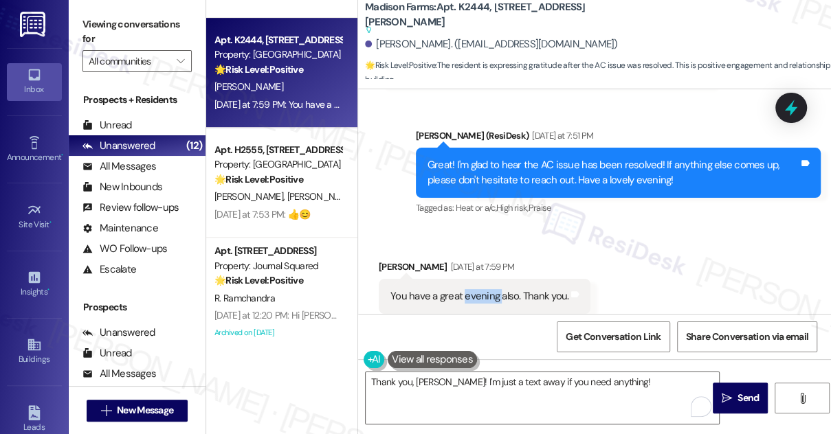
click at [462, 289] on div "You have a great evening also. Thank you." at bounding box center [479, 296] width 178 height 14
click at [614, 384] on textarea "Thank you, Carlos! I'm just a text away if you need anything!" at bounding box center [541, 398] width 353 height 52
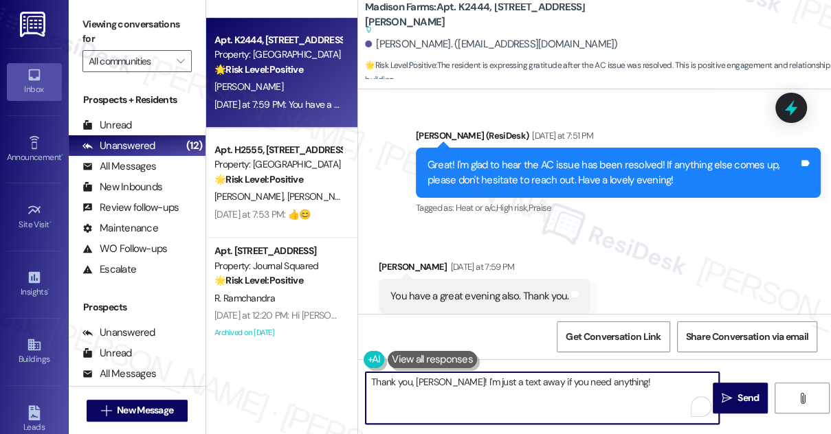
click at [653, 390] on textarea "Thank you, Carlos! I'm just a text away if you need anything!" at bounding box center [541, 398] width 353 height 52
type textarea "Thank you, Carlos! I'm just a text away if you need anything. :)"
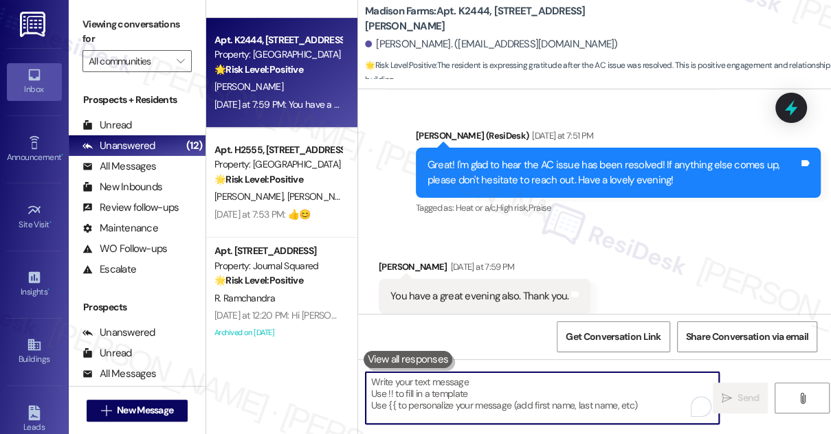
scroll to position [3503, 0]
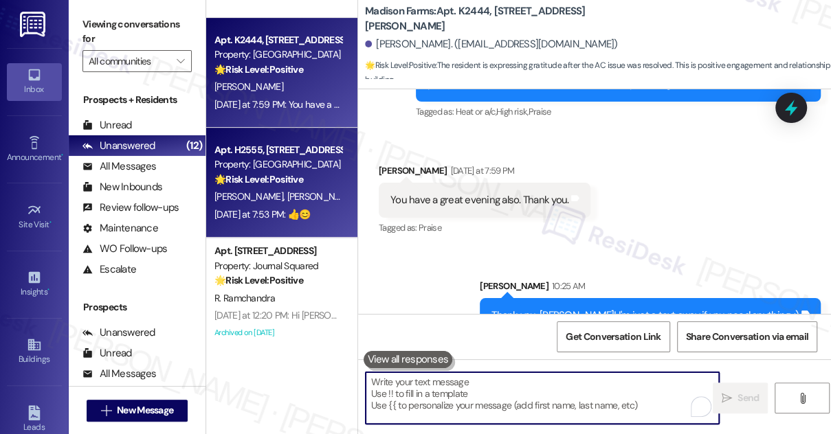
click at [300, 176] on strong "🌟 Risk Level: Positive" at bounding box center [258, 179] width 89 height 12
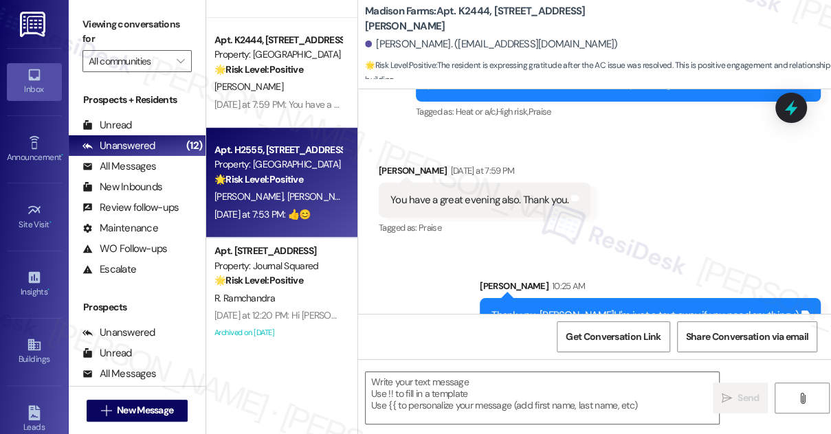
type textarea "Fetching suggested responses. Please feel free to read through the conversation…"
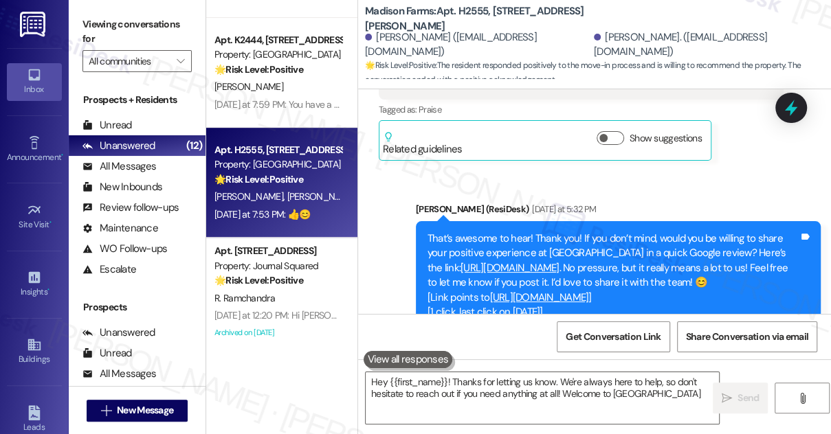
type textarea "Hey {{first_name}}! Thanks for letting us know. We're always here to help, so d…"
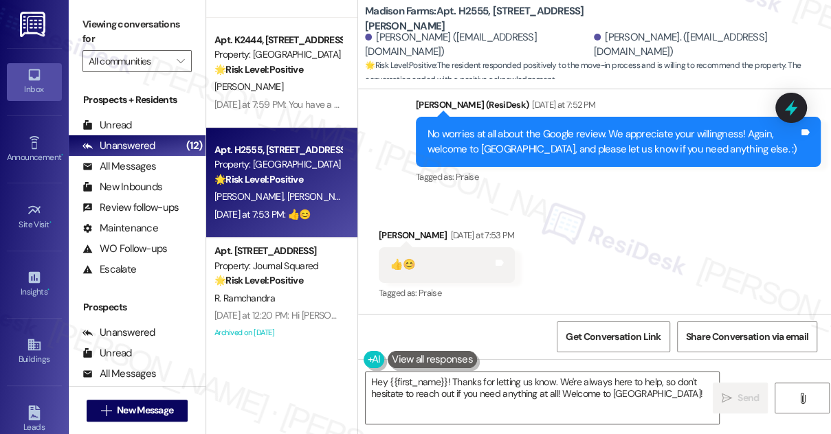
scroll to position [1381, 0]
click at [450, 382] on textarea "Hey {{first_name}}! Thanks for letting us know. We're always here to help, so d…" at bounding box center [541, 398] width 353 height 52
click at [451, 382] on textarea "Hey {{first_name}}! Thanks for letting us know. We're always here to help, so d…" at bounding box center [541, 398] width 353 height 52
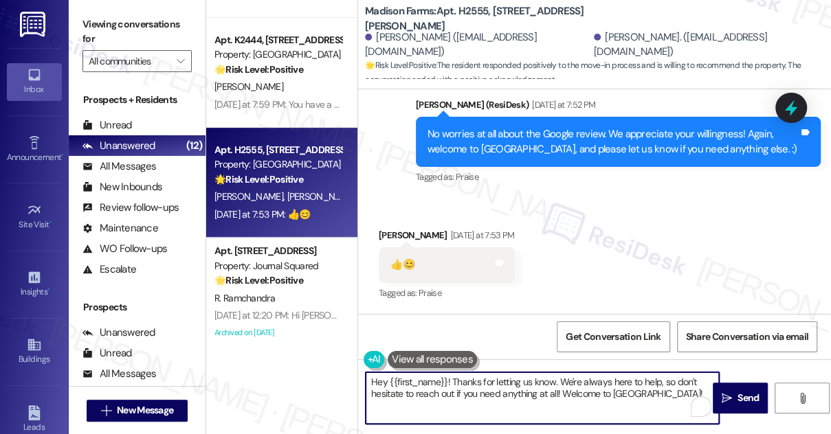
click at [451, 382] on textarea "Hey {{first_name}}! Thanks for letting us know. We're always here to help, so d…" at bounding box center [541, 398] width 353 height 52
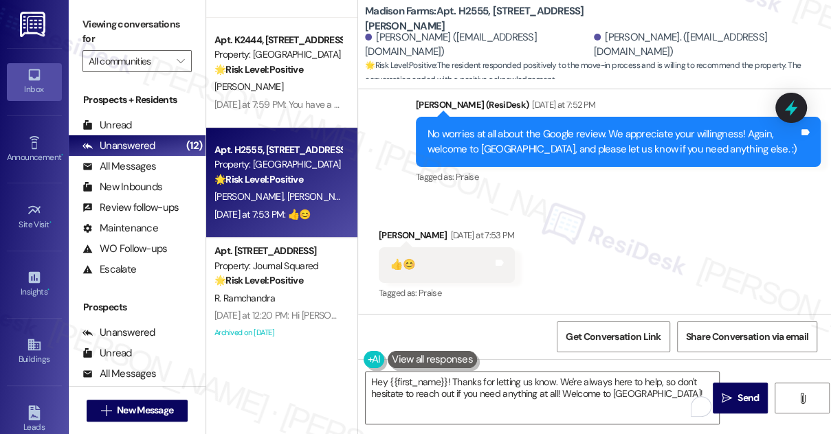
click at [487, 146] on div "No worries at all about the Google review. We appreciate your willingness! Agai…" at bounding box center [612, 142] width 371 height 30
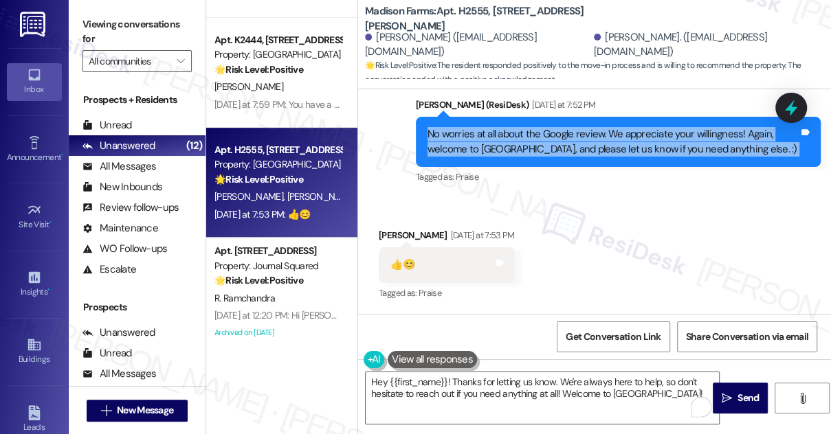
click at [487, 146] on div "No worries at all about the Google review. We appreciate your willingness! Agai…" at bounding box center [612, 142] width 371 height 30
click at [537, 139] on div "No worries at all about the Google review. We appreciate your willingness! Agai…" at bounding box center [612, 142] width 371 height 30
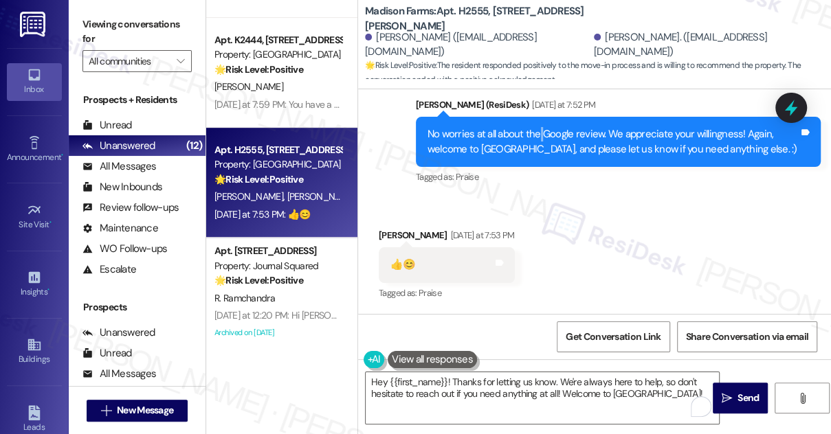
click at [537, 139] on div "No worries at all about the Google review. We appreciate your willingness! Agai…" at bounding box center [612, 142] width 371 height 30
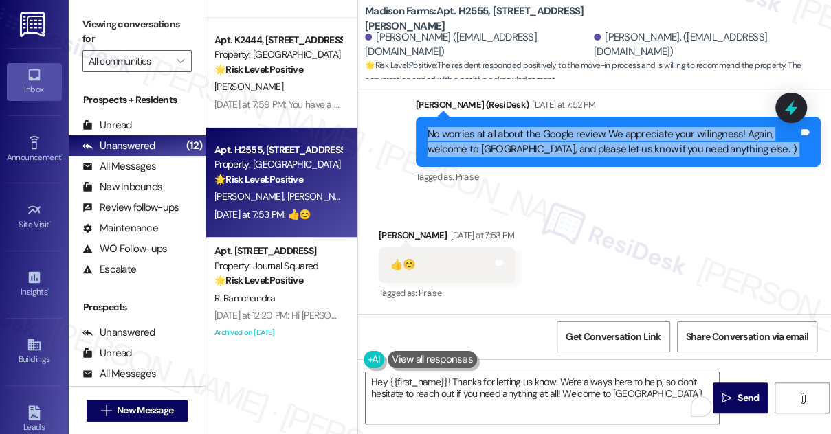
click at [537, 139] on div "No worries at all about the Google review. We appreciate your willingness! Agai…" at bounding box center [612, 142] width 371 height 30
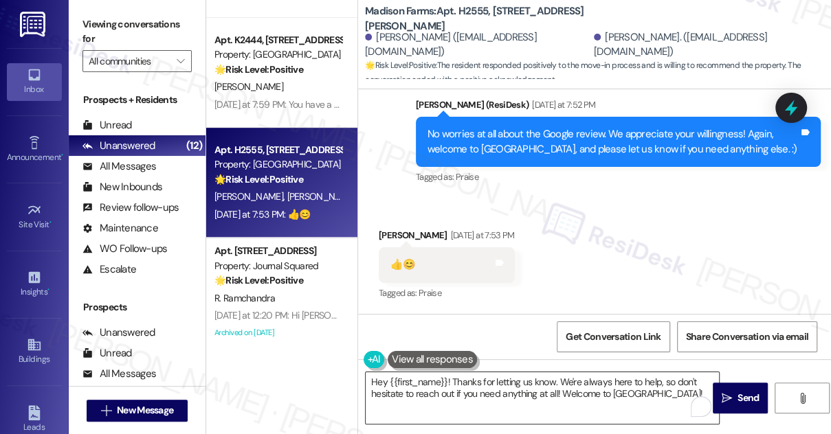
click at [493, 377] on textarea "Hey {{first_name}}! Thanks for letting us know. We're always here to help, so d…" at bounding box center [541, 398] width 353 height 52
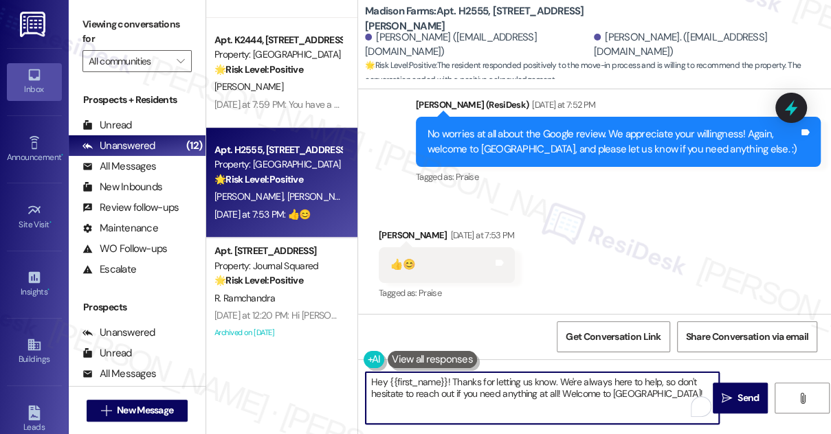
click at [493, 377] on textarea "Hey {{first_name}}! Thanks for letting us know. We're always here to help, so d…" at bounding box center [541, 398] width 353 height 52
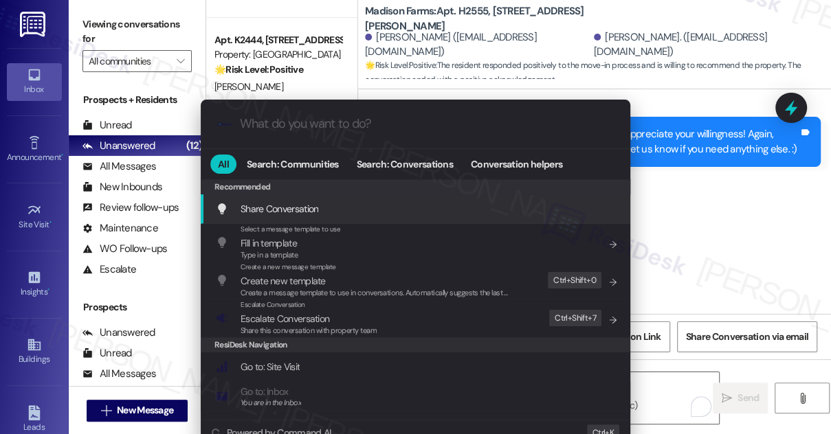
click at [706, 168] on div ".cls-1{fill:#0a055f;}.cls-2{fill:#0cc4c4;} resideskLogoBlueOrange All Search: C…" at bounding box center [415, 217] width 831 height 434
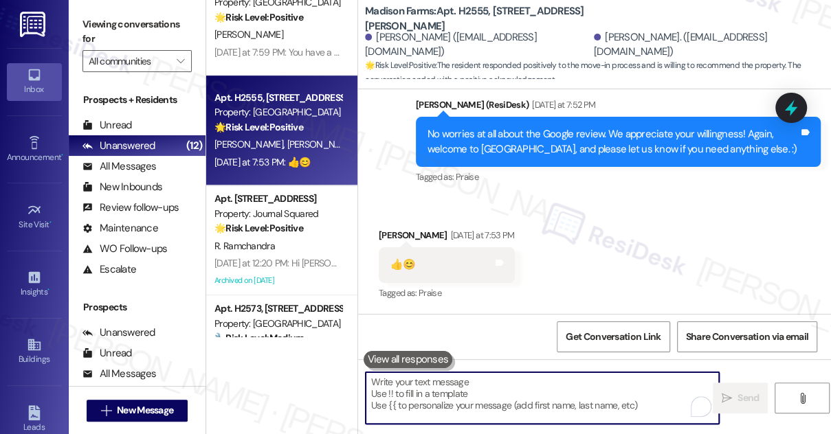
scroll to position [437, 0]
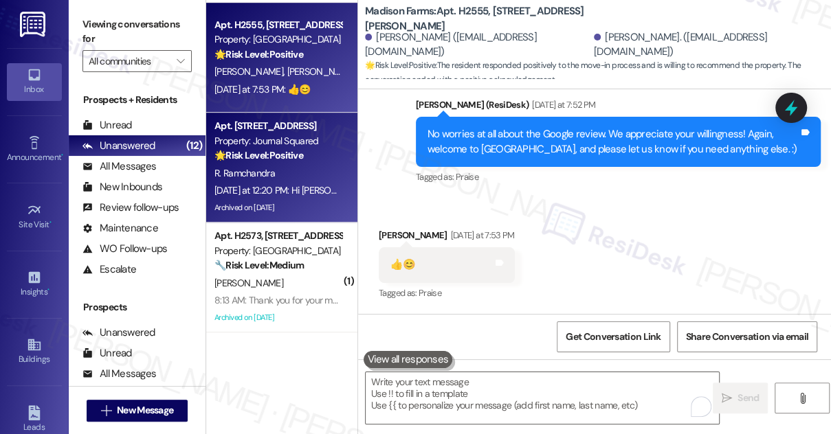
click at [279, 177] on div "R. Ramchandra" at bounding box center [278, 173] width 130 height 17
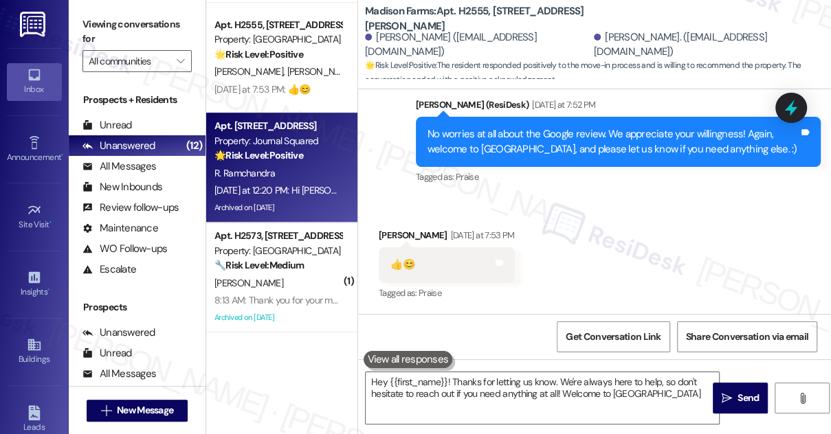
type textarea "Hey {{first_name}}! Thanks for letting us know. We're always here to help, so d…"
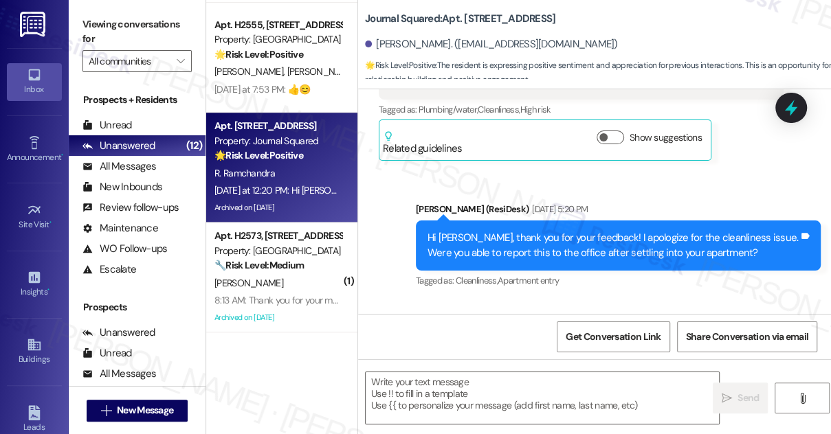
type textarea "Fetching suggested responses. Please feel free to read through the conversation…"
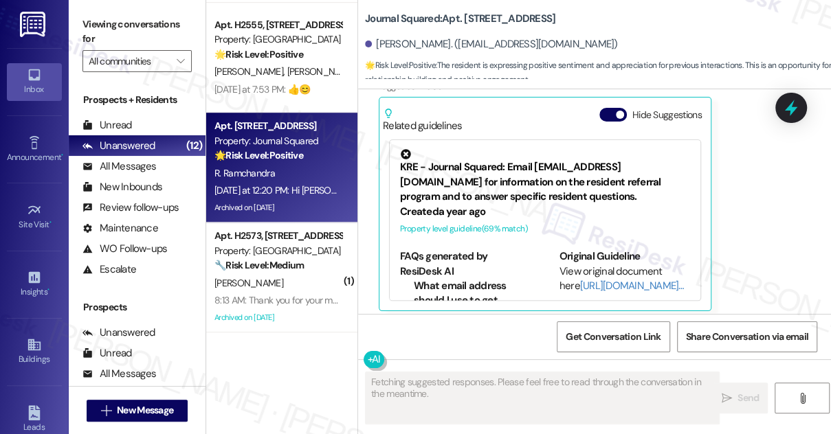
scroll to position [1479, 0]
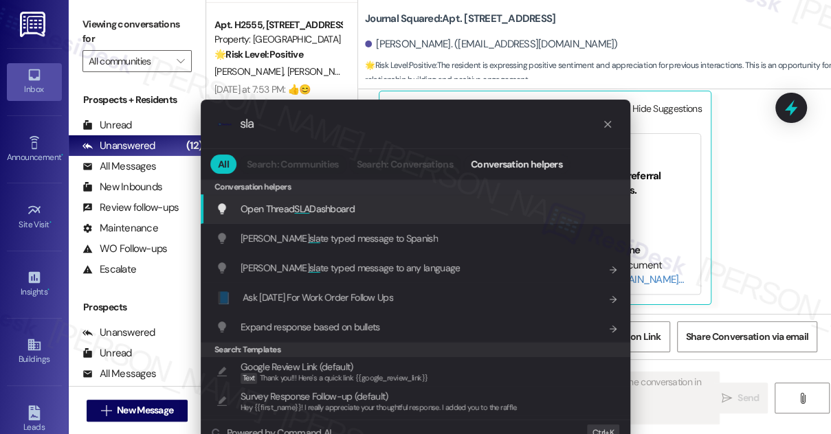
type input "sla"
click at [526, 203] on div "Open Thread SLA Dashboard Add shortcut" at bounding box center [417, 208] width 402 height 15
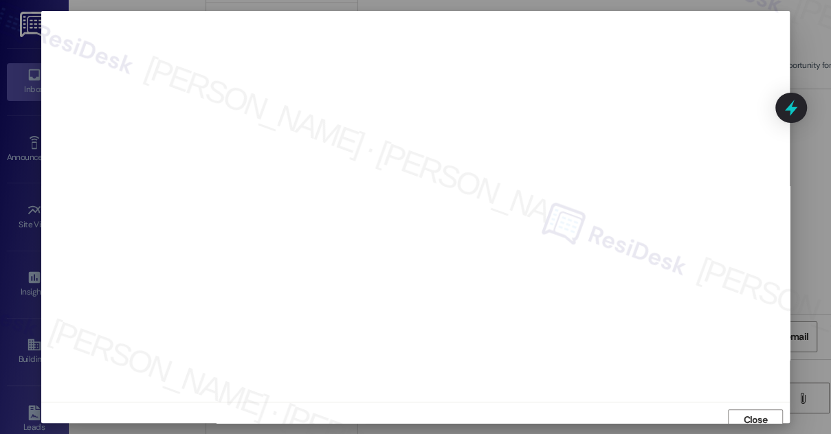
scroll to position [8, 0]
type textarea "I'm so glad to hear that you appreciated the previous message, {{first_name}}! …"
click at [751, 399] on div "Close" at bounding box center [414, 412] width 747 height 36
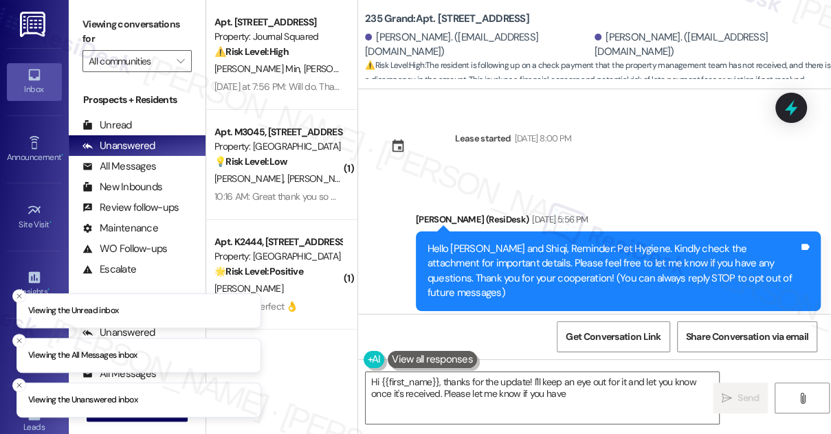
scroll to position [11550, 0]
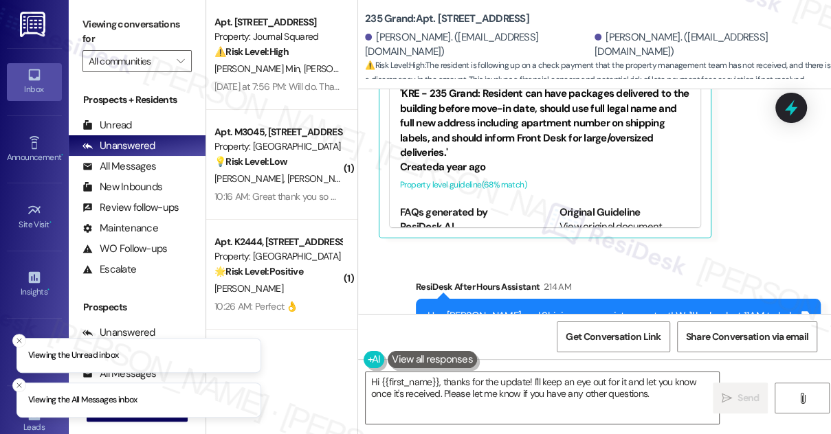
click at [497, 309] on div "Hey Peilin and Shiqi, we appreciate your text! We'll be back at 11AM to help yo…" at bounding box center [612, 324] width 371 height 30
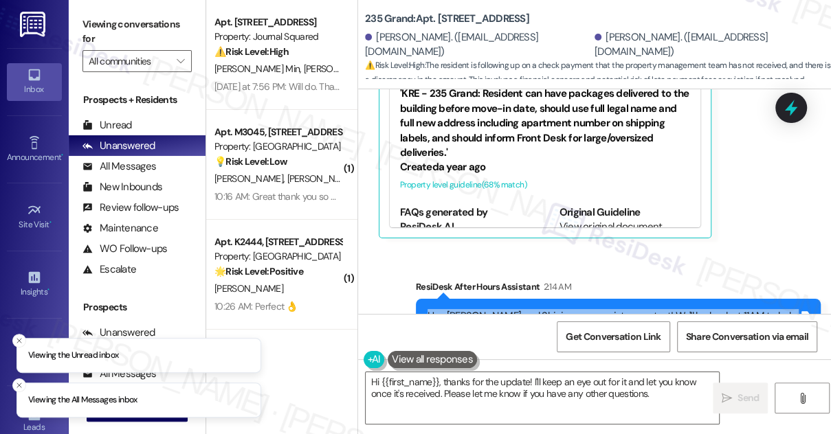
click at [497, 309] on div "Hey Peilin and Shiqi, we appreciate your text! We'll be back at 11AM to help yo…" at bounding box center [612, 324] width 371 height 30
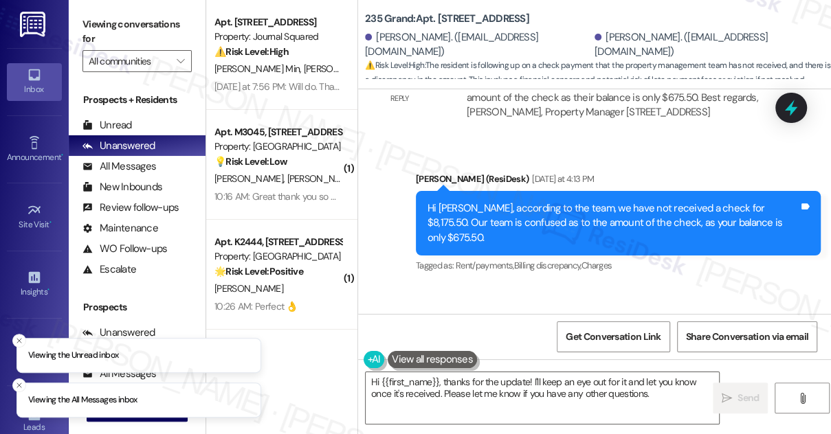
scroll to position [11113, 0]
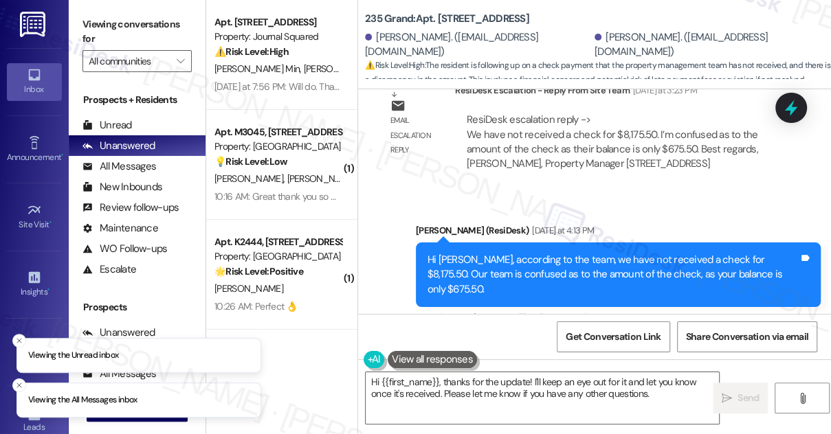
click at [502, 401] on div "I've attached the phot of the check letter earlier in this chat - pls keep me p…" at bounding box center [575, 416] width 371 height 30
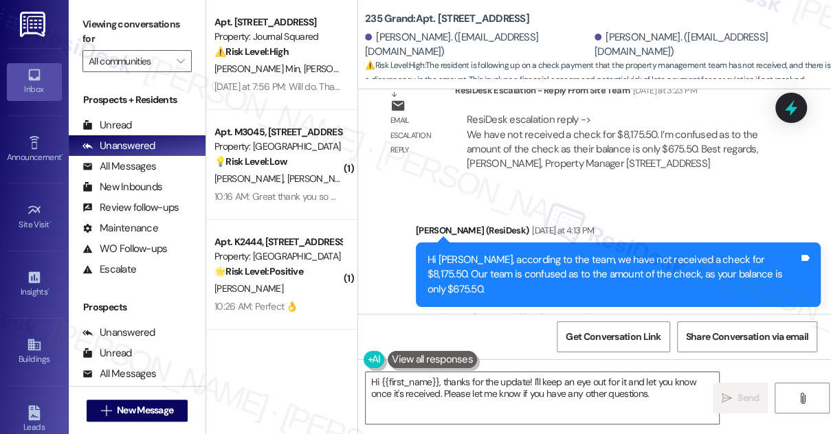
click at [608, 401] on div "I've attached the phot of the check letter earlier in this chat - pls keep me p…" at bounding box center [575, 416] width 371 height 30
click at [661, 401] on div "I've attached the phot of the check letter earlier in this chat - pls keep me p…" at bounding box center [575, 416] width 371 height 30
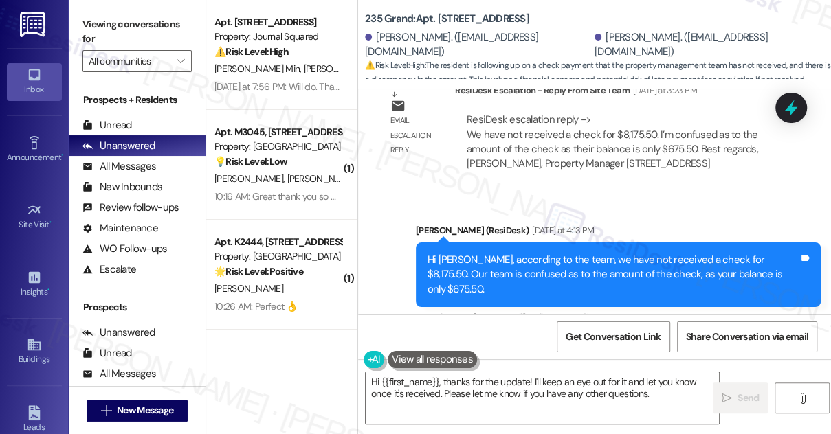
click at [661, 401] on div "I've attached the phot of the check letter earlier in this chat - pls keep me p…" at bounding box center [575, 416] width 371 height 30
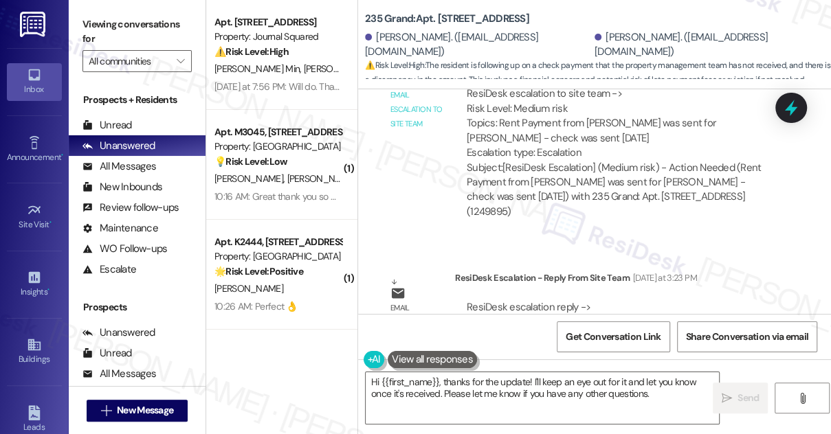
scroll to position [10988, 0]
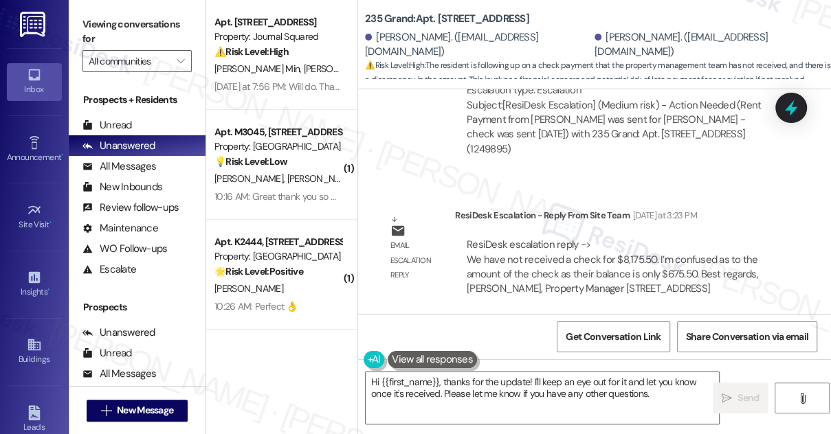
click at [673, 378] on div "Hi Peilin, according to the team, we have not received a check for $8,175.50. O…" at bounding box center [612, 400] width 371 height 44
click at [697, 378] on div "Hi Peilin, according to the team, we have not received a check for $8,175.50. O…" at bounding box center [612, 400] width 371 height 44
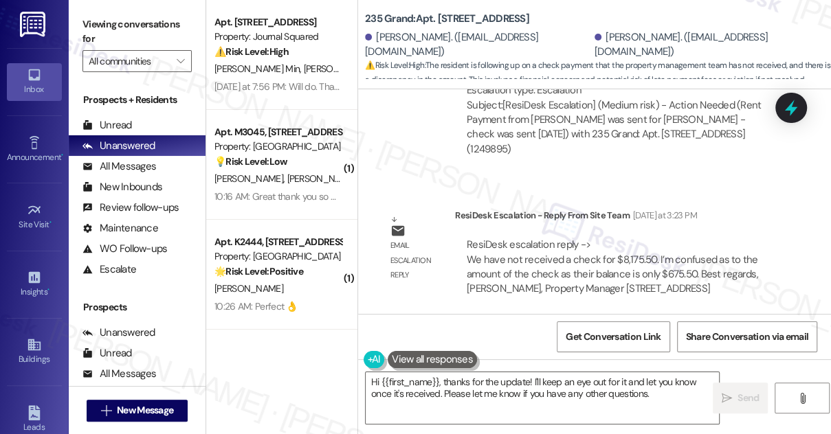
click at [697, 378] on div "Hi Peilin, according to the team, we have not received a check for $8,175.50. O…" at bounding box center [612, 400] width 371 height 44
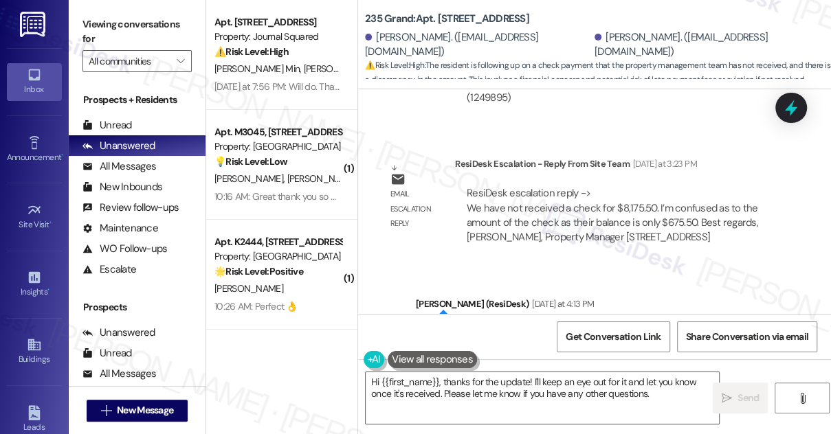
scroll to position [11113, 0]
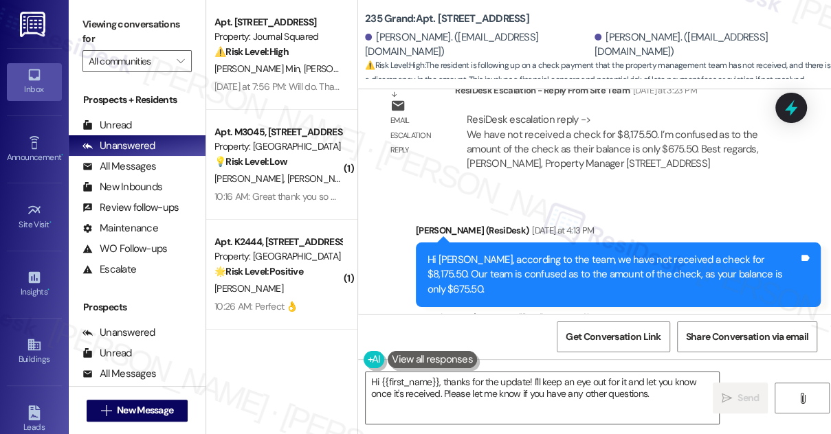
click at [483, 401] on div "I've attached the phot of the check letter earlier in this chat - pls keep me p…" at bounding box center [575, 416] width 371 height 30
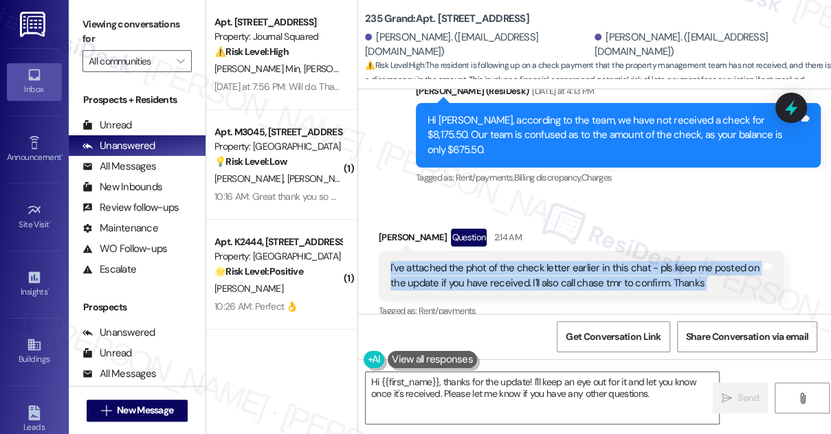
scroll to position [11175, 0]
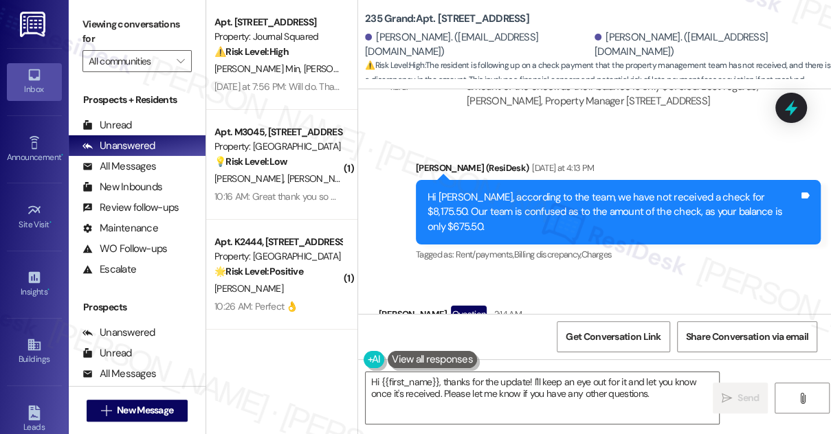
click at [529, 338] on div "I've attached the phot of the check letter earlier in this chat - pls keep me p…" at bounding box center [575, 353] width 371 height 30
click at [611, 338] on div "I've attached the phot of the check letter earlier in this chat - pls keep me p…" at bounding box center [575, 353] width 371 height 30
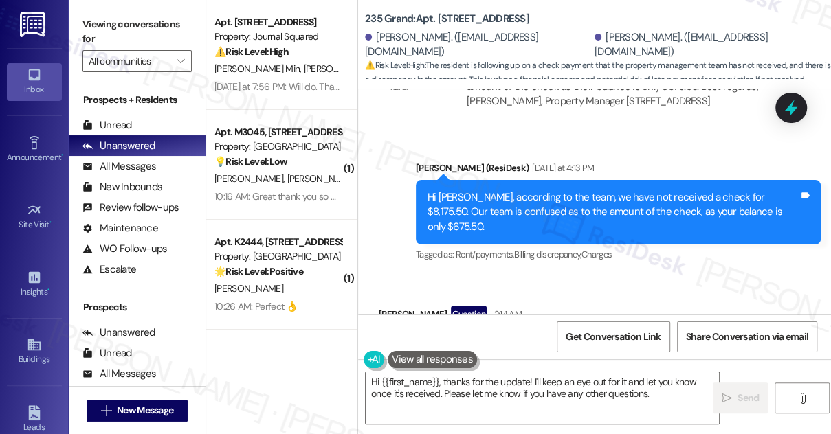
click at [611, 338] on div "I've attached the phot of the check letter earlier in this chat - pls keep me p…" at bounding box center [575, 353] width 371 height 30
click at [616, 412] on span "button" at bounding box center [620, 416] width 8 height 8
click at [581, 338] on div "I've attached the phot of the check letter earlier in this chat - pls keep me p…" at bounding box center [575, 353] width 371 height 30
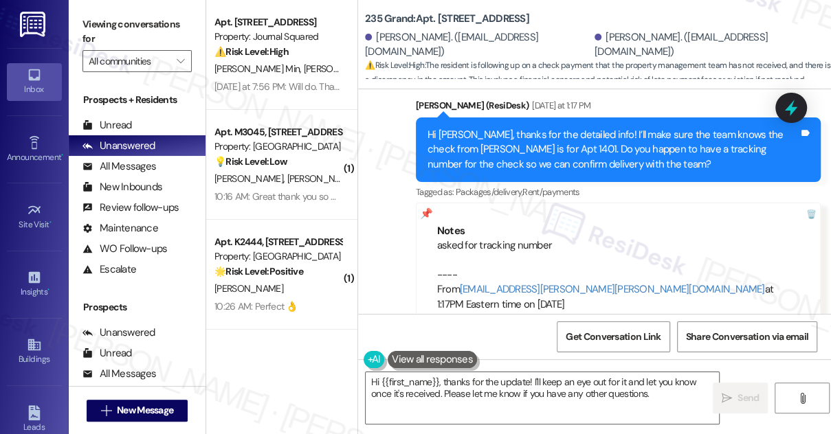
scroll to position [10363, 0]
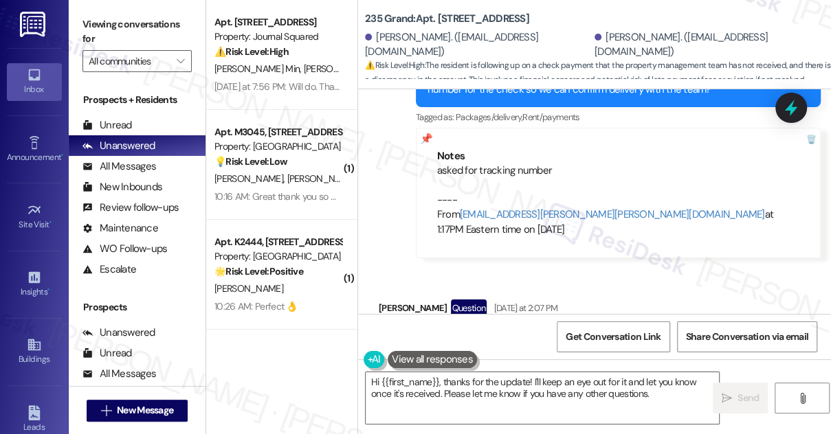
click at [550, 322] on div "I don't have the tracking number but pls let me know once you received it. It h…" at bounding box center [581, 347] width 405 height 50
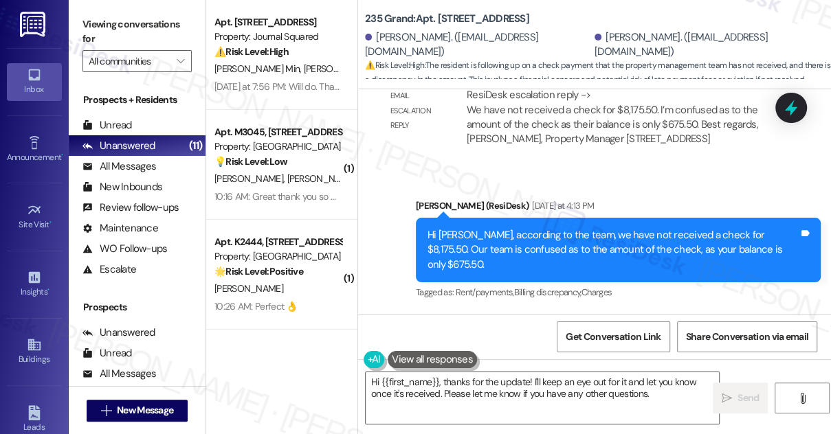
scroll to position [11376, 0]
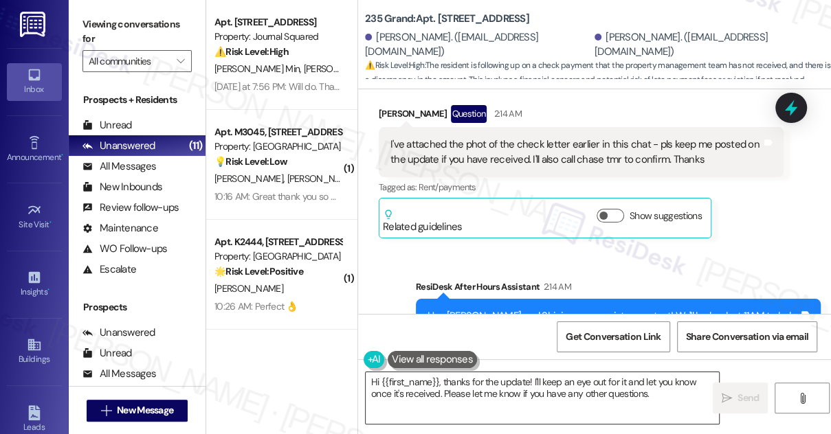
click at [474, 380] on textarea "Hi {{first_name}}, thanks for the update! I'll keep an eye out for it and let y…" at bounding box center [541, 398] width 353 height 52
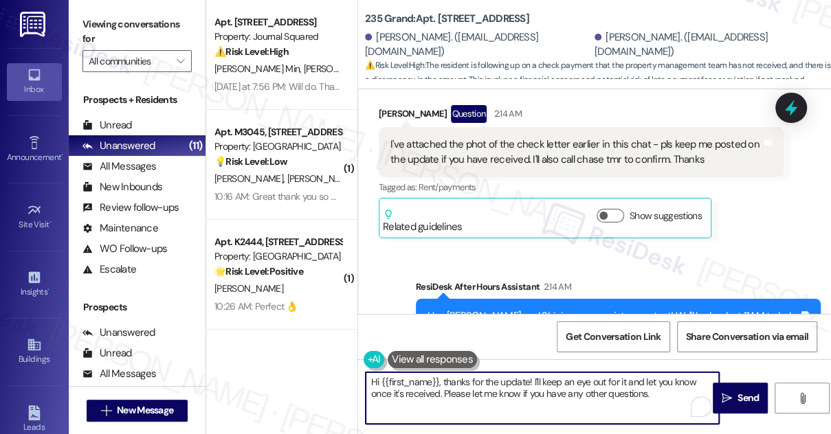
click at [390, 47] on div "Peilin Jiang. (abbie001220@gmail.com)" at bounding box center [478, 45] width 226 height 30
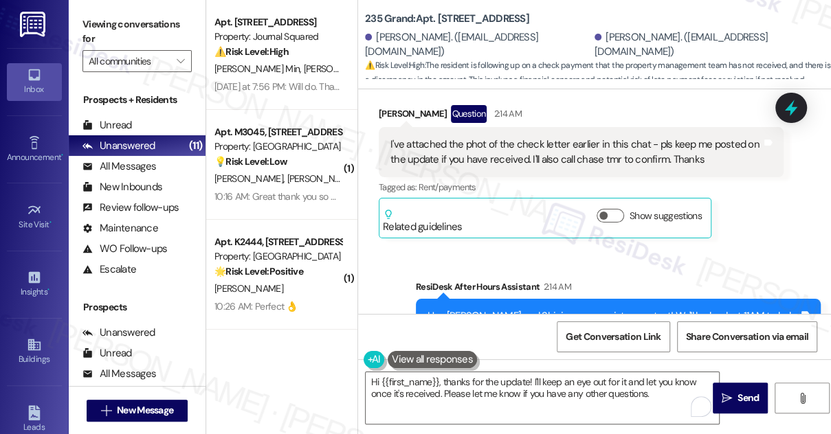
click at [390, 47] on div "Peilin Jiang. (abbie001220@gmail.com)" at bounding box center [478, 45] width 226 height 30
copy div "Peilin"
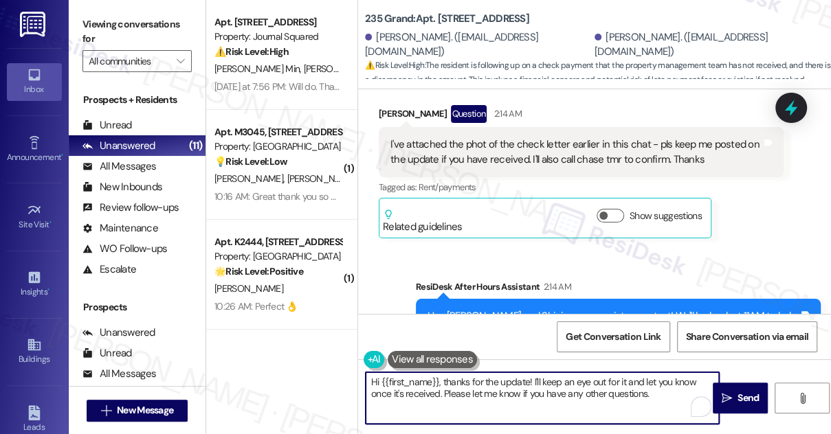
drag, startPoint x: 381, startPoint y: 385, endPoint x: 438, endPoint y: 379, distance: 57.3
click at [438, 379] on textarea "Hi {{first_name}}, thanks for the update! I'll keep an eye out for it and let y…" at bounding box center [541, 398] width 353 height 52
paste textarea "Peilin"
drag, startPoint x: 635, startPoint y: 393, endPoint x: 529, endPoint y: 362, distance: 110.9
click at [497, 375] on textarea "Hi Peilin, thanks for the update! I'll keep an eye out for it and let you know …" at bounding box center [541, 398] width 353 height 52
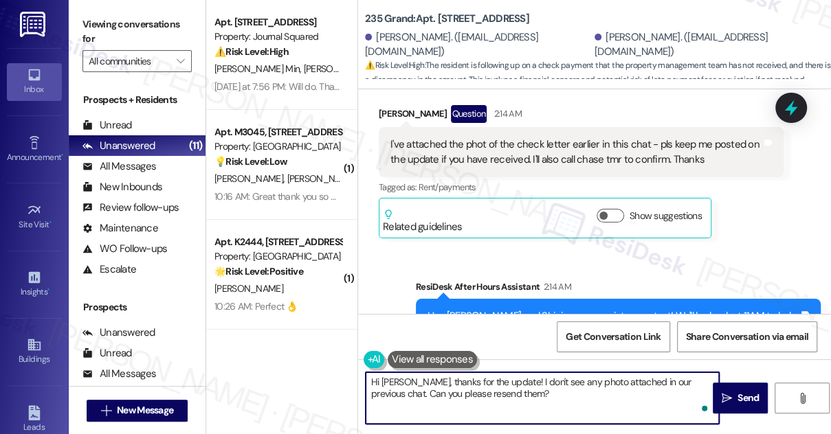
type textarea "Hi Peilin, thanks for the update! I don't see any photo attached in our previou…"
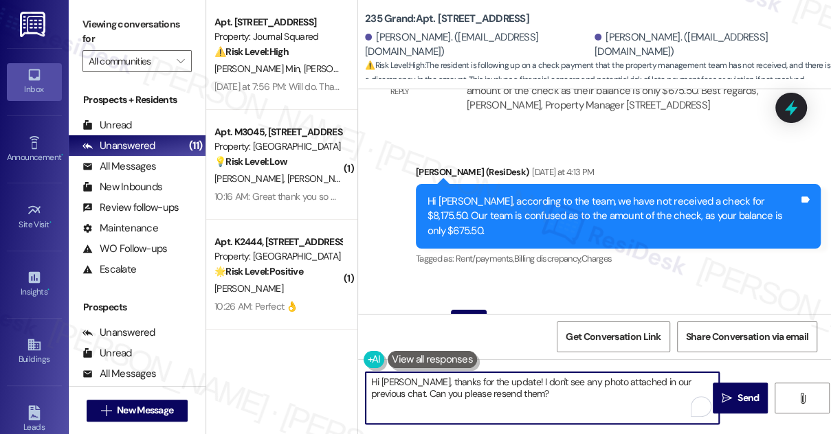
scroll to position [11126, 0]
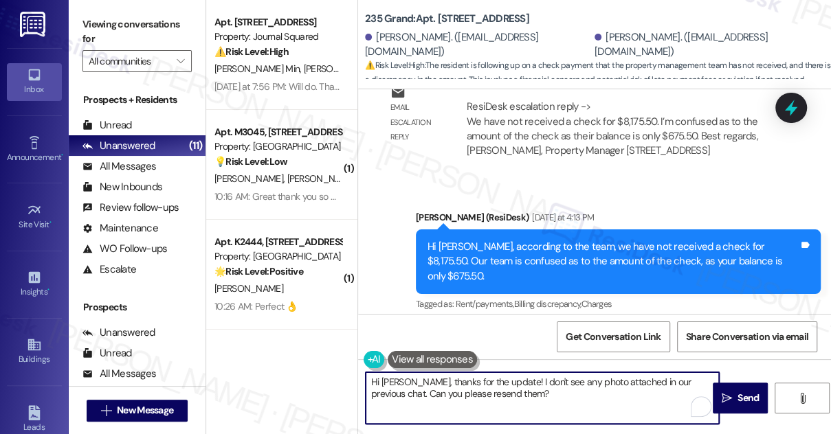
click at [529, 379] on textarea "Hi Peilin, thanks for the update! I don't see any photo attached in our previou…" at bounding box center [541, 398] width 353 height 52
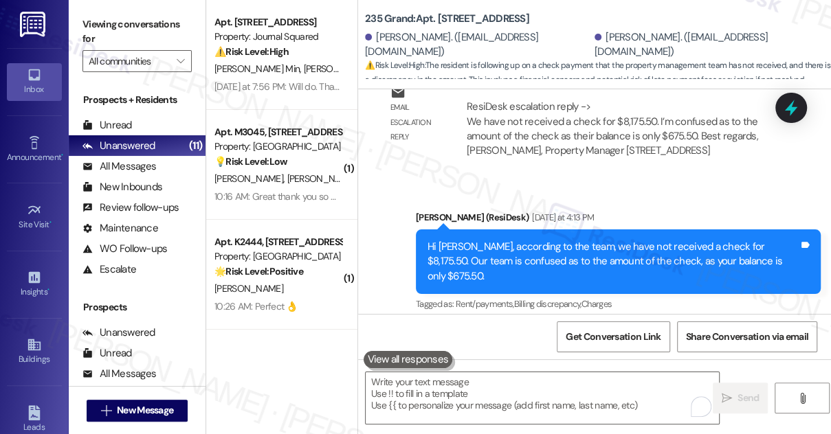
click at [112, 18] on label "Viewing conversations for" at bounding box center [136, 32] width 109 height 36
click at [495, 394] on textarea "To enrich screen reader interactions, please activate Accessibility in Grammarl…" at bounding box center [541, 398] width 353 height 52
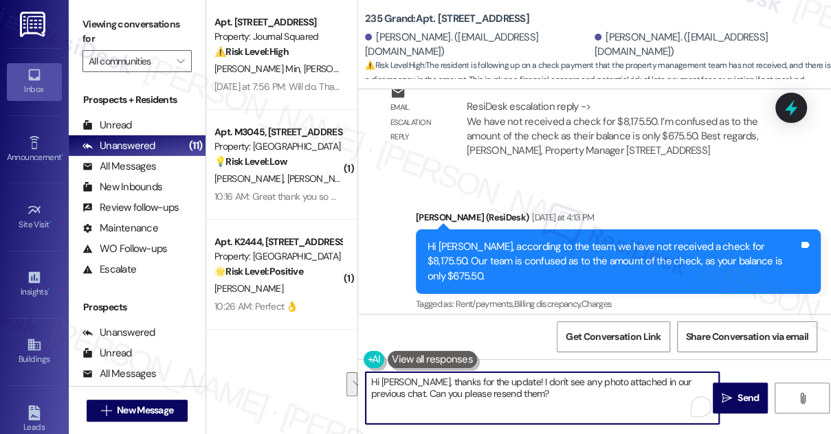
click at [507, 393] on textarea "Hi Peilin, thanks for the update! I don't see any photo attached in our previou…" at bounding box center [541, 398] width 353 height 52
drag, startPoint x: 518, startPoint y: 392, endPoint x: 366, endPoint y: 390, distance: 151.8
click at [366, 390] on textarea "Hi Peilin, thanks for the update! I don't see any photo attached in our previou…" at bounding box center [541, 398] width 353 height 52
paste textarea "Thanks for the update! I didn’t see any photos attached in our previous chat—wo…"
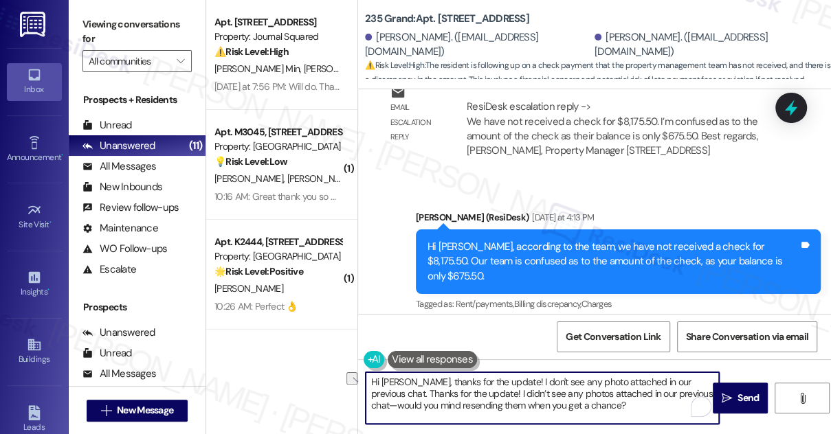
scroll to position [11, 0]
drag, startPoint x: 680, startPoint y: 384, endPoint x: 370, endPoint y: 382, distance: 310.5
click at [359, 385] on div "Hi Peilin, thanks for the update! I don't see any photo attached in our previou…" at bounding box center [535, 398] width 354 height 53
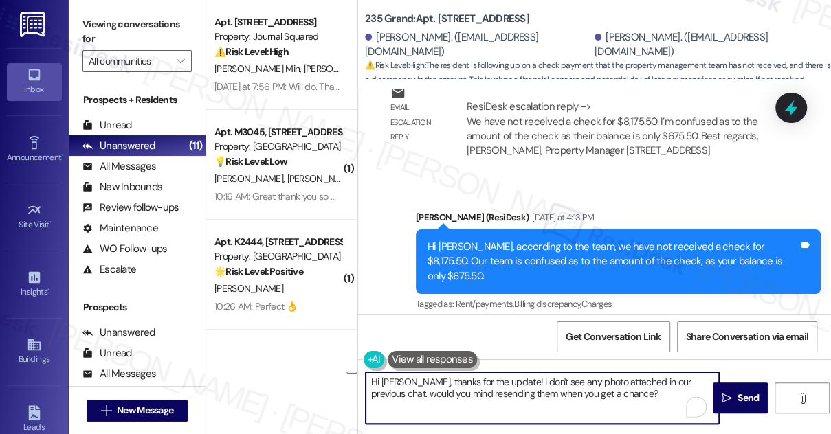
scroll to position [3, 0]
click at [510, 379] on textarea "Hi Peilin, thanks for the update! I don't see any photo attached in our previou…" at bounding box center [541, 398] width 353 height 52
click at [454, 381] on textarea "Hi Peilin, thanks for the update! I didn't see any photo attached in our previo…" at bounding box center [541, 398] width 353 height 52
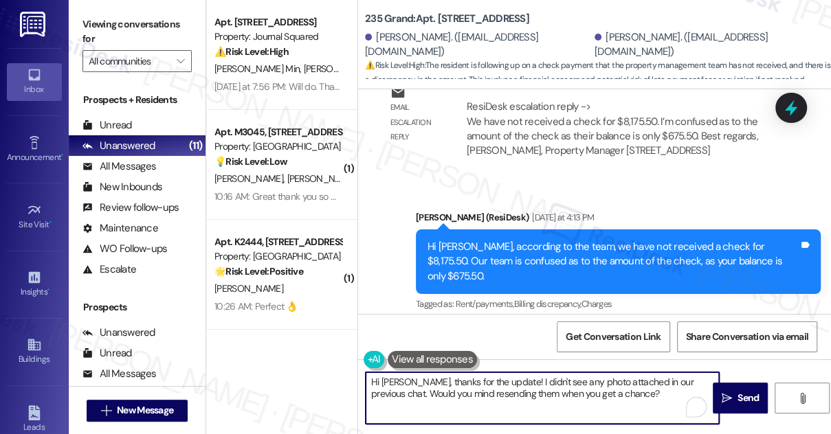
click at [454, 381] on textarea "Hi Peilin, thanks for the update! I didn't see any photo attached in our previo…" at bounding box center [541, 398] width 353 height 52
click at [576, 387] on textarea "Hi Peilin, thanks for the update! I didn't see any photo attached in our previo…" at bounding box center [541, 398] width 353 height 52
click at [457, 419] on textarea "Hi Peilin, thanks for the update! I didn't see any photo attached in our previo…" at bounding box center [541, 398] width 353 height 52
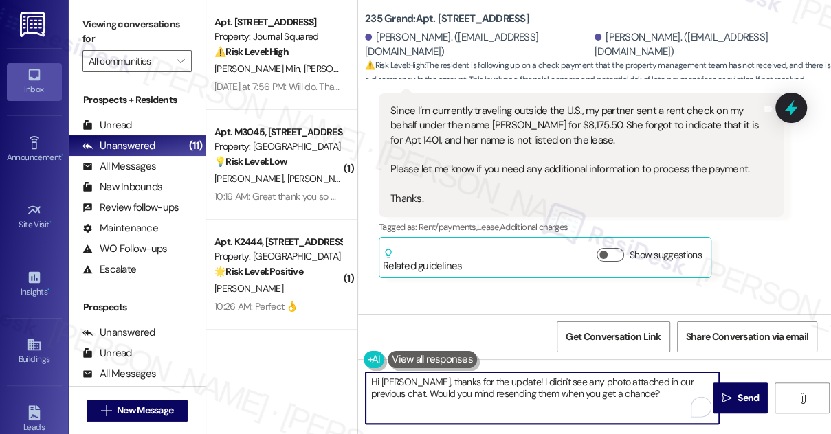
scroll to position [9564, 0]
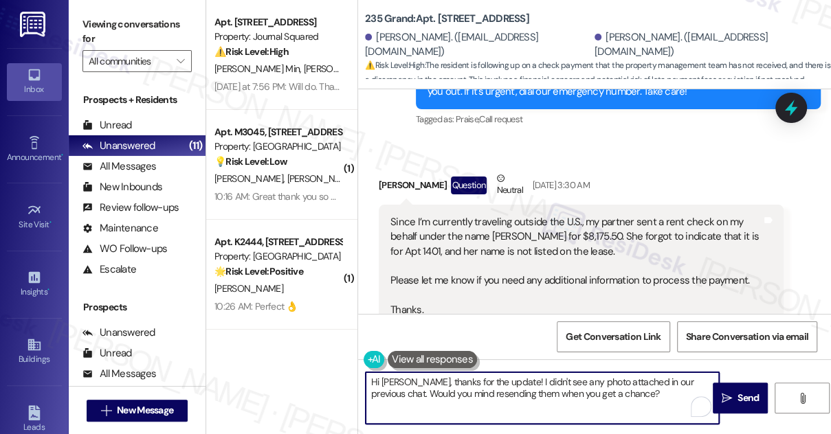
click at [703, 381] on textarea "Hi Peilin, thanks for the update! I didn't see any photo attached in our previo…" at bounding box center [541, 398] width 353 height 52
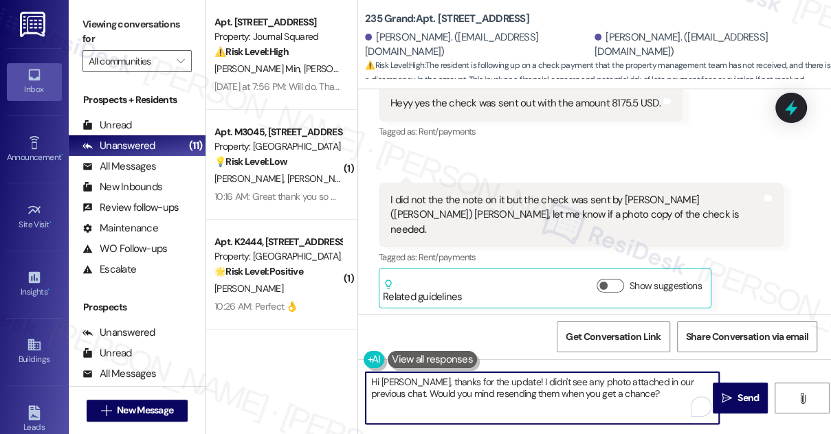
scroll to position [9127, 0]
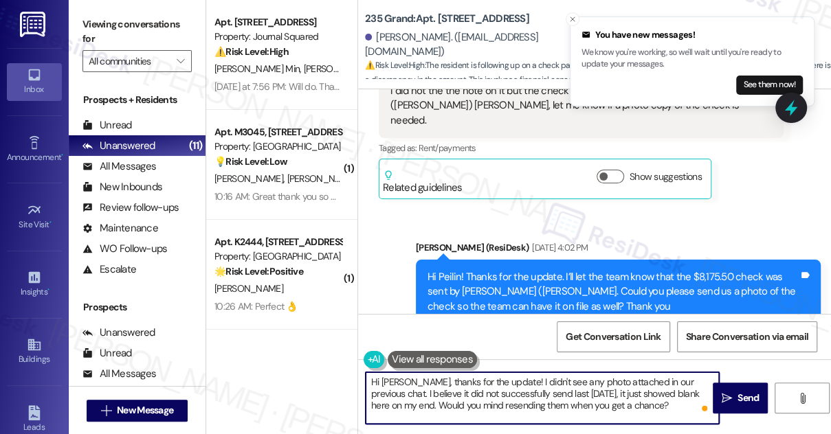
click at [450, 391] on textarea "Hi Peilin, thanks for the update! I didn't see any photo attached in our previo…" at bounding box center [541, 398] width 353 height 52
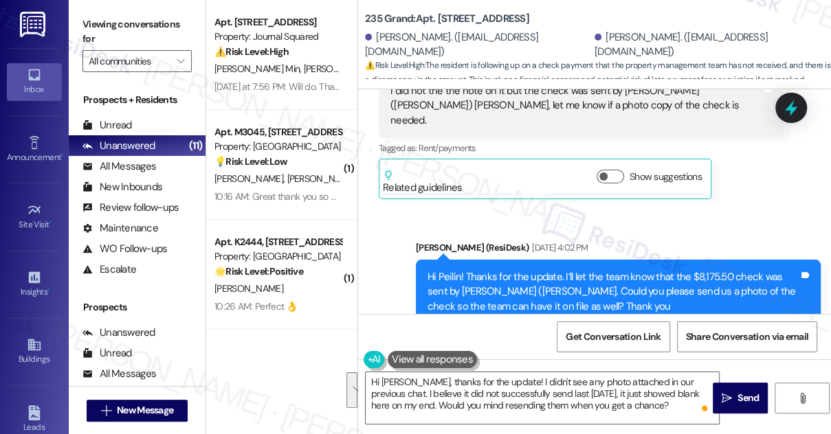
click at [80, 15] on div "Viewing conversations for All communities " at bounding box center [137, 43] width 137 height 86
click at [100, 39] on label "Viewing conversations for" at bounding box center [136, 32] width 109 height 36
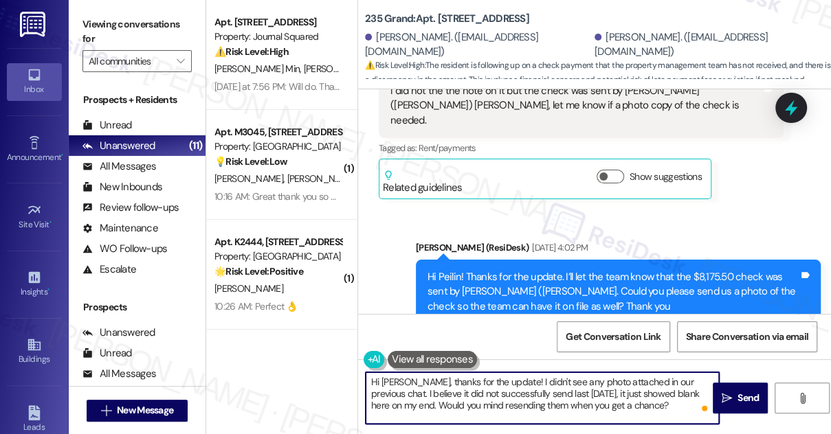
click at [481, 387] on textarea "Hi Peilin, thanks for the update! I didn't see any photo attached in our previo…" at bounding box center [541, 398] width 353 height 52
drag, startPoint x: 563, startPoint y: 400, endPoint x: 405, endPoint y: 375, distance: 159.9
click at [405, 375] on textarea "Hi Peilin, thanks for the update! I didn't see any photo attached in our previo…" at bounding box center [541, 398] width 353 height 52
click at [401, 374] on textarea "Hi Peilin, thanks for the update! I didn't see any photo attached in our previo…" at bounding box center [541, 398] width 353 height 52
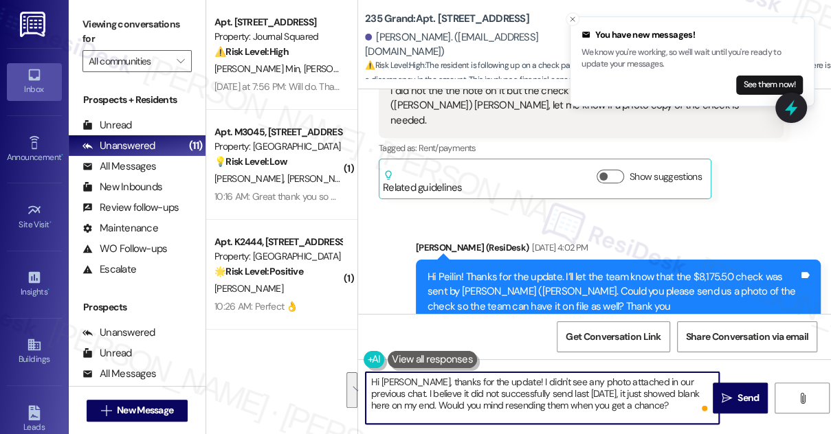
drag, startPoint x: 407, startPoint y: 376, endPoint x: 598, endPoint y: 412, distance: 194.2
click at [598, 412] on textarea "Hi Peilin, thanks for the update! I didn't see any photo attached in our previo…" at bounding box center [541, 398] width 353 height 52
paste textarea "Thanks for the update! I didn’t see any photos attached in our previous chat—lo…"
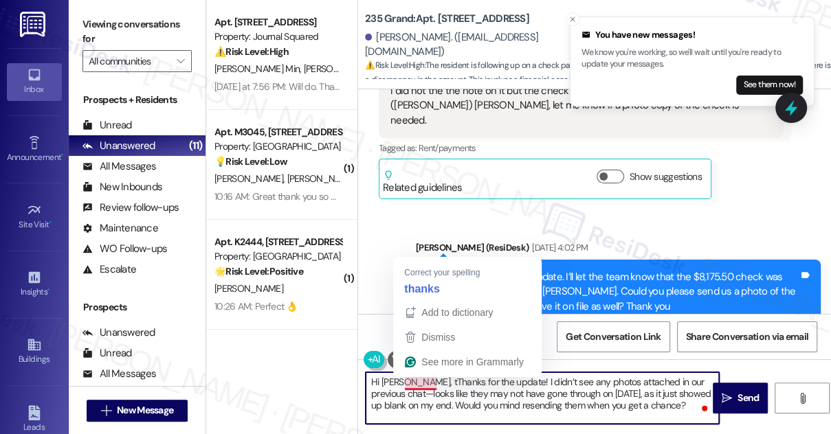
click at [416, 378] on textarea "Hi Peilin, tThanks for the update! I didn’t see any photos attached in our prev…" at bounding box center [541, 398] width 353 height 52
click at [413, 383] on textarea "Hi Peilin, tThanks for the update! I didn’t see any photos attached in our prev…" at bounding box center [541, 398] width 353 height 52
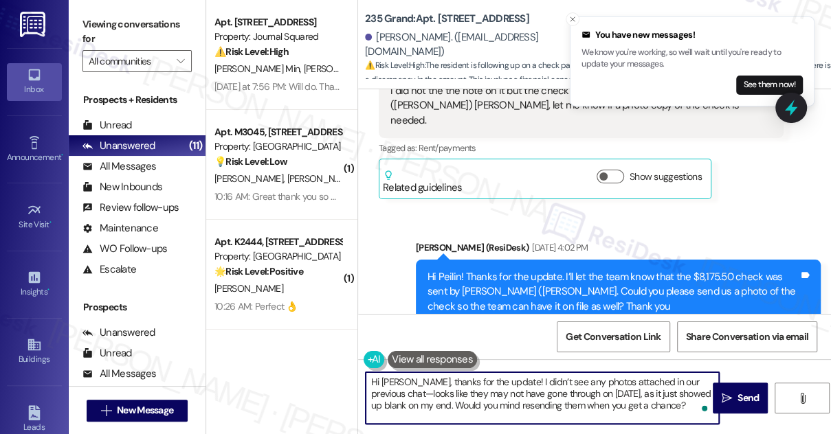
click at [701, 381] on textarea "Hi Peilin, thanks for the update! I didn’t see any photos attached in our previ…" at bounding box center [541, 398] width 353 height 52
click at [708, 381] on textarea "Hi Peilin, thanks for the update! I didn’t see any photos attached in our previ…" at bounding box center [541, 398] width 353 height 52
drag, startPoint x: 476, startPoint y: 392, endPoint x: 592, endPoint y: 393, distance: 116.1
click at [592, 393] on textarea "Hi Peilin, thanks for the update! I didn’t see any photos attached in our previ…" at bounding box center [541, 398] width 353 height 52
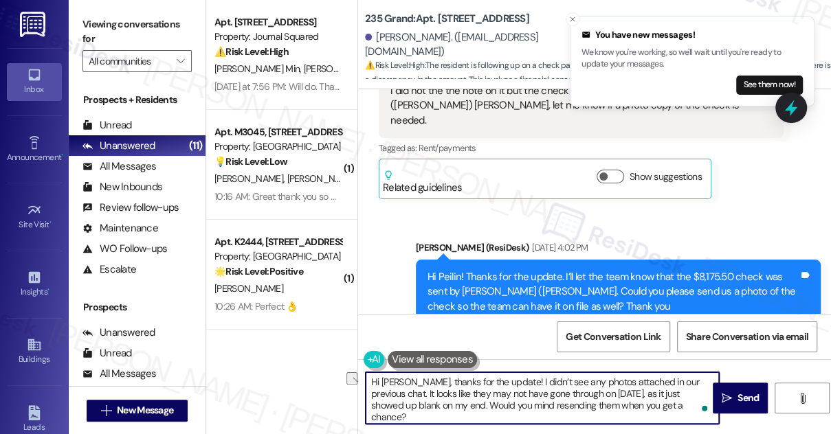
click at [592, 393] on textarea "Hi Peilin, thanks for the update! I didn’t see any photos attached in our previ…" at bounding box center [541, 398] width 353 height 52
drag, startPoint x: 622, startPoint y: 392, endPoint x: 679, endPoint y: 401, distance: 58.3
click at [679, 401] on textarea "Hi Peilin, thanks for the update! I didn’t see any photos attached in our previ…" at bounding box center [541, 398] width 353 height 52
click at [449, 398] on textarea "Hi Peilin, thanks for the update! I didn’t see any photos attached in our previ…" at bounding box center [541, 398] width 353 height 52
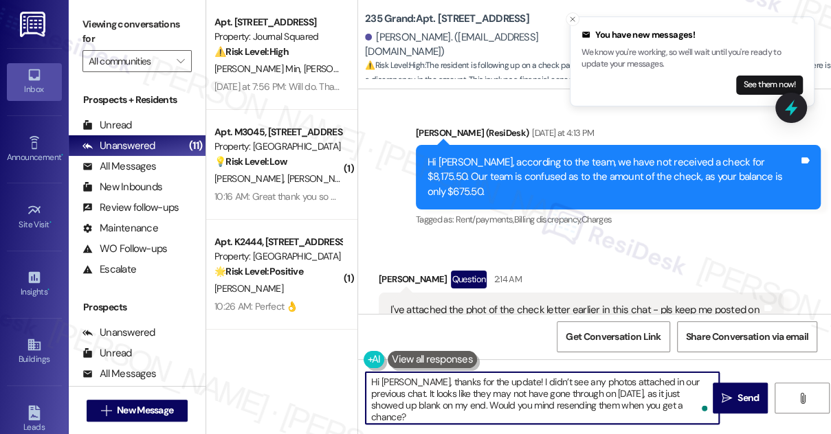
scroll to position [11127, 0]
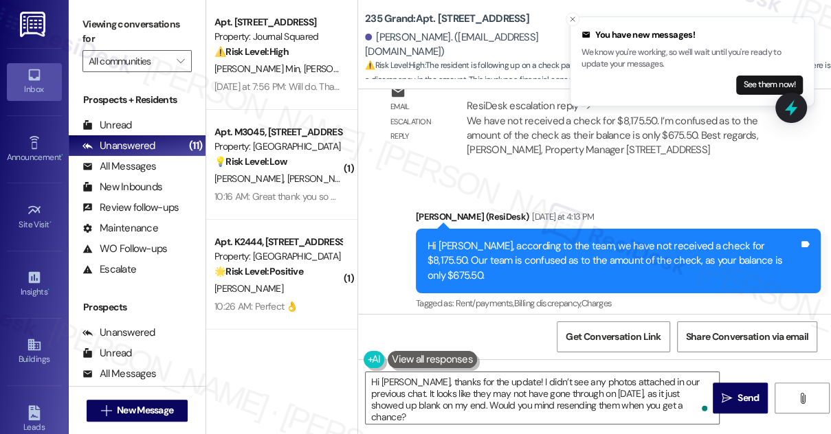
click at [453, 387] on div "I've attached the phot of the check letter earlier in this chat - pls keep me p…" at bounding box center [575, 402] width 371 height 30
click at [607, 387] on div "I've attached the phot of the check letter earlier in this chat - pls keep me p…" at bounding box center [575, 402] width 371 height 30
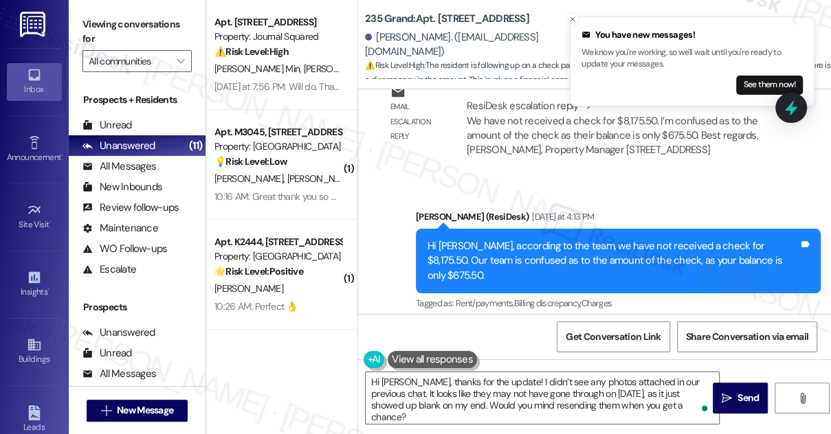
click at [607, 387] on div "I've attached the phot of the check letter earlier in this chat - pls keep me p…" at bounding box center [575, 402] width 371 height 30
click at [657, 401] on textarea "Hi Peilin, thanks for the update! I didn’t see any photos attached in our previ…" at bounding box center [541, 398] width 353 height 52
click at [570, 23] on icon "Close toast" at bounding box center [572, 19] width 8 height 8
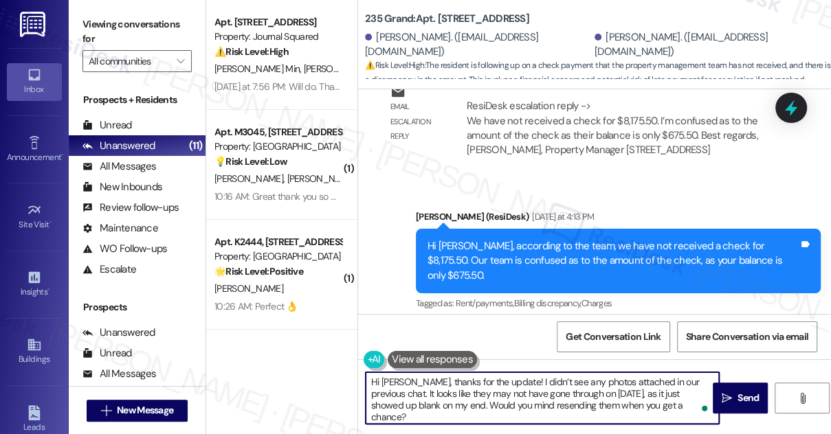
click at [649, 403] on textarea "Hi Peilin, thanks for the update! I didn’t see any photos attached in our previ…" at bounding box center [541, 398] width 353 height 52
click at [674, 408] on textarea "Hi Peilin, thanks for the update! I didn’t see any photos attached in our previ…" at bounding box center [541, 398] width 353 height 52
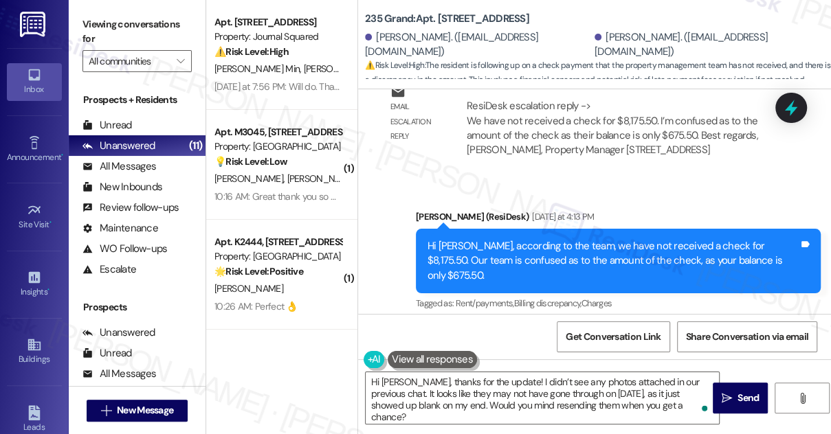
click at [599, 387] on div "I've attached the phot of the check letter earlier in this chat - pls keep me p…" at bounding box center [575, 402] width 371 height 30
click at [570, 387] on div "I've attached the phot of the check letter earlier in this chat - pls keep me p…" at bounding box center [575, 402] width 371 height 30
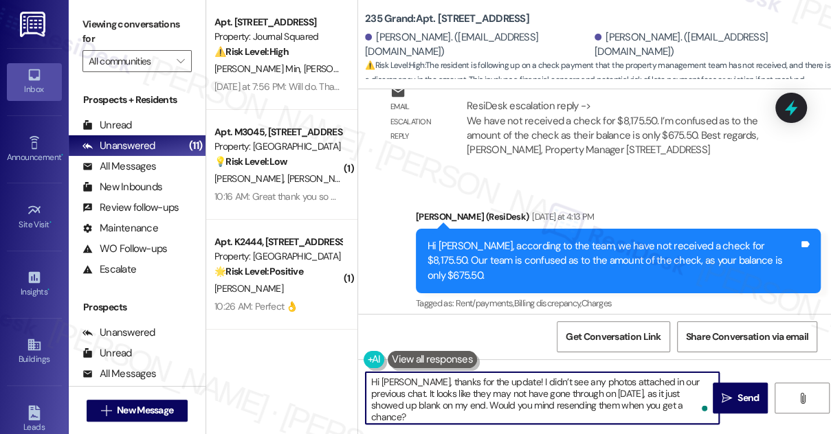
click at [552, 400] on textarea "Hi Peilin, thanks for the update! I didn’t see any photos attached in our previ…" at bounding box center [541, 398] width 353 height 52
click at [672, 407] on textarea "Hi Peilin, thanks for the update! I didn’t see any photos attached in our previ…" at bounding box center [541, 398] width 353 height 52
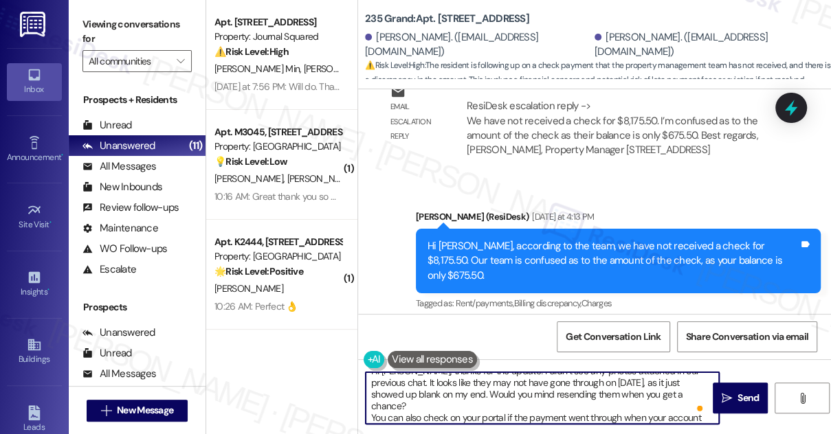
click at [370, 405] on textarea "Hi Peilin, thanks for the update! I didn’t see any photos attached in our previ…" at bounding box center [541, 398] width 353 height 52
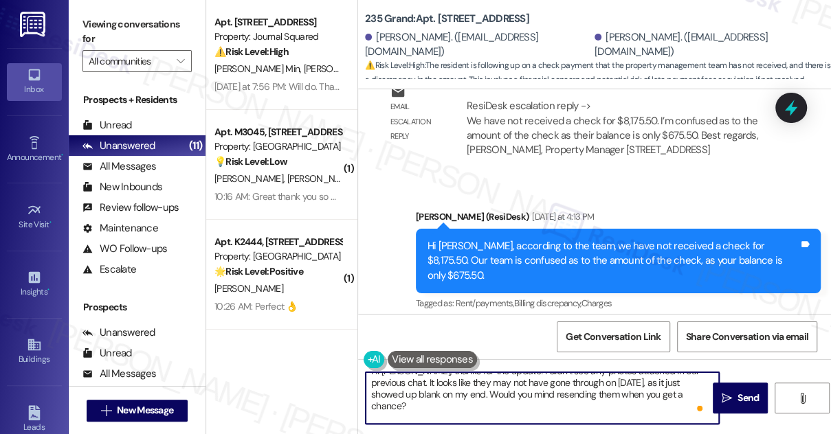
scroll to position [27, 0]
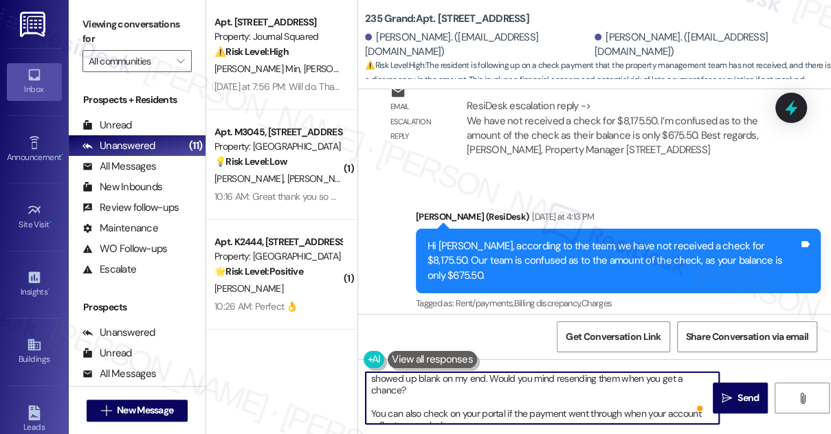
click at [501, 414] on textarea "Hi Peilin, thanks for the update! I didn’t see any photos attached in our previ…" at bounding box center [541, 398] width 353 height 52
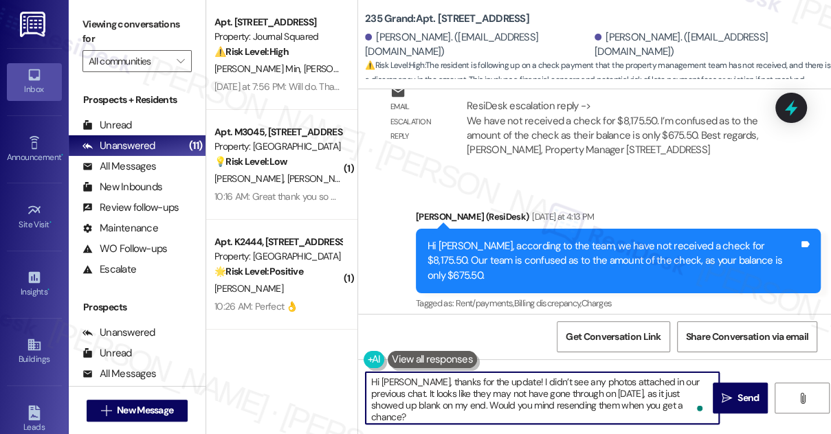
scroll to position [0, 0]
click at [451, 387] on textarea "Hi Peilin, thanks for the update! I didn’t see any photos attached in our previ…" at bounding box center [541, 398] width 353 height 52
click at [522, 394] on textarea "Hi Peilin, thanks for the update! I didn’t see any photos attached in our previ…" at bounding box center [541, 398] width 353 height 52
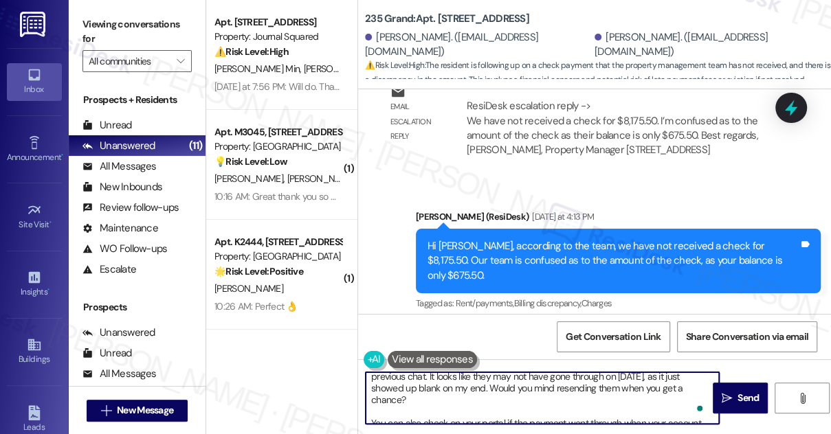
scroll to position [27, 0]
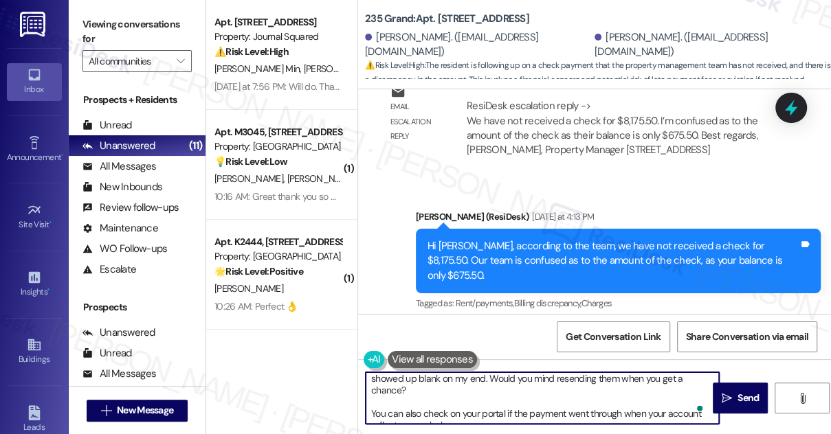
click at [476, 412] on textarea "Hi Peilin, thanks for the update! I didn’t see any photos attached in our previ…" at bounding box center [541, 398] width 353 height 52
click at [464, 412] on textarea "Hi Peilin, thanks for the update! I didn’t see any photos attached in our previ…" at bounding box center [541, 398] width 353 height 52
click at [474, 404] on textarea "Hi Peilin, thanks for the update! I didn’t see any photos attached in our previ…" at bounding box center [541, 398] width 353 height 52
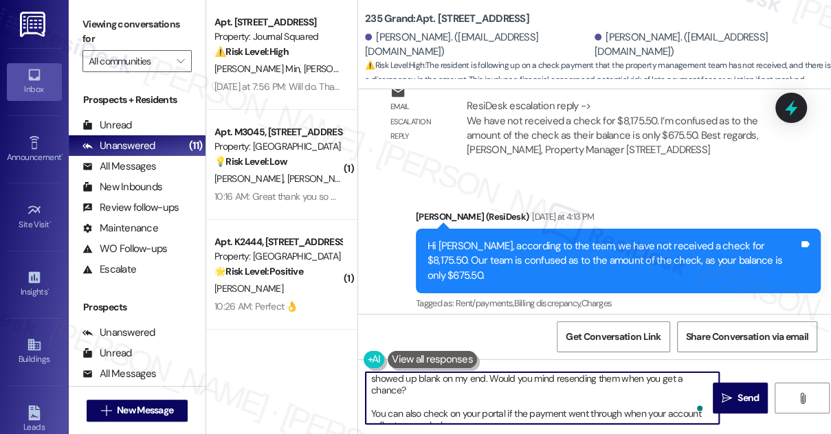
click at [474, 404] on textarea "Hi Peilin, thanks for the update! I didn’t see any photos attached in our previ…" at bounding box center [541, 398] width 353 height 52
click at [513, 410] on textarea "Hi Peilin, thanks for the update! I didn’t see any photos attached in our previ…" at bounding box center [541, 398] width 353 height 52
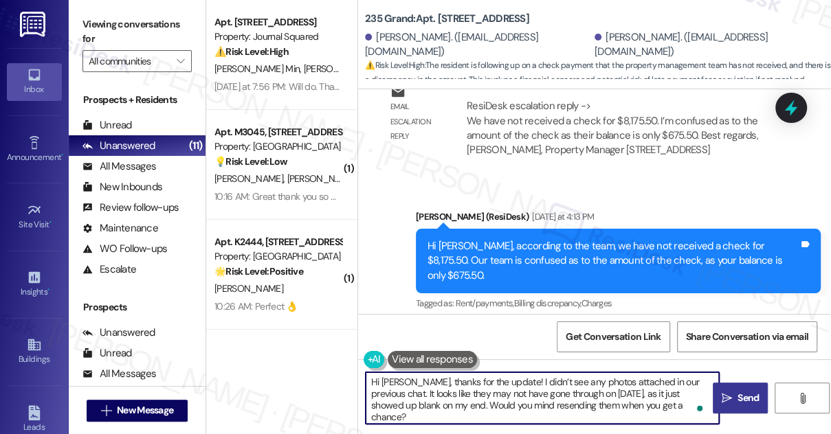
type textarea "Hi Peilin, thanks for the update! I didn’t see any photos attached in our previ…"
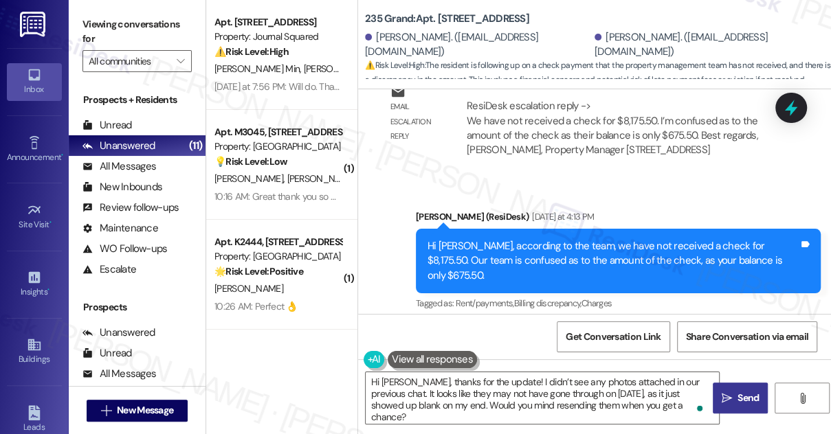
click at [723, 389] on button " Send" at bounding box center [739, 398] width 55 height 31
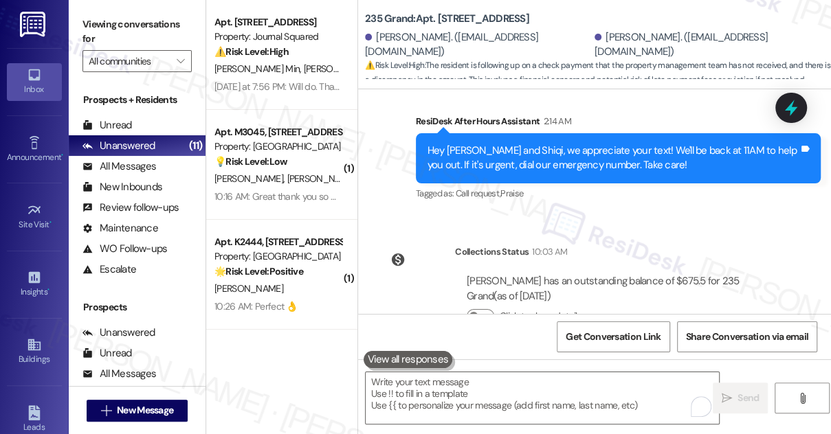
scroll to position [11545, 0]
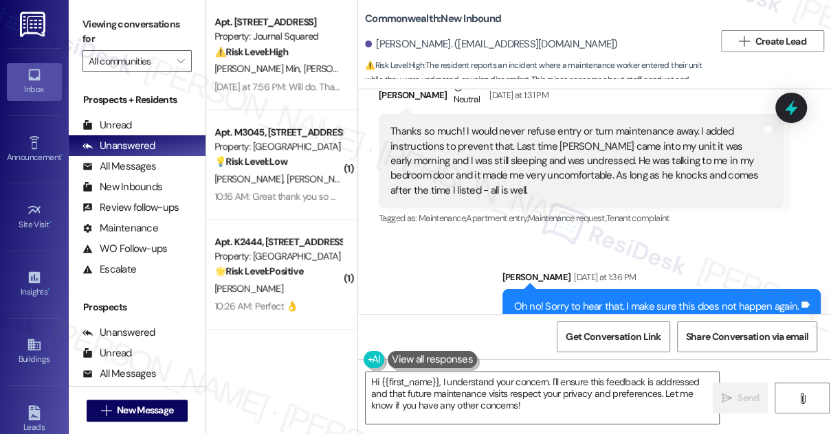
scroll to position [37220, 0]
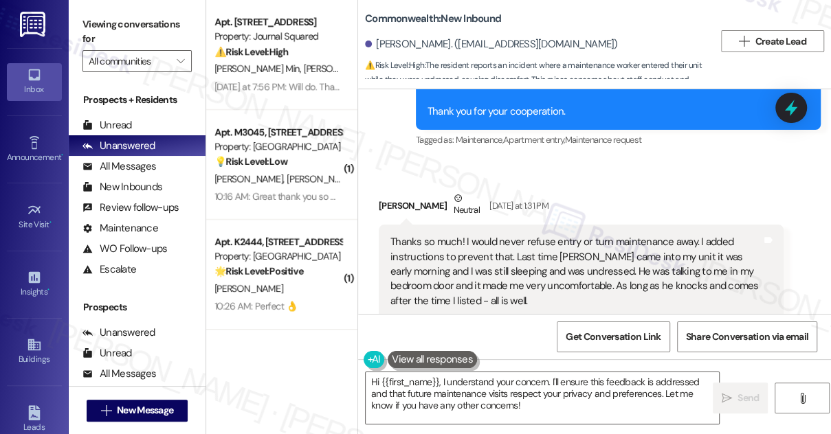
click at [488, 235] on div "Thanks so much! I would never refuse entry or turn maintenance away. I added in…" at bounding box center [575, 272] width 371 height 74
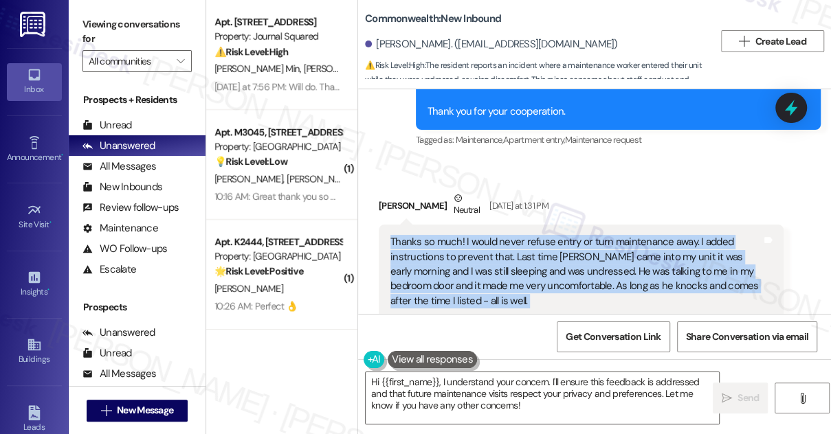
click at [488, 235] on div "Thanks so much! I would never refuse entry or turn maintenance away. I added in…" at bounding box center [575, 272] width 371 height 74
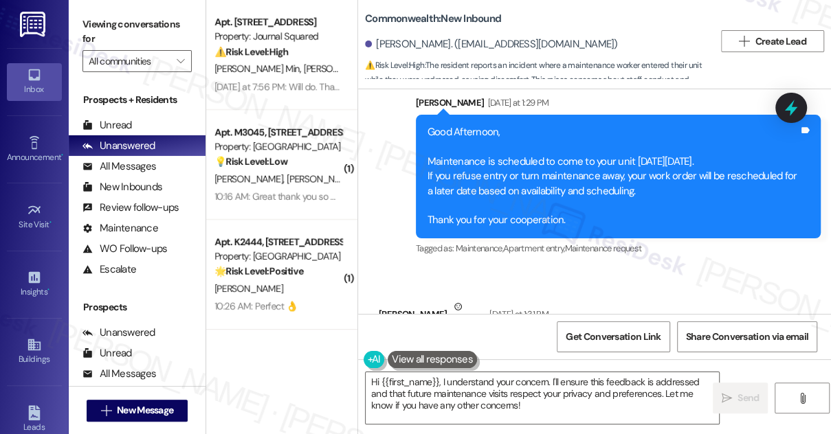
scroll to position [37283, 0]
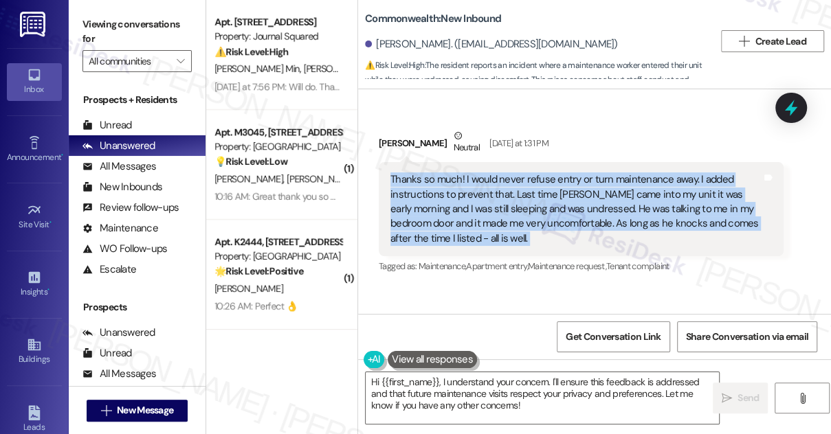
click at [592, 172] on div "Thanks so much! I would never refuse entry or turn maintenance away. I added in…" at bounding box center [575, 209] width 371 height 74
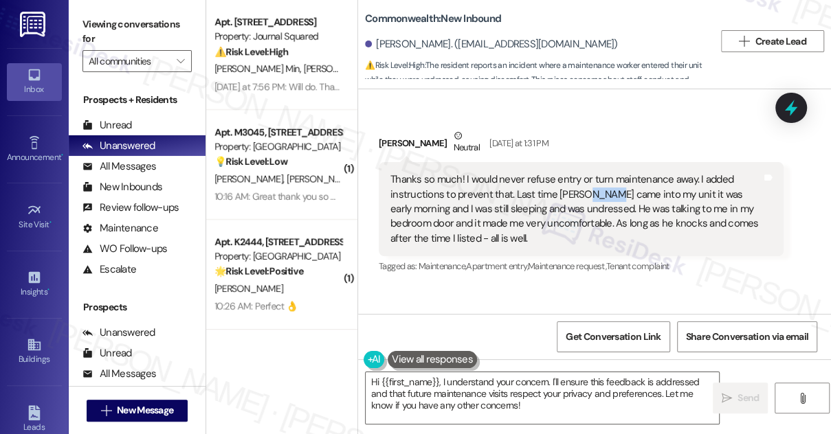
click at [592, 172] on div "Thanks so much! I would never refuse entry or turn maintenance away. I added in…" at bounding box center [575, 209] width 371 height 74
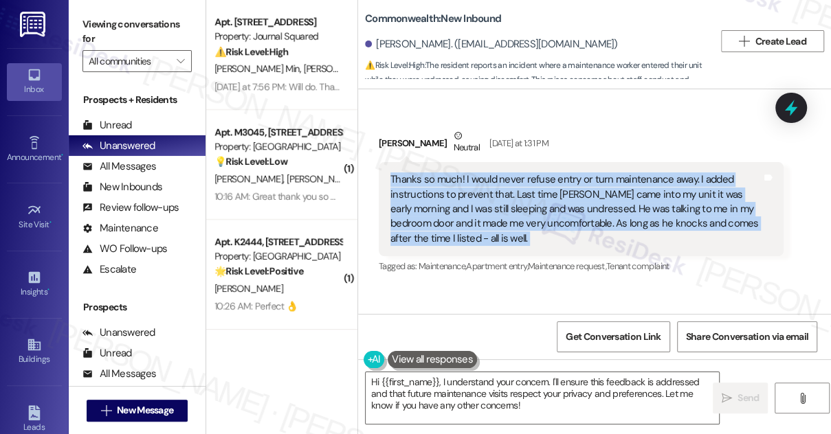
click at [592, 172] on div "Thanks so much! I would never refuse entry or turn maintenance away. I added in…" at bounding box center [575, 209] width 371 height 74
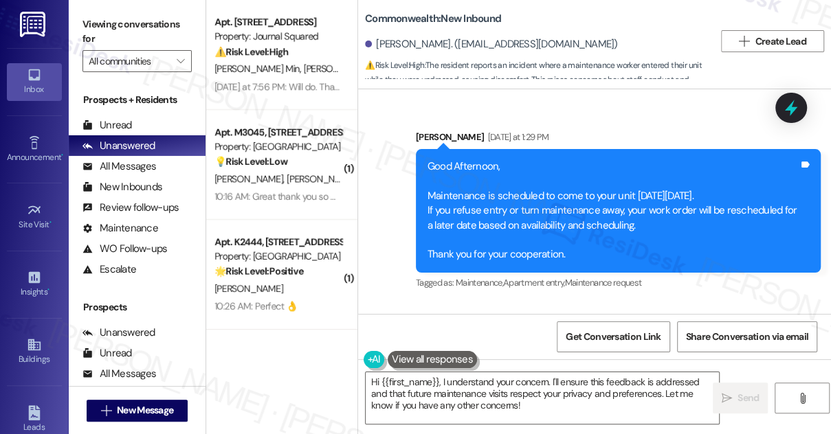
scroll to position [36971, 0]
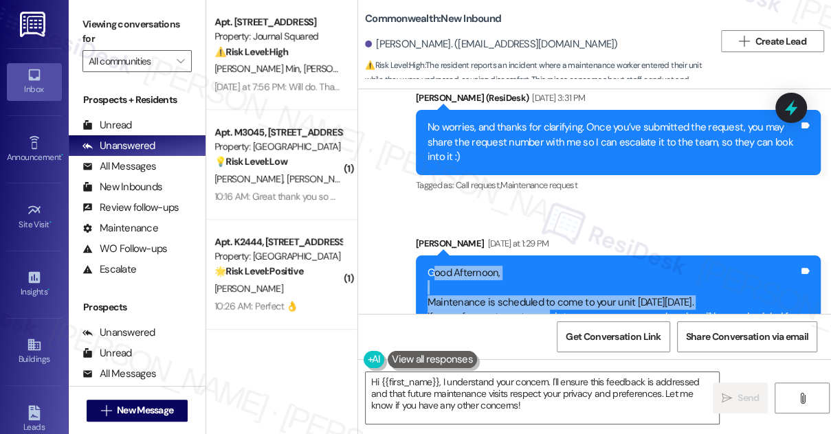
drag, startPoint x: 433, startPoint y: 198, endPoint x: 542, endPoint y: 237, distance: 115.4
click at [543, 266] on div "Good Afternoon, Maintenance is scheduled to come to your unit on Wednesday, Aug…" at bounding box center [612, 317] width 371 height 103
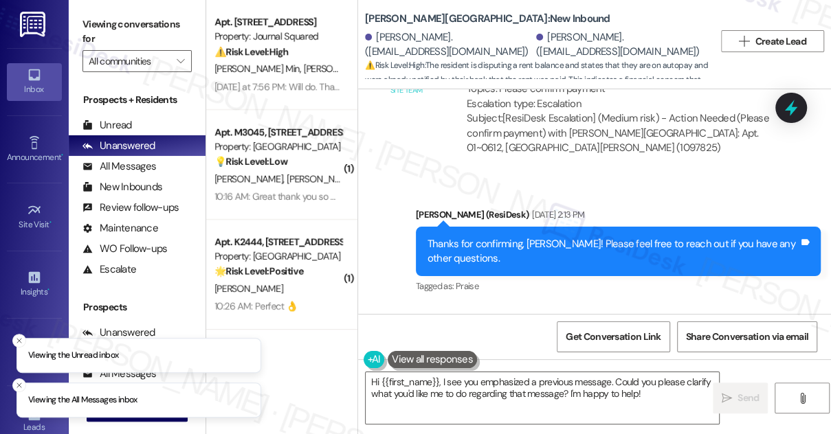
scroll to position [4296, 0]
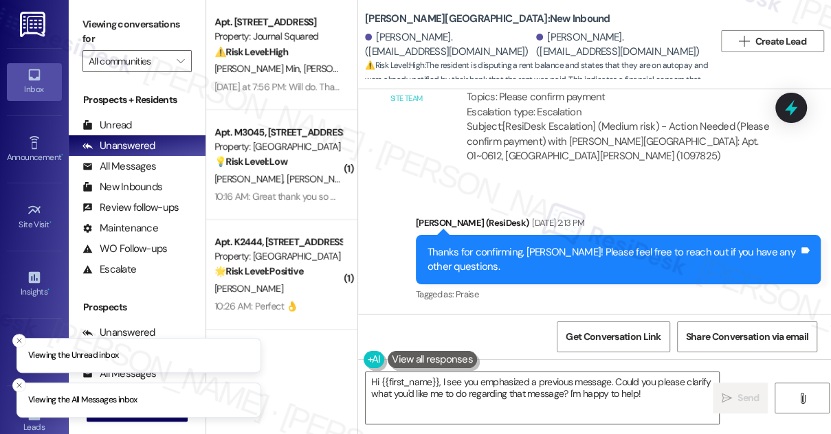
click at [484, 235] on div "Thanks for confirming, Mitchell! Please feel free to reach out if you have any …" at bounding box center [618, 260] width 405 height 50
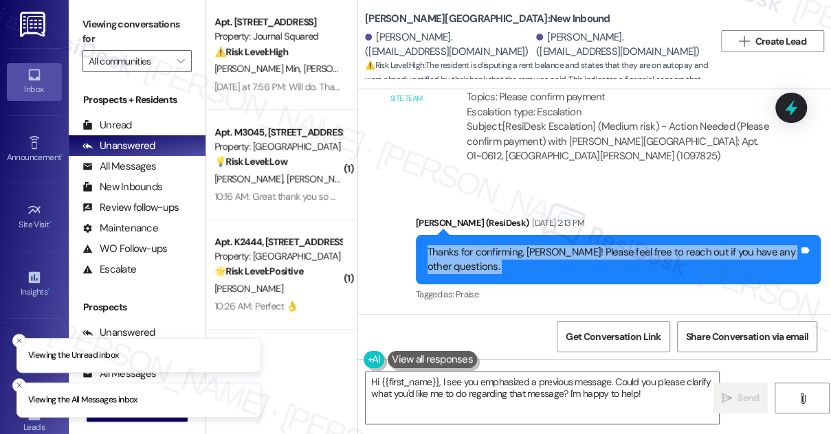
click at [484, 235] on div "Thanks for confirming, Mitchell! Please feel free to reach out if you have any …" at bounding box center [618, 260] width 405 height 50
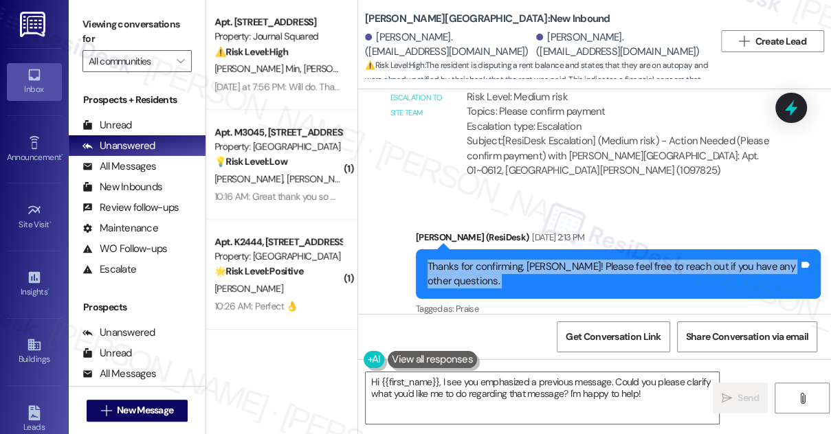
scroll to position [4422, 0]
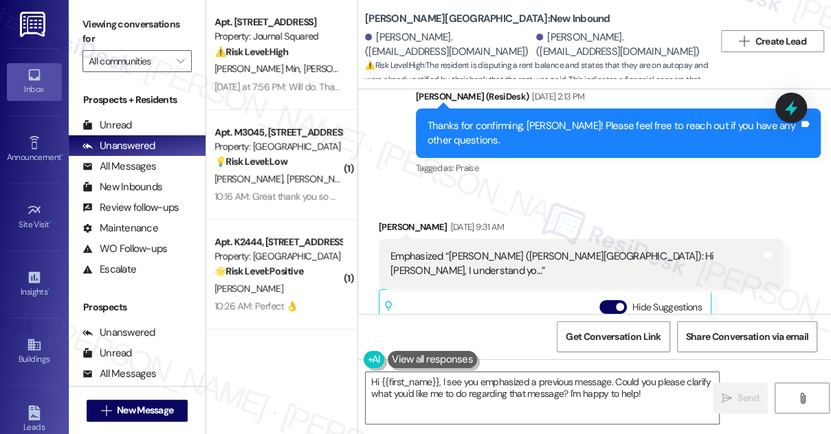
click at [570, 249] on div "Emphasized “Sarah (Asbury Plaza): Hi Mitchell, I understand yo…”" at bounding box center [575, 264] width 371 height 30
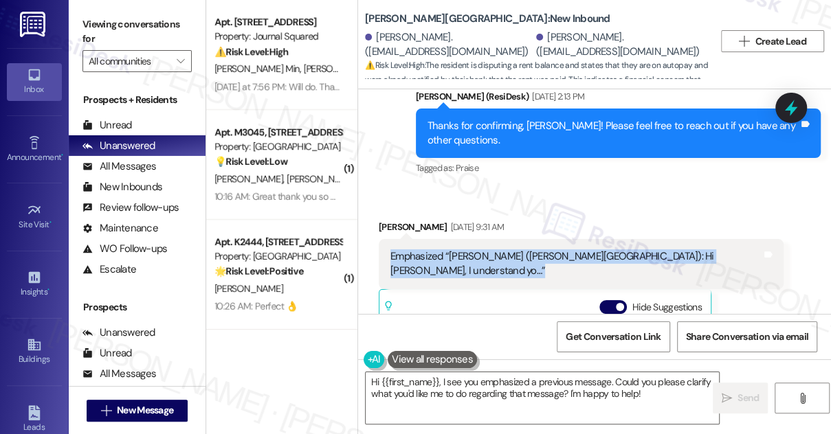
click at [570, 249] on div "Emphasized “Sarah (Asbury Plaza): Hi Mitchell, I understand yo…”" at bounding box center [575, 264] width 371 height 30
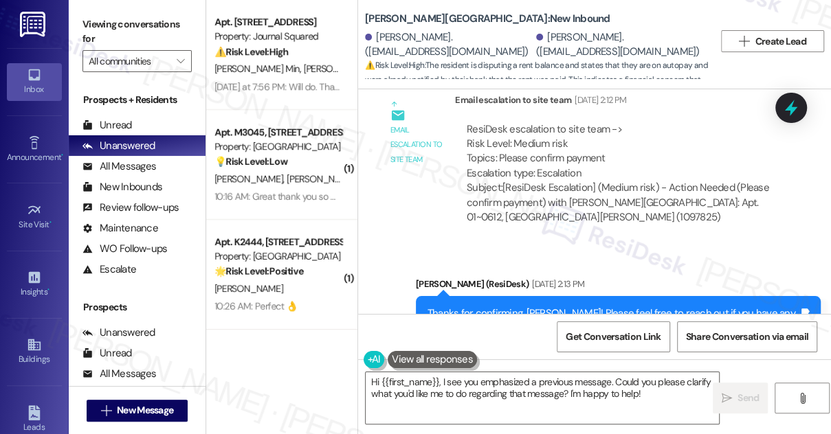
scroll to position [4172, 0]
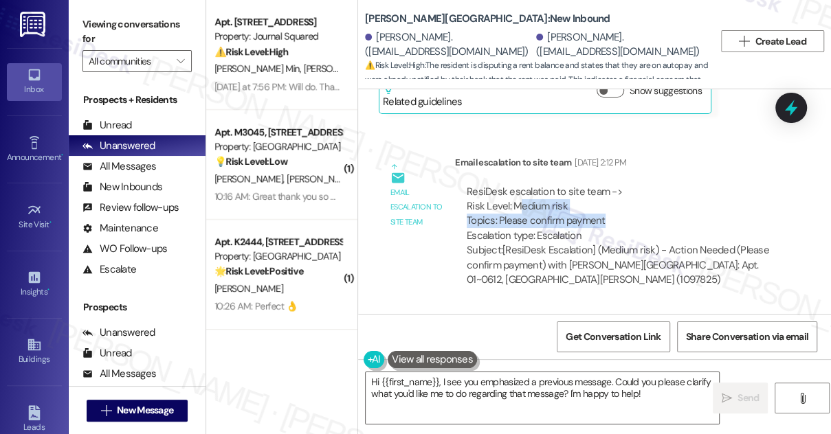
drag, startPoint x: 515, startPoint y: 153, endPoint x: 611, endPoint y: 161, distance: 96.6
click at [611, 185] on div "ResiDesk escalation to site team -> Risk Level: Medium risk Topics: Please conf…" at bounding box center [618, 214] width 305 height 59
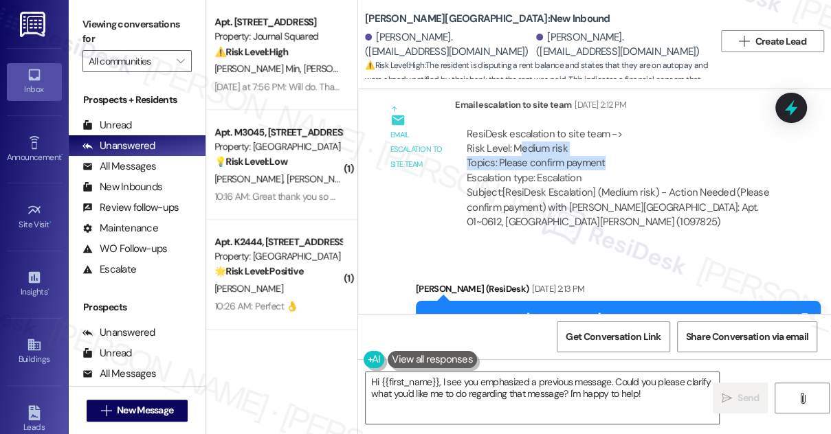
scroll to position [4297, 0]
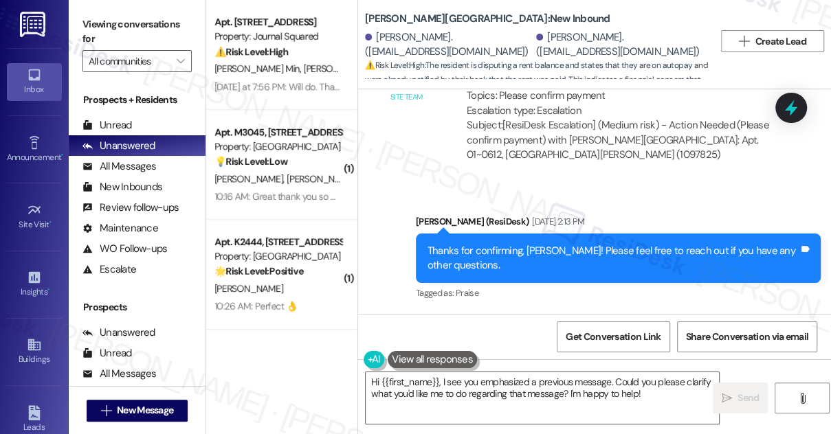
click at [572, 244] on div "Thanks for confirming, Mitchell! Please feel free to reach out if you have any …" at bounding box center [612, 259] width 371 height 30
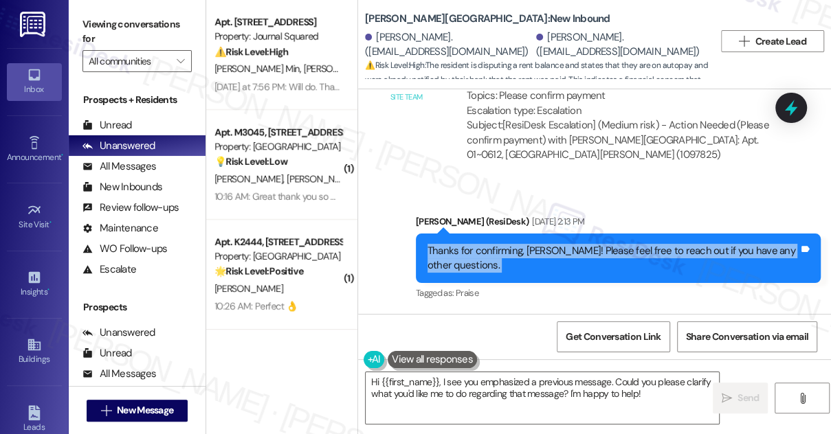
click at [572, 244] on div "Thanks for confirming, Mitchell! Please feel free to reach out if you have any …" at bounding box center [612, 259] width 371 height 30
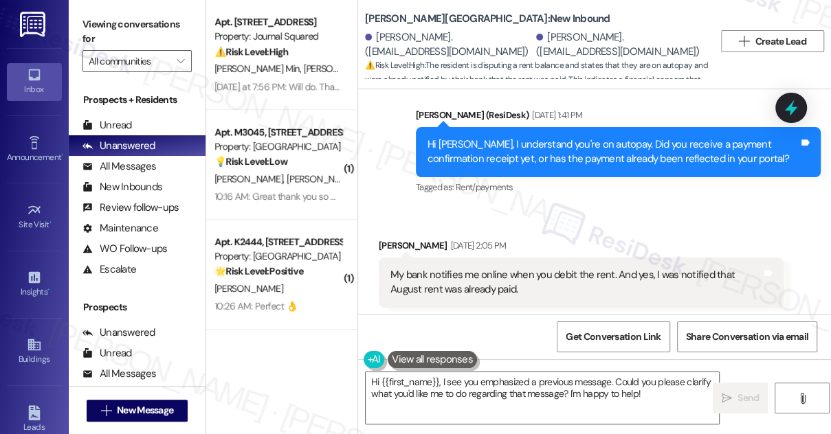
scroll to position [3985, 0]
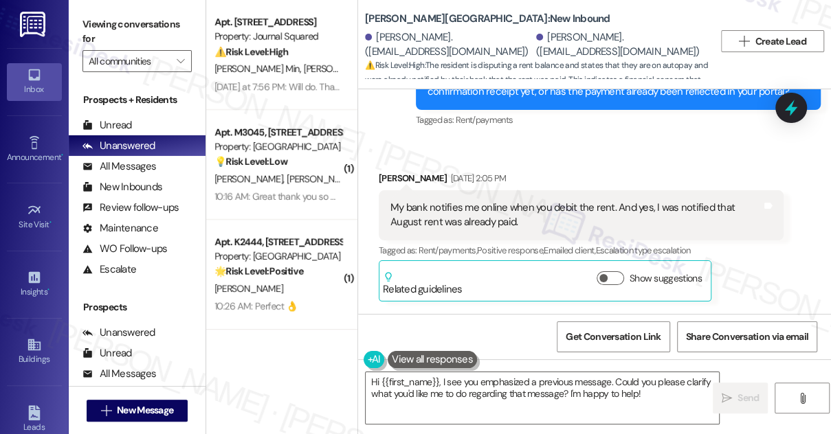
click at [510, 201] on div "My bank notifies me online when you debit the rent. And yes, I was notified tha…" at bounding box center [575, 216] width 371 height 30
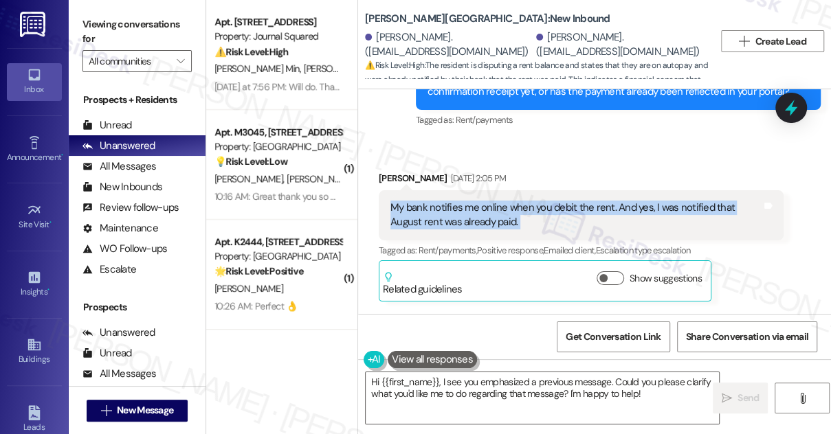
click at [510, 201] on div "My bank notifies me online when you debit the rent. And yes, I was notified tha…" at bounding box center [575, 216] width 371 height 30
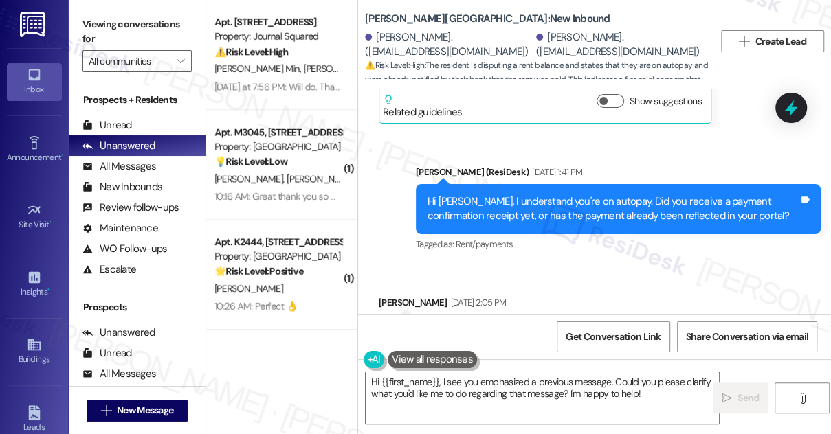
scroll to position [3860, 0]
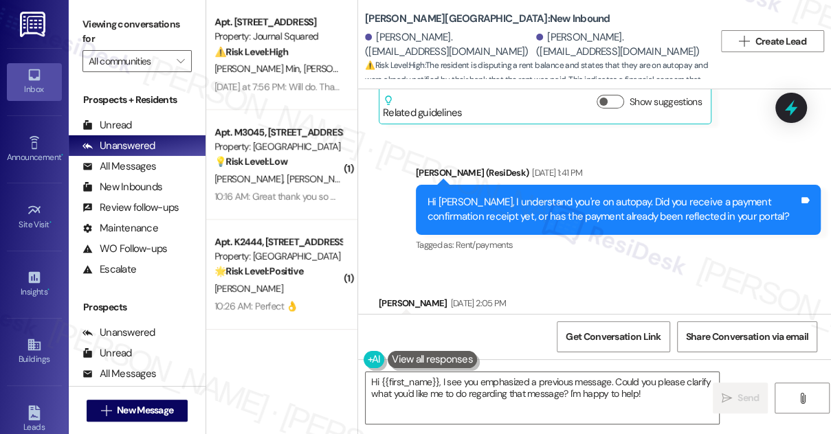
click at [551, 195] on div "Hi Mitchell, I understand you're on autopay. Did you receive a payment confirma…" at bounding box center [612, 210] width 371 height 30
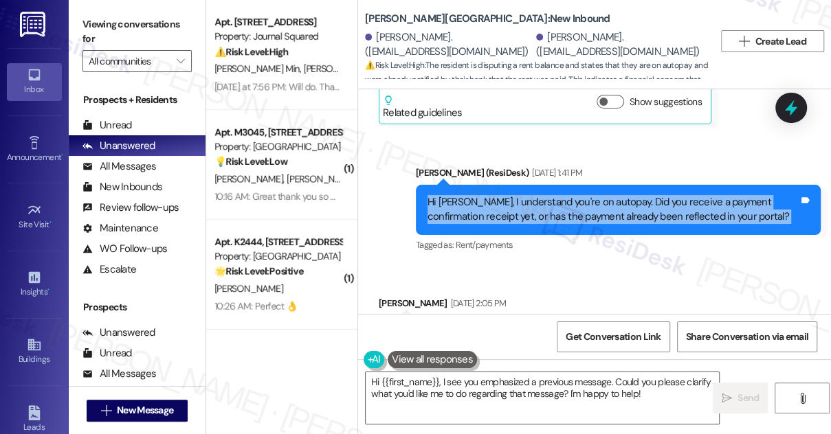
click at [551, 195] on div "Hi Mitchell, I understand you're on autopay. Did you receive a payment confirma…" at bounding box center [612, 210] width 371 height 30
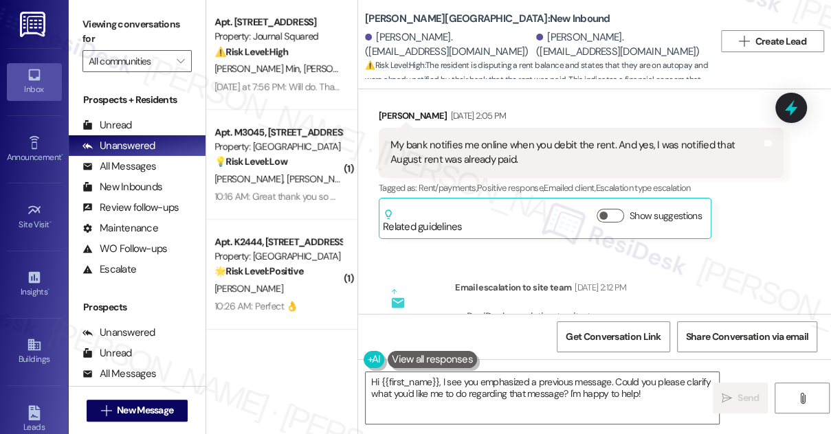
scroll to position [4110, 0]
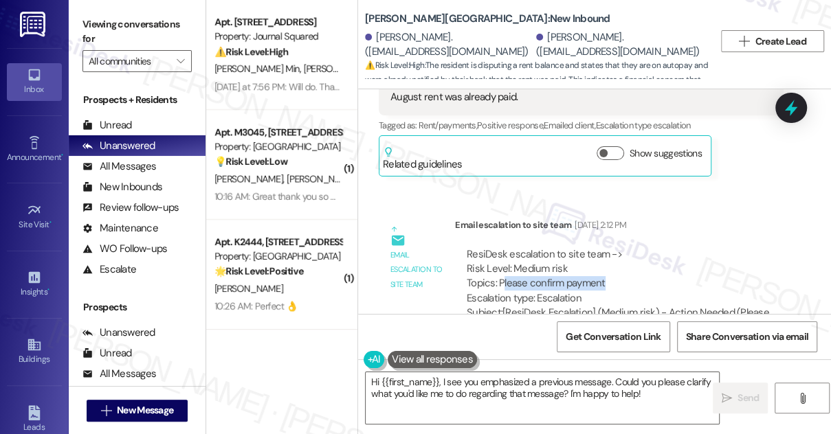
drag, startPoint x: 519, startPoint y: 225, endPoint x: 615, endPoint y: 225, distance: 95.5
click at [615, 247] on div "ResiDesk escalation to site team -> Risk Level: Medium risk Topics: Please conf…" at bounding box center [618, 276] width 305 height 59
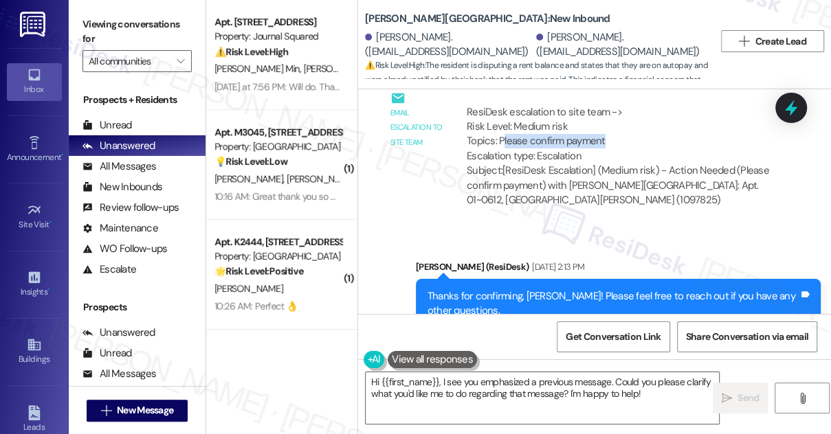
scroll to position [4422, 0]
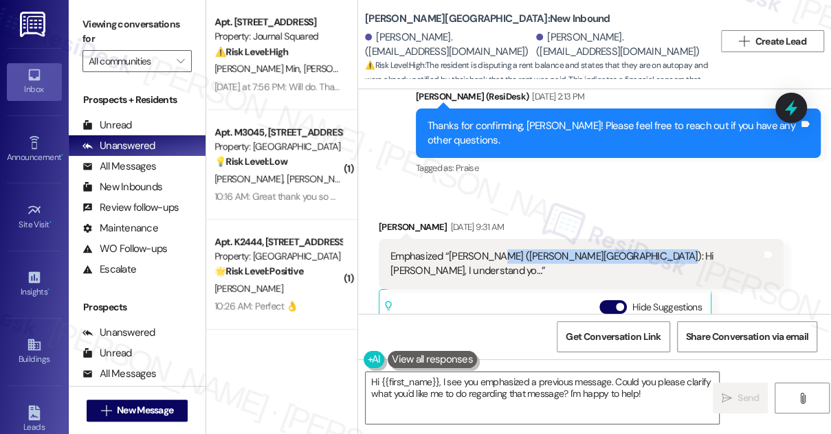
drag, startPoint x: 495, startPoint y: 193, endPoint x: 631, endPoint y: 190, distance: 135.4
click at [631, 249] on div "Emphasized “Sarah (Asbury Plaza): Hi Mitchell, I understand yo…”" at bounding box center [575, 264] width 371 height 30
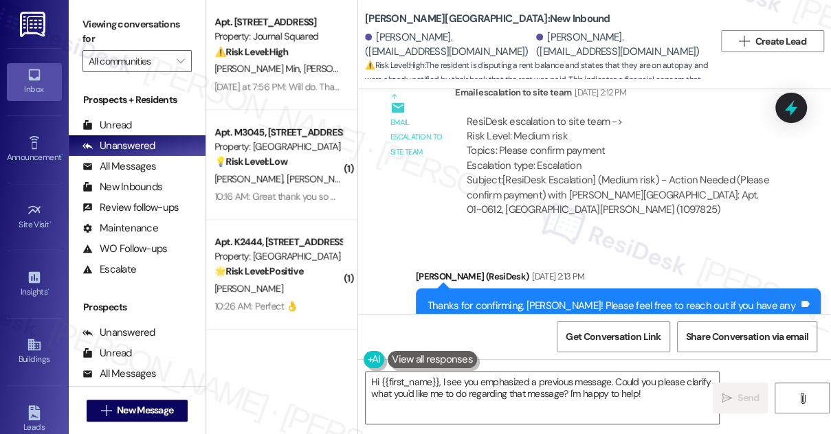
scroll to position [4234, 0]
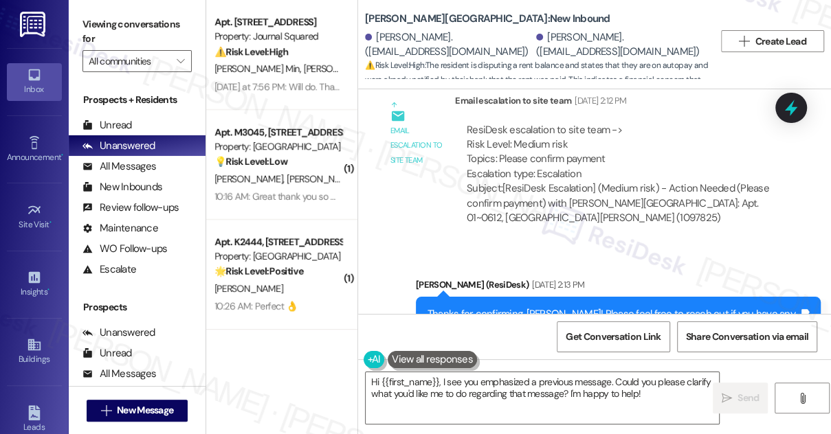
click at [528, 307] on div "Thanks for confirming, Mitchell! Please feel free to reach out if you have any …" at bounding box center [612, 322] width 371 height 30
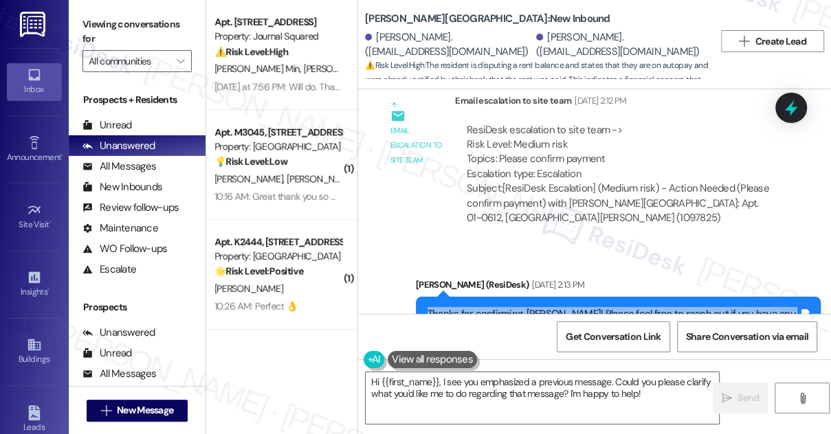
click at [528, 307] on div "Thanks for confirming, Mitchell! Please feel free to reach out if you have any …" at bounding box center [612, 322] width 371 height 30
click at [579, 307] on div "Thanks for confirming, Mitchell! Please feel free to reach out if you have any …" at bounding box center [612, 322] width 371 height 30
click at [508, 307] on div "Thanks for confirming, Mitchell! Please feel free to reach out if you have any …" at bounding box center [612, 322] width 371 height 30
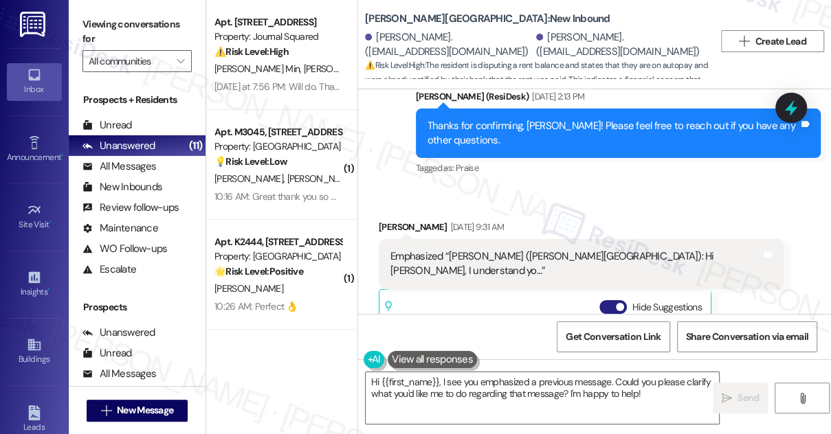
click at [614, 300] on button "Hide Suggestions" at bounding box center [612, 307] width 27 height 14
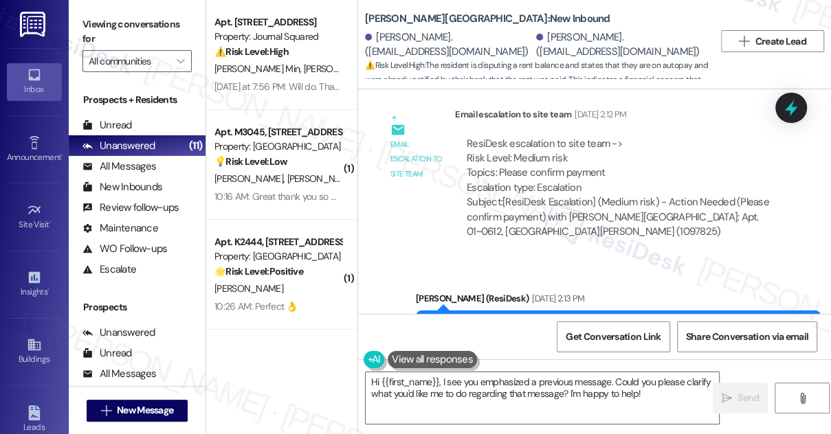
scroll to position [4373, 0]
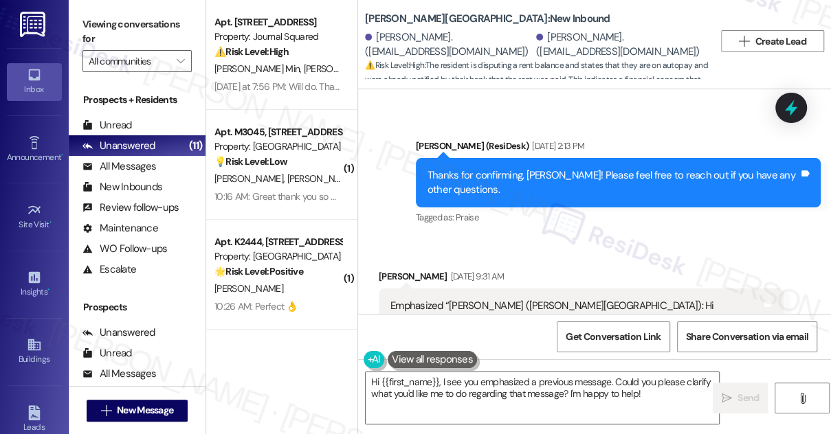
click at [454, 168] on div "Thanks for confirming, Mitchell! Please feel free to reach out if you have any …" at bounding box center [612, 183] width 371 height 30
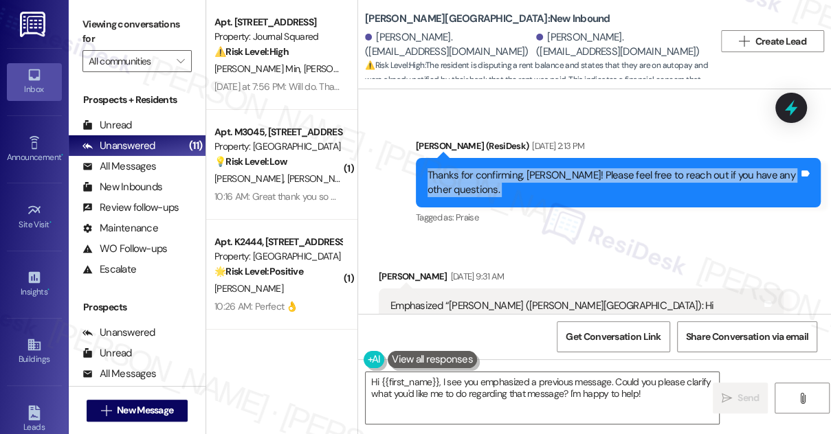
click at [454, 168] on div "Thanks for confirming, Mitchell! Please feel free to reach out if you have any …" at bounding box center [612, 183] width 371 height 30
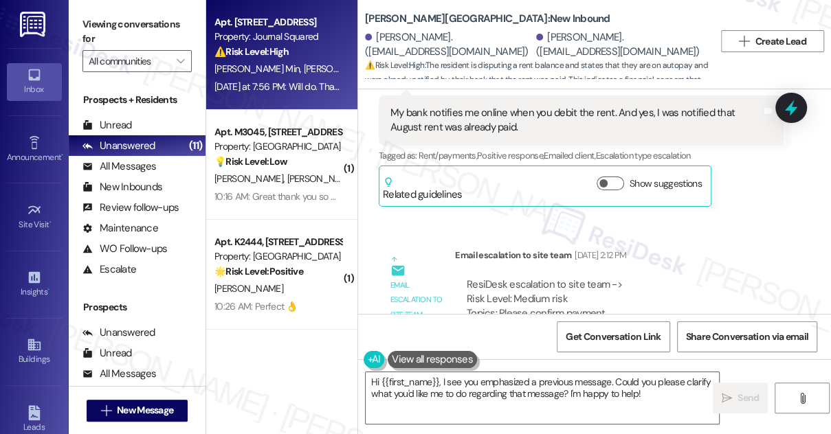
scroll to position [4061, 0]
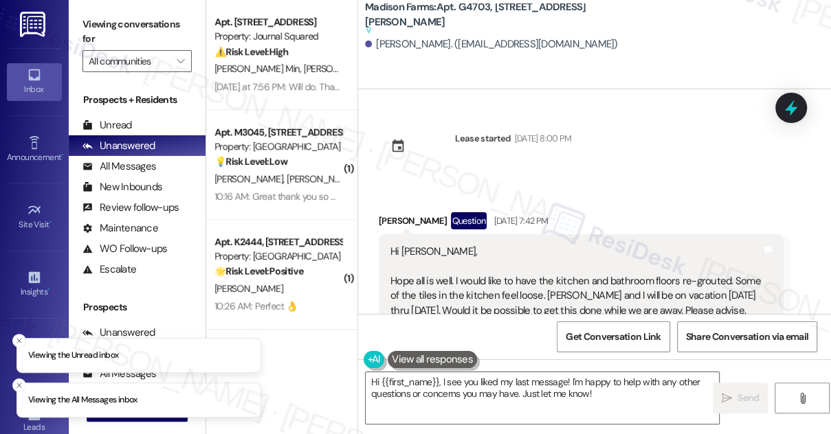
scroll to position [2644, 0]
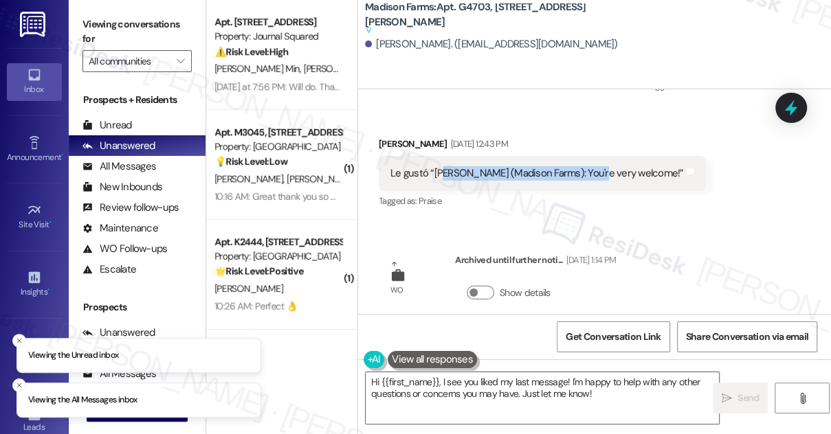
drag, startPoint x: 440, startPoint y: 163, endPoint x: 588, endPoint y: 165, distance: 147.7
click at [588, 165] on div "Le gustó “[PERSON_NAME] (Madison Farms): You're very welcome!” Tags and notes" at bounding box center [542, 173] width 327 height 35
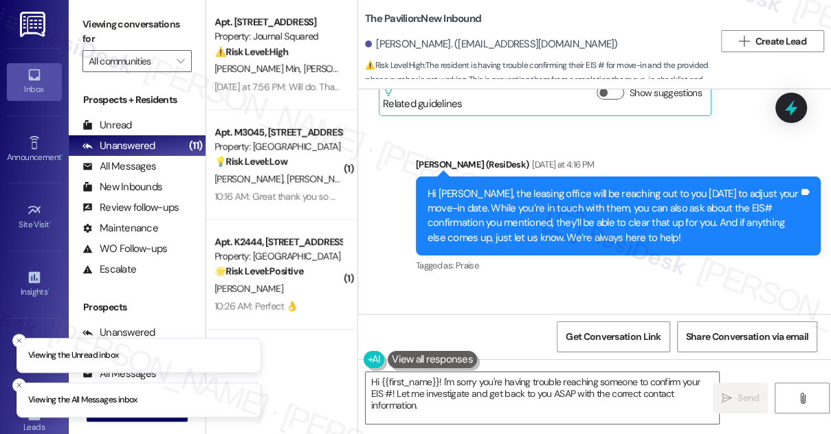
scroll to position [2318, 0]
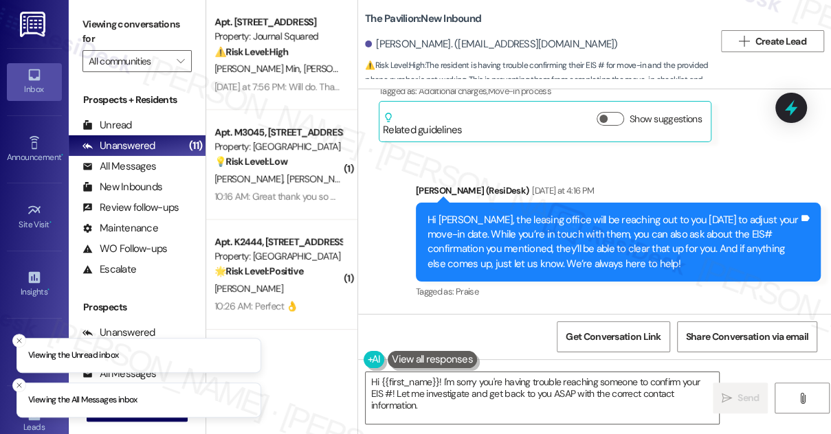
click at [526, 213] on div "Hi [PERSON_NAME], the leasing office will be reaching out to you [DATE] to adju…" at bounding box center [612, 242] width 371 height 59
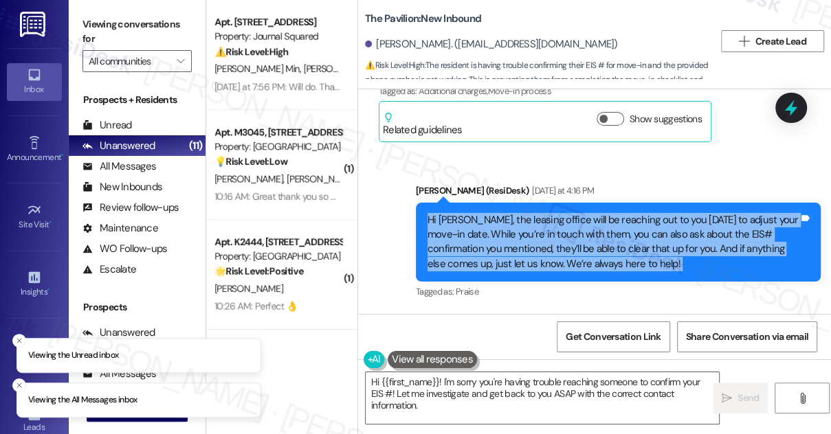
click at [526, 213] on div "Hi [PERSON_NAME], the leasing office will be reaching out to you [DATE] to adju…" at bounding box center [612, 242] width 371 height 59
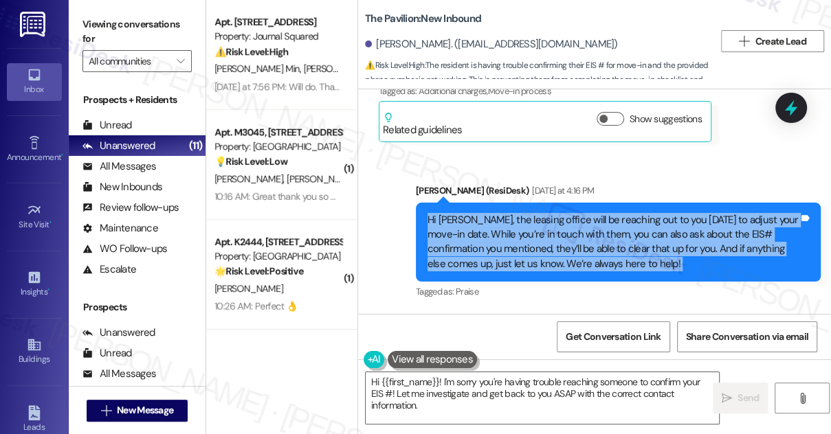
click at [610, 213] on div "Hi [PERSON_NAME], the leasing office will be reaching out to you [DATE] to adju…" at bounding box center [612, 242] width 371 height 59
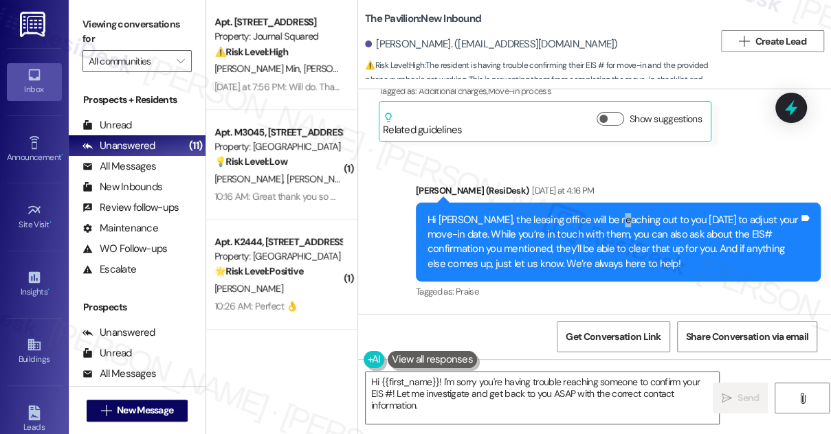
click at [610, 213] on div "Hi [PERSON_NAME], the leasing office will be reaching out to you [DATE] to adju…" at bounding box center [612, 242] width 371 height 59
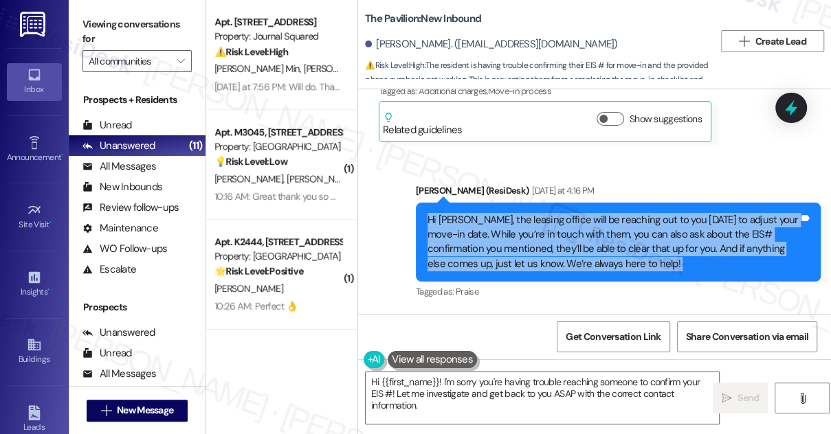
click at [610, 213] on div "Hi [PERSON_NAME], the leasing office will be reaching out to you [DATE] to adju…" at bounding box center [612, 242] width 371 height 59
click at [561, 236] on div "Hi [PERSON_NAME], the leasing office will be reaching out to you [DATE] to adju…" at bounding box center [612, 242] width 371 height 59
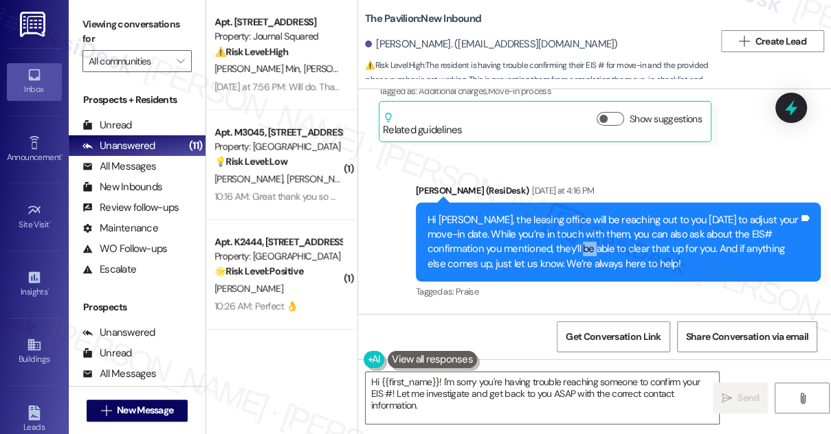
click at [561, 236] on div "Hi [PERSON_NAME], the leasing office will be reaching out to you [DATE] to adju…" at bounding box center [612, 242] width 371 height 59
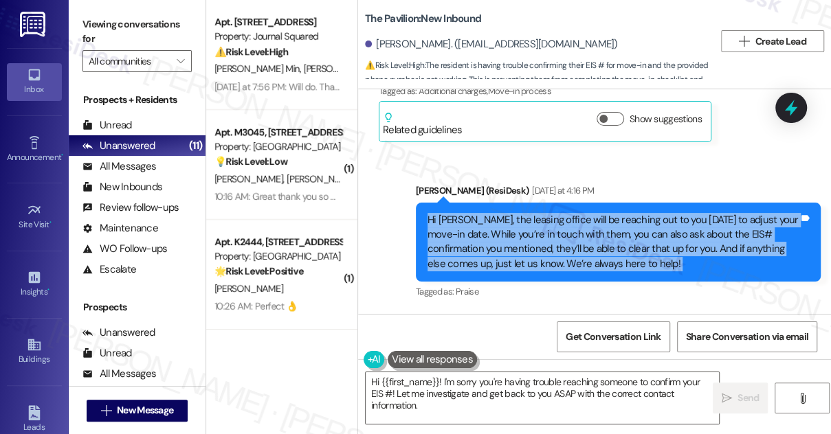
click at [561, 236] on div "Hi [PERSON_NAME], the leasing office will be reaching out to you [DATE] to adju…" at bounding box center [612, 242] width 371 height 59
click at [614, 226] on div "Hi [PERSON_NAME], the leasing office will be reaching out to you [DATE] to adju…" at bounding box center [612, 242] width 371 height 59
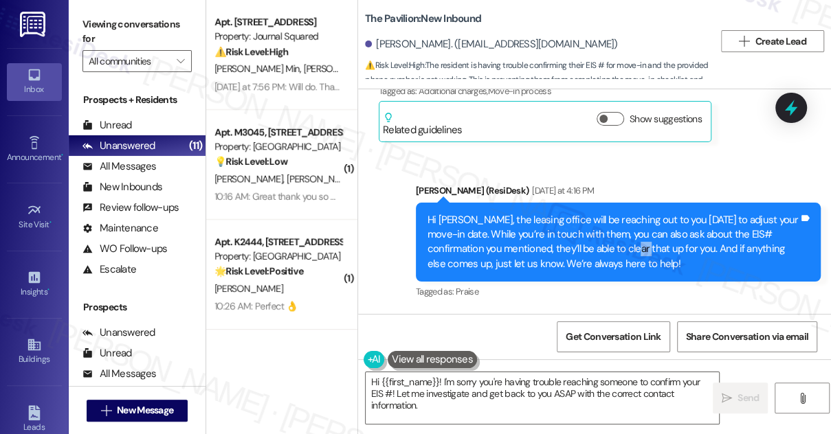
click at [614, 226] on div "Hi [PERSON_NAME], the leasing office will be reaching out to you [DATE] to adju…" at bounding box center [612, 242] width 371 height 59
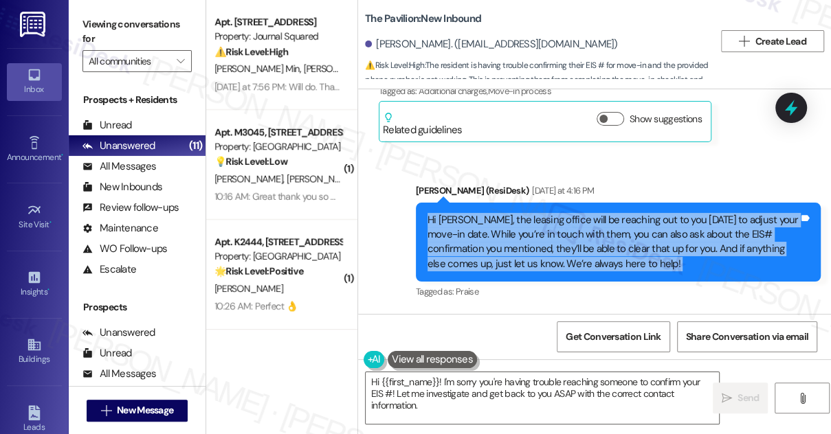
click at [614, 226] on div "Hi Sydney, the leasing office will be reaching out to you today to adjust your …" at bounding box center [612, 242] width 371 height 59
click at [664, 213] on div "Hi Sydney, the leasing office will be reaching out to you today to adjust your …" at bounding box center [612, 242] width 371 height 59
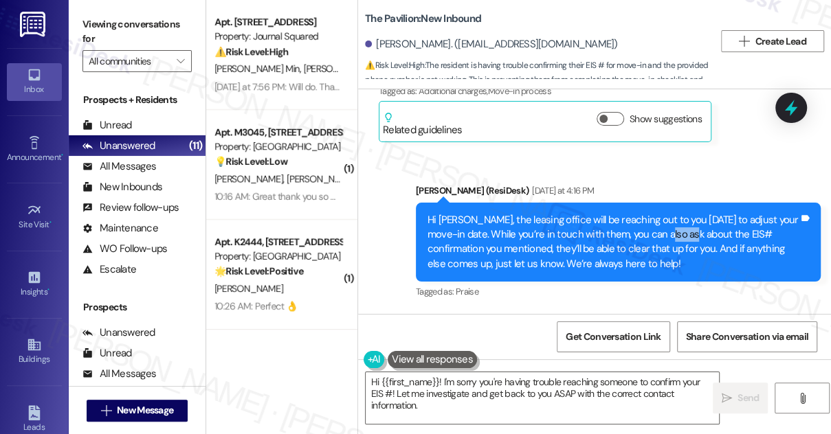
click at [664, 213] on div "Hi Sydney, the leasing office will be reaching out to you today to adjust your …" at bounding box center [612, 242] width 371 height 59
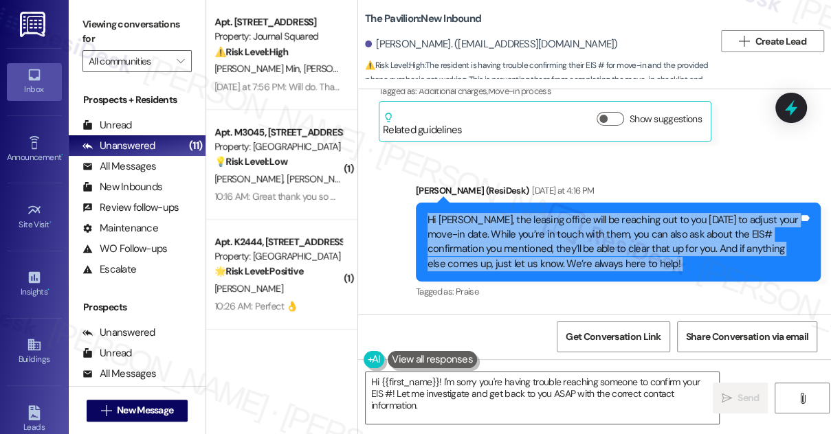
click at [664, 213] on div "Hi Sydney, the leasing office will be reaching out to you today to adjust your …" at bounding box center [612, 242] width 371 height 59
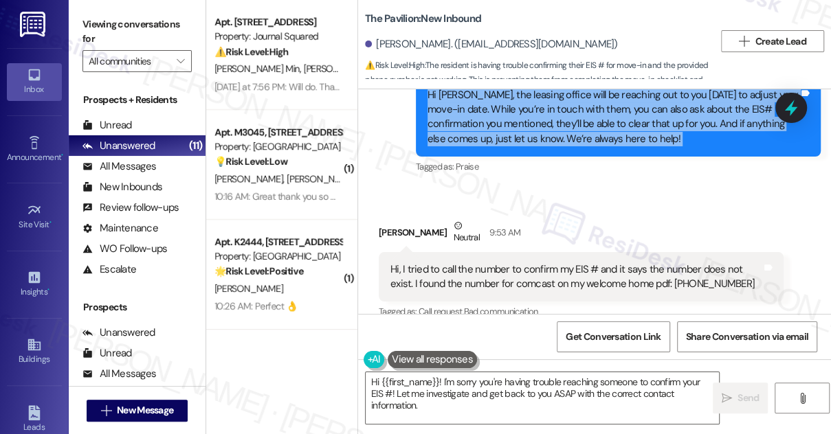
scroll to position [2380, 0]
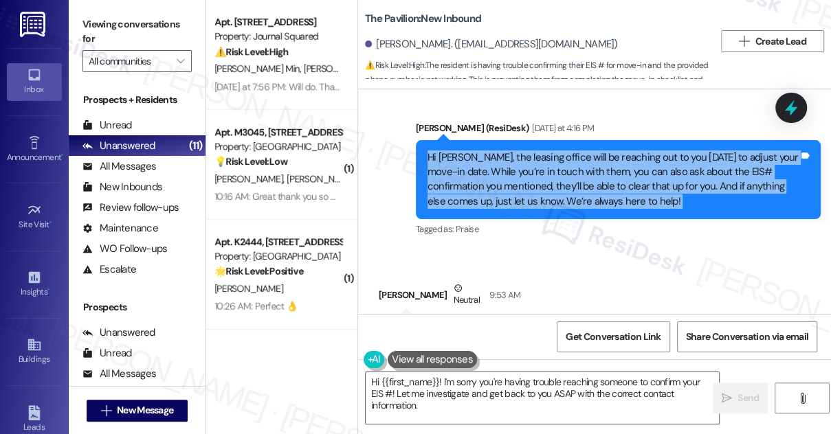
click at [603, 170] on div "Hi Sydney, the leasing office will be reaching out to you today to adjust your …" at bounding box center [612, 179] width 371 height 59
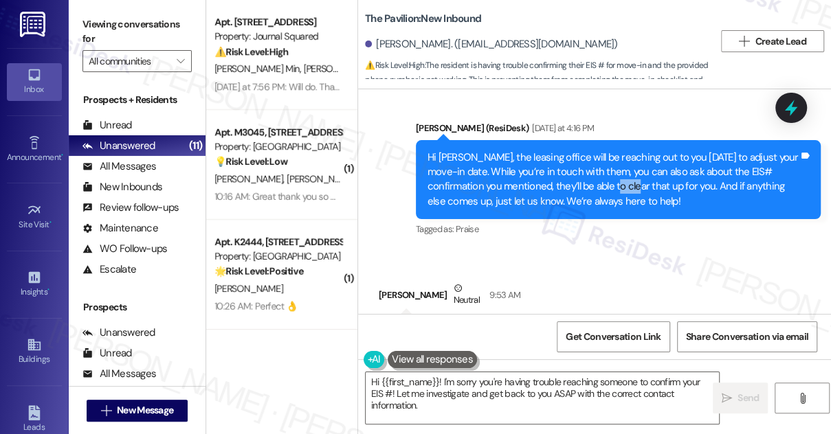
click at [603, 170] on div "Hi Sydney, the leasing office will be reaching out to you today to adjust your …" at bounding box center [612, 179] width 371 height 59
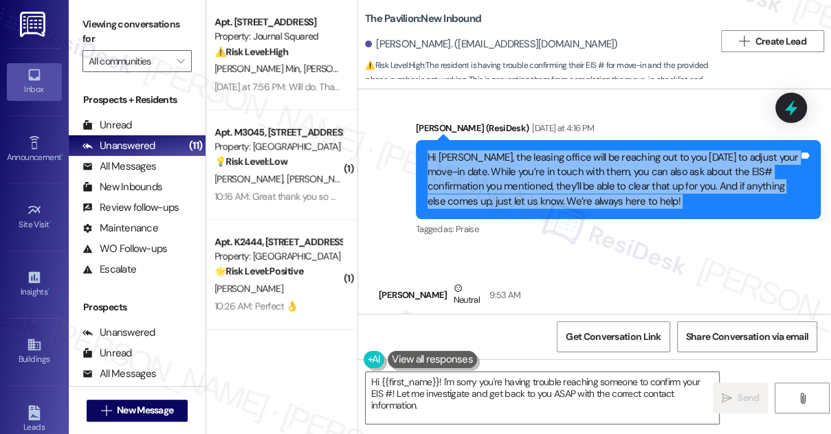
click at [603, 170] on div "Hi Sydney, the leasing office will be reaching out to you today to adjust your …" at bounding box center [612, 179] width 371 height 59
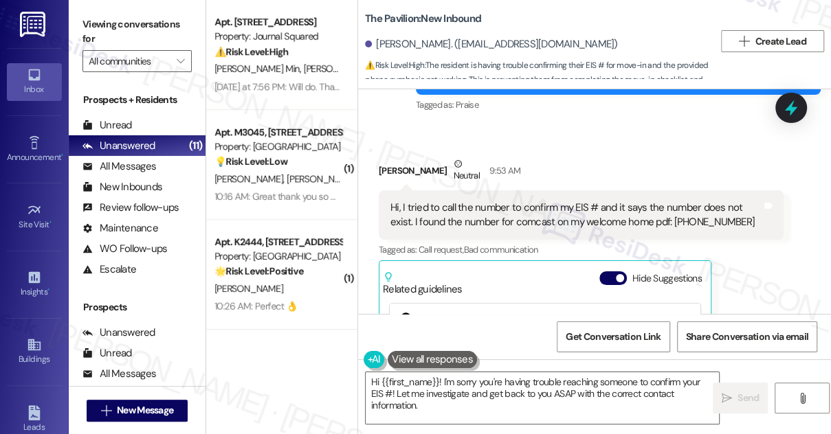
scroll to position [2505, 0]
click at [449, 200] on div "Hi, I tried to call the number to confirm my EIS # and it says the number does …" at bounding box center [575, 215] width 371 height 30
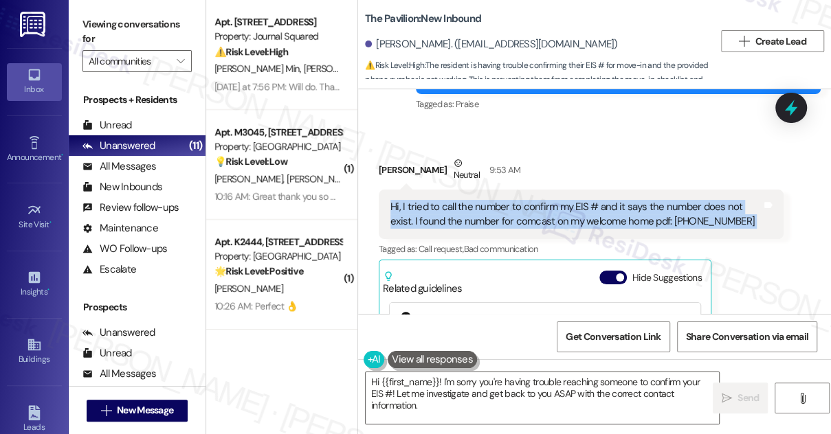
click at [449, 200] on div "Hi, I tried to call the number to confirm my EIS # and it says the number does …" at bounding box center [575, 215] width 371 height 30
click at [600, 200] on div "Hi, I tried to call the number to confirm my EIS # and it says the number does …" at bounding box center [575, 215] width 371 height 30
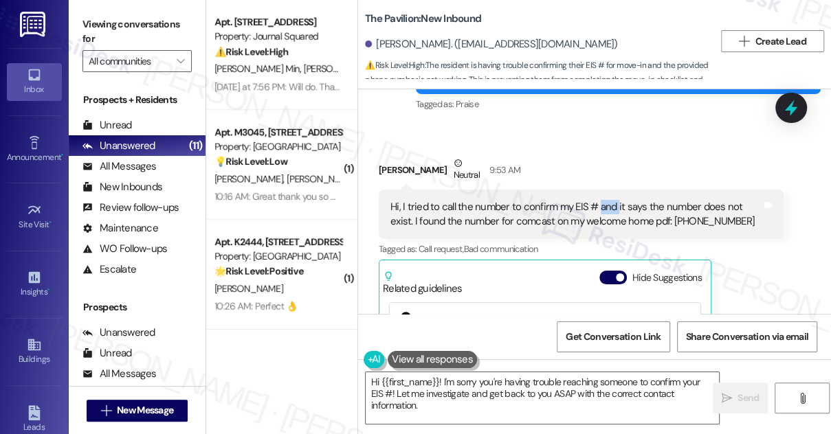
click at [600, 200] on div "Hi, I tried to call the number to confirm my EIS # and it says the number does …" at bounding box center [575, 215] width 371 height 30
click at [532, 200] on div "Hi, I tried to call the number to confirm my EIS # and it says the number does …" at bounding box center [575, 215] width 371 height 30
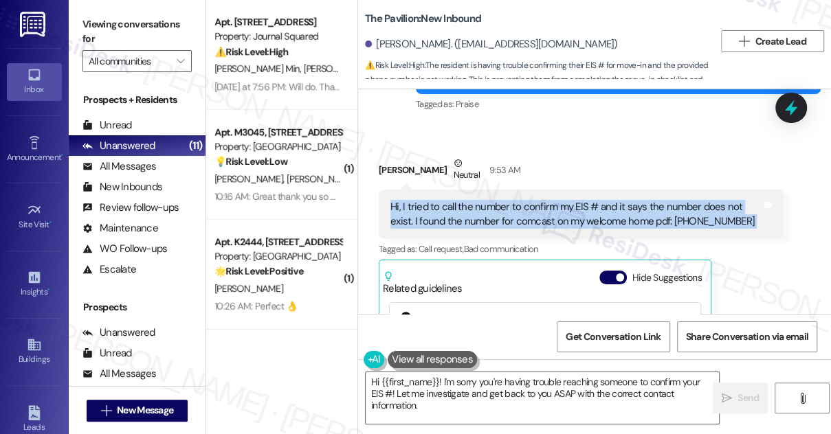
click at [532, 200] on div "Hi, I tried to call the number to confirm my EIS # and it says the number does …" at bounding box center [575, 215] width 371 height 30
click at [500, 203] on div "Hi, I tried to call the number to confirm my EIS # and it says the number does …" at bounding box center [575, 215] width 371 height 30
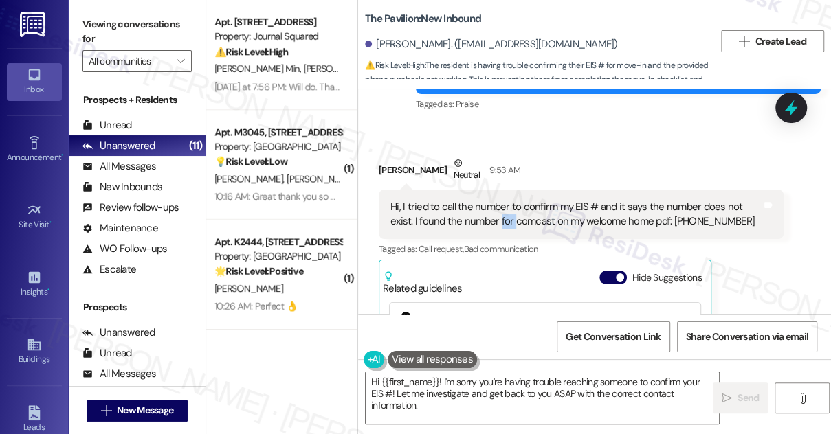
click at [500, 203] on div "Hi, I tried to call the number to confirm my EIS # and it says the number does …" at bounding box center [575, 215] width 371 height 30
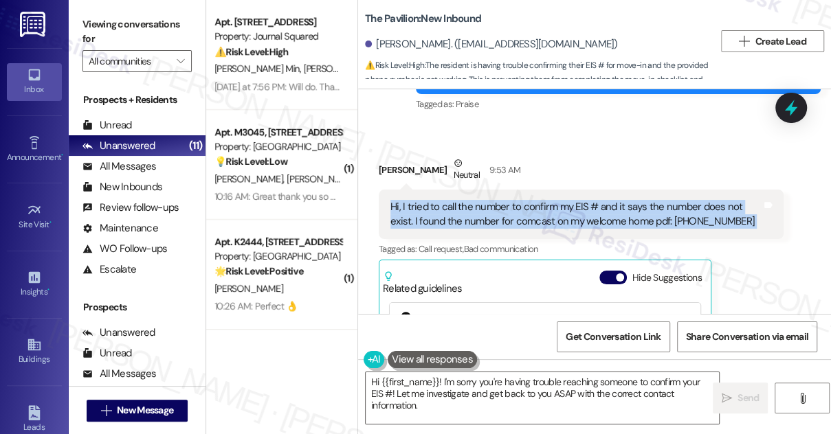
click at [500, 203] on div "Hi, I tried to call the number to confirm my EIS # and it says the number does …" at bounding box center [575, 215] width 371 height 30
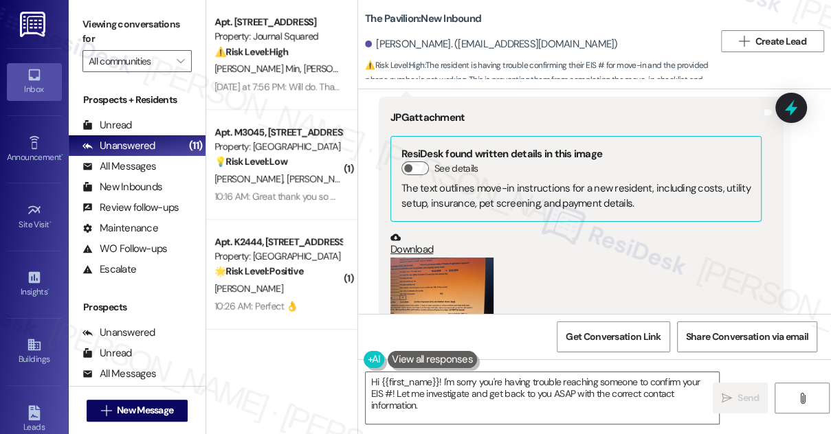
scroll to position [3005, 0]
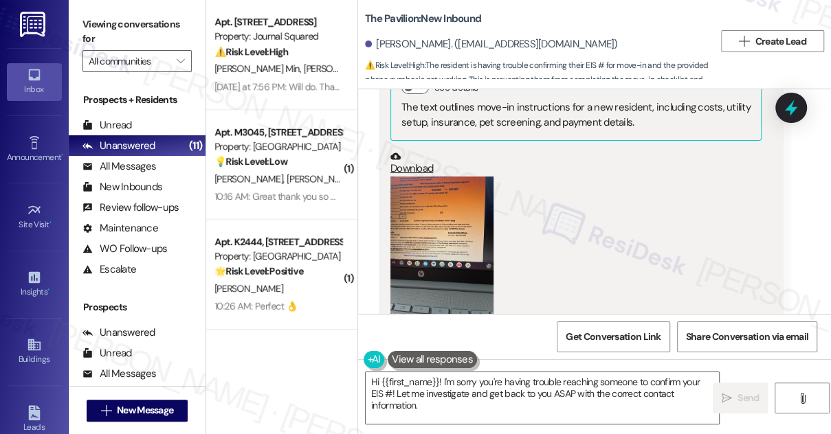
click at [365, 196] on div "Received via SMS Sydney Kierzek Neutral 9:53 AM Hi, I tried to call the number …" at bounding box center [594, 10] width 473 height 769
click at [423, 195] on button "Zoom image" at bounding box center [441, 245] width 103 height 137
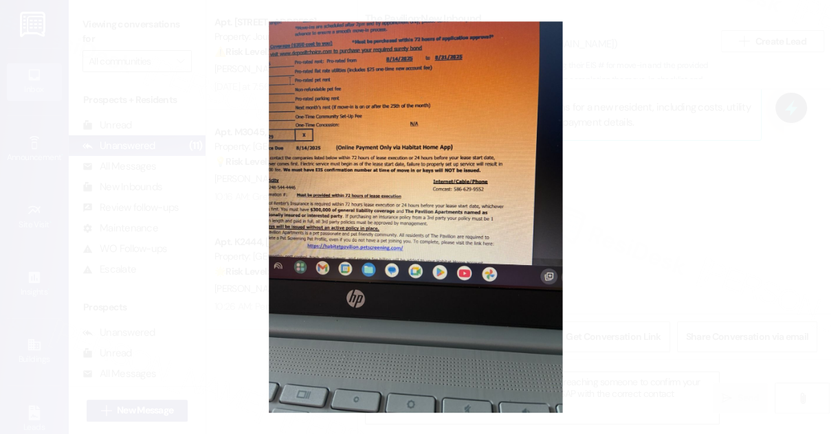
click at [642, 166] on button "Unzoom image" at bounding box center [415, 217] width 831 height 434
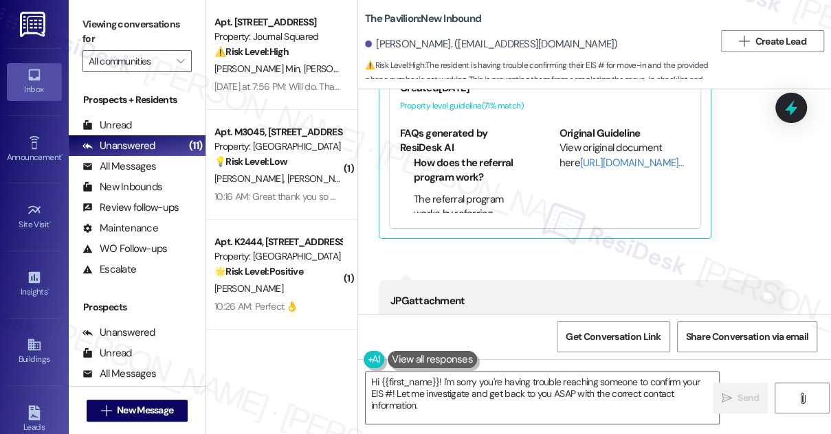
scroll to position [2631, 0]
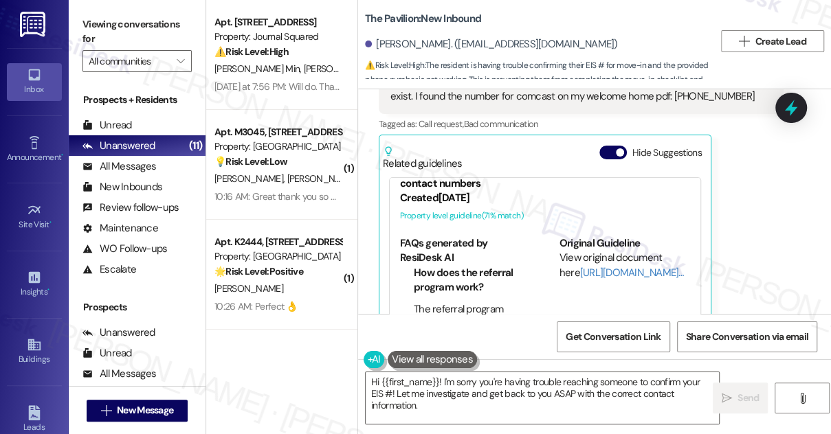
drag, startPoint x: 110, startPoint y: 15, endPoint x: 121, endPoint y: 16, distance: 11.1
click at [110, 15] on label "Viewing conversations for" at bounding box center [136, 32] width 109 height 36
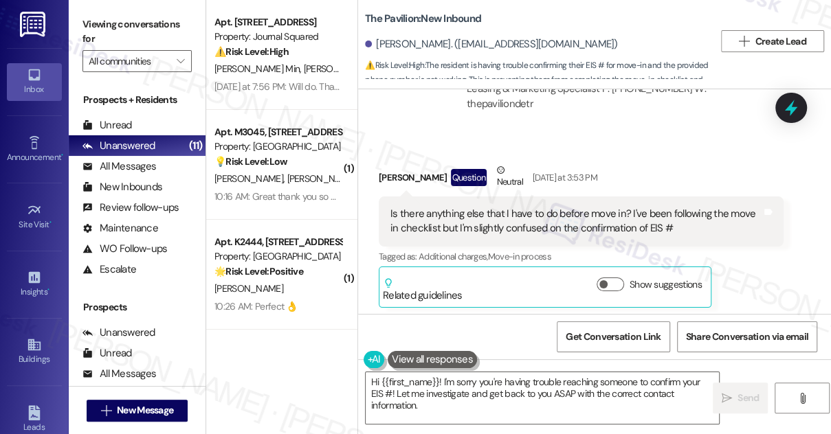
scroll to position [2130, 0]
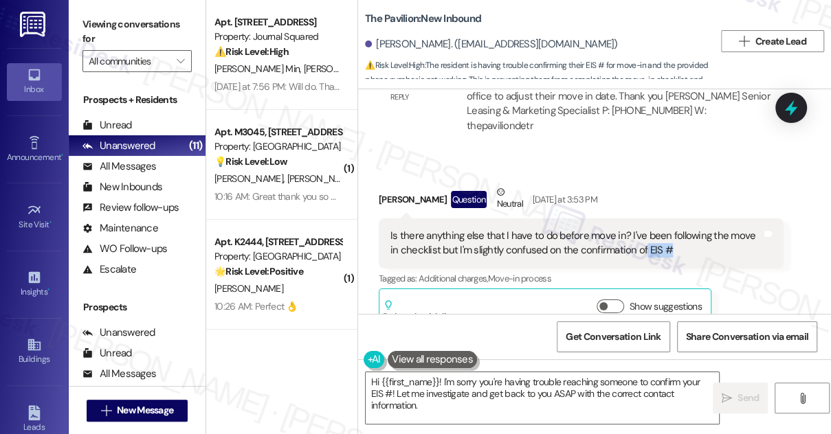
drag, startPoint x: 630, startPoint y: 230, endPoint x: 660, endPoint y: 228, distance: 29.6
click at [660, 229] on div "Is there anything else that I have to do before move in? I've been following th…" at bounding box center [575, 244] width 371 height 30
copy div "EIS #"
click at [131, 32] on label "Viewing conversations for" at bounding box center [136, 32] width 109 height 36
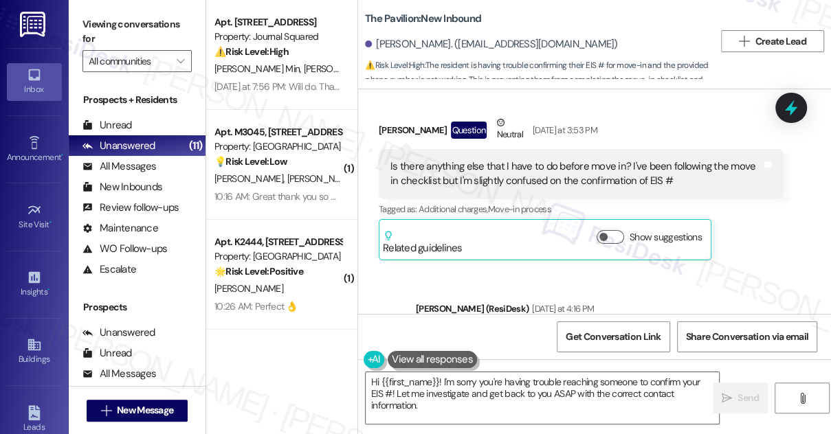
scroll to position [2193, 0]
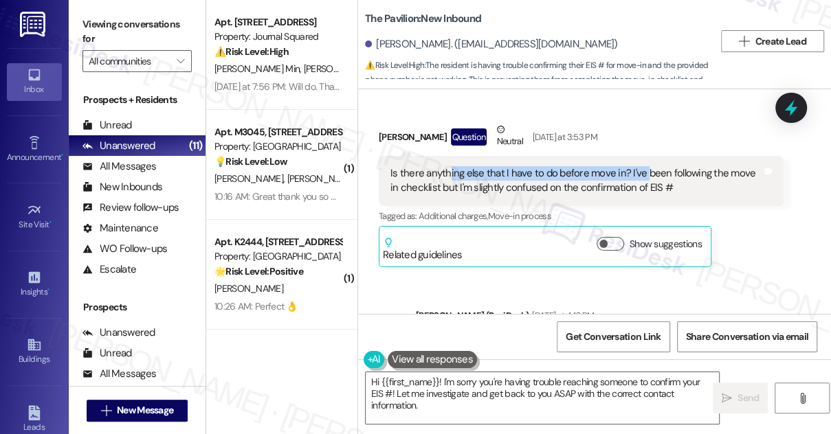
drag, startPoint x: 445, startPoint y: 159, endPoint x: 657, endPoint y: 159, distance: 211.6
click at [657, 166] on div "Is there anything else that I have to do before move in? I've been following th…" at bounding box center [575, 181] width 371 height 30
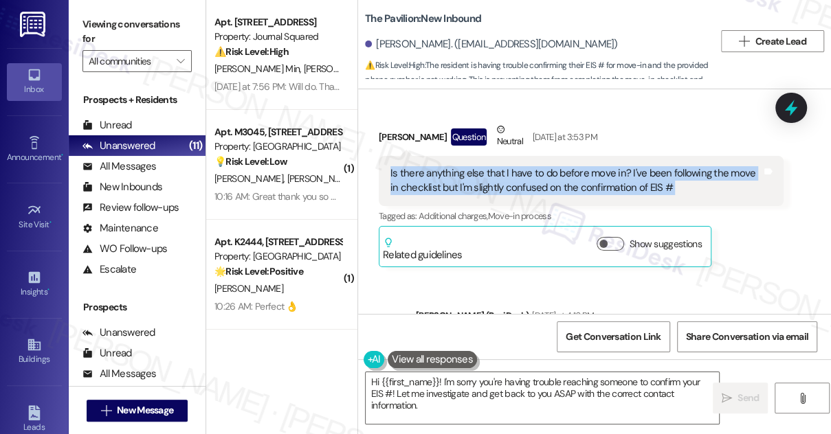
click at [657, 166] on div "Is there anything else that I have to do before move in? I've been following th…" at bounding box center [575, 181] width 371 height 30
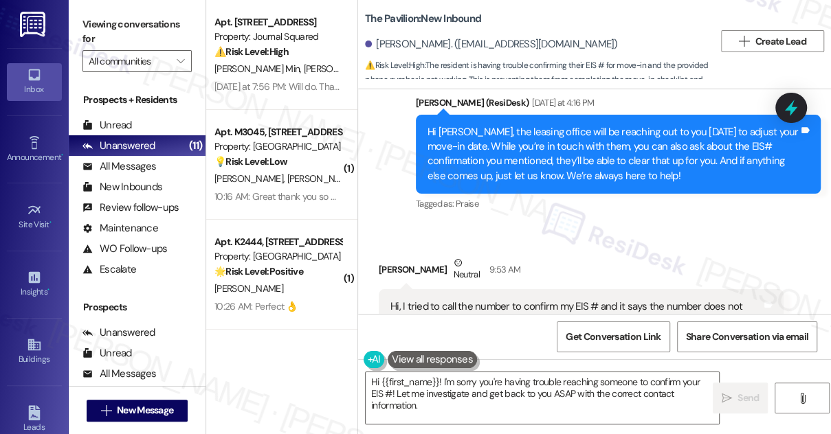
scroll to position [2505, 0]
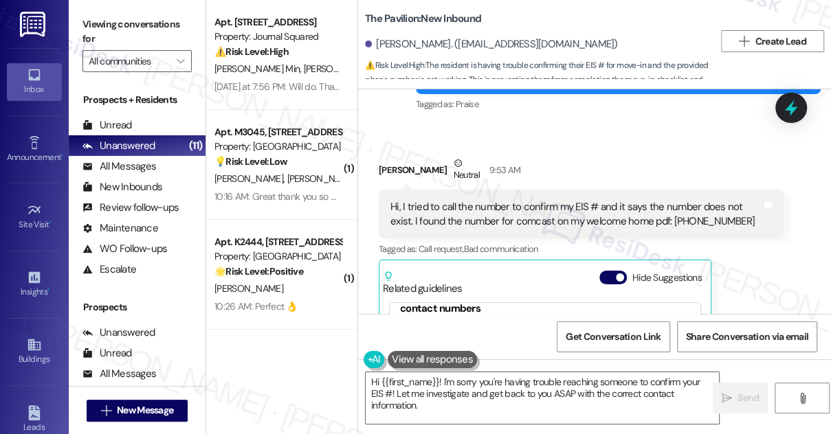
click at [441, 200] on div "Hi, I tried to call the number to confirm my EIS # and it says the number does …" at bounding box center [575, 215] width 371 height 30
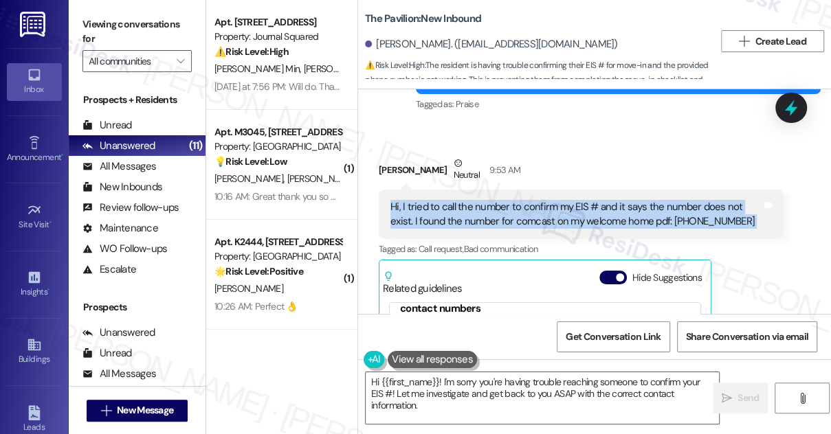
click at [441, 200] on div "Hi, I tried to call the number to confirm my EIS # and it says the number does …" at bounding box center [575, 215] width 371 height 30
click at [489, 200] on div "Hi, I tried to call the number to confirm my EIS # and it says the number does …" at bounding box center [575, 215] width 371 height 30
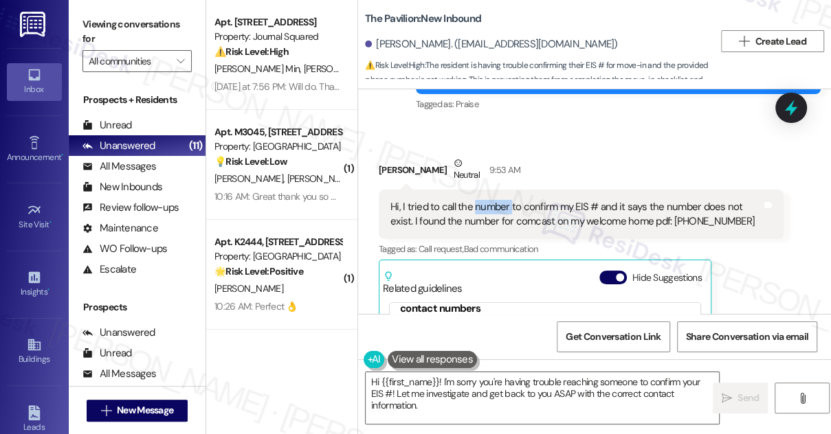
click at [489, 200] on div "Hi, I tried to call the number to confirm my EIS # and it says the number does …" at bounding box center [575, 215] width 371 height 30
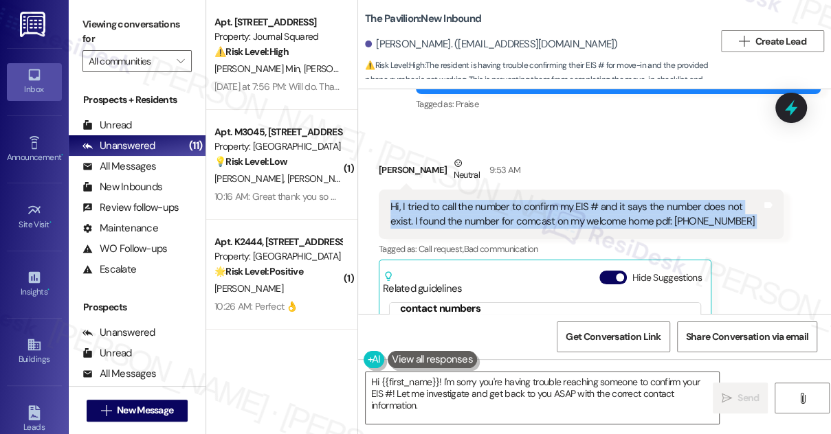
click at [489, 200] on div "Hi, I tried to call the number to confirm my EIS # and it says the number does …" at bounding box center [575, 215] width 371 height 30
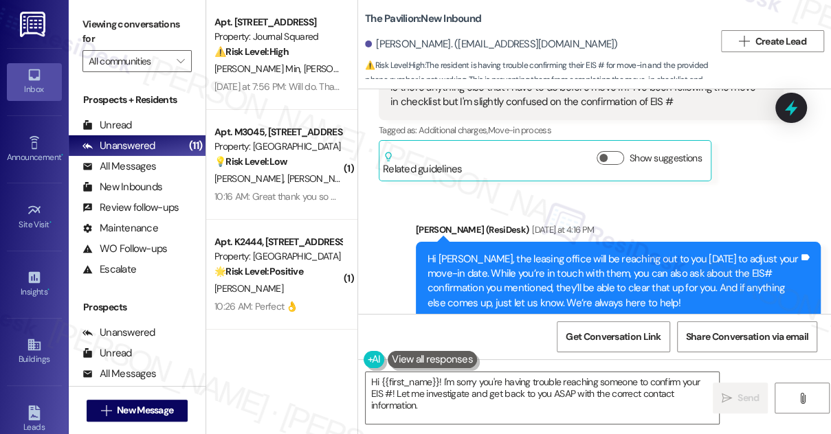
scroll to position [2318, 0]
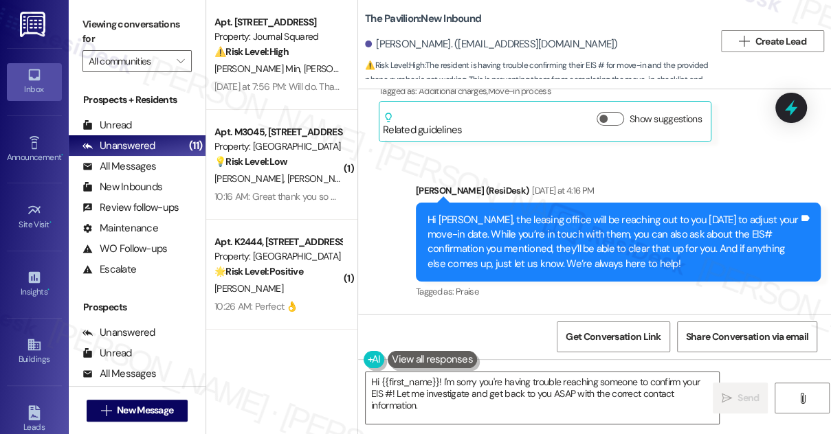
click at [545, 213] on div "Hi Sydney, the leasing office will be reaching out to you today to adjust your …" at bounding box center [612, 242] width 371 height 59
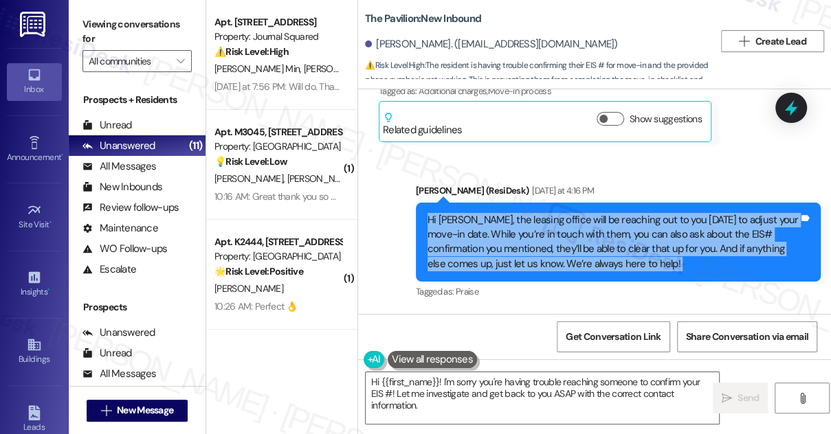
click at [545, 213] on div "Hi Sydney, the leasing office will be reaching out to you today to adjust your …" at bounding box center [612, 242] width 371 height 59
click at [607, 213] on div "Hi Sydney, the leasing office will be reaching out to you today to adjust your …" at bounding box center [612, 242] width 371 height 59
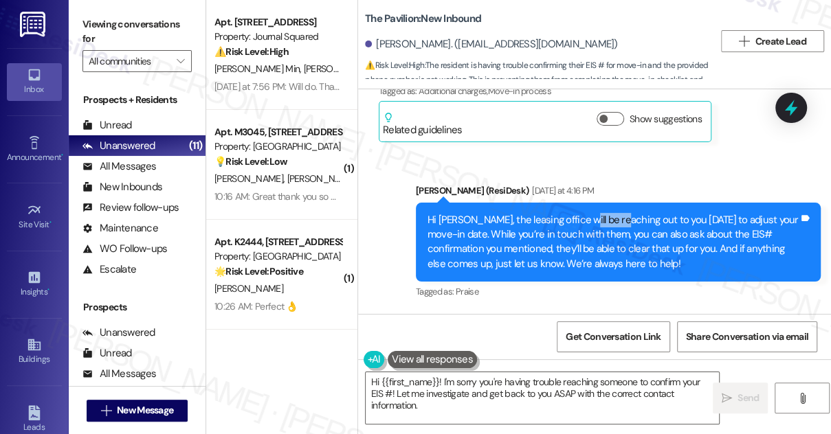
click at [607, 213] on div "Hi Sydney, the leasing office will be reaching out to you today to adjust your …" at bounding box center [612, 242] width 371 height 59
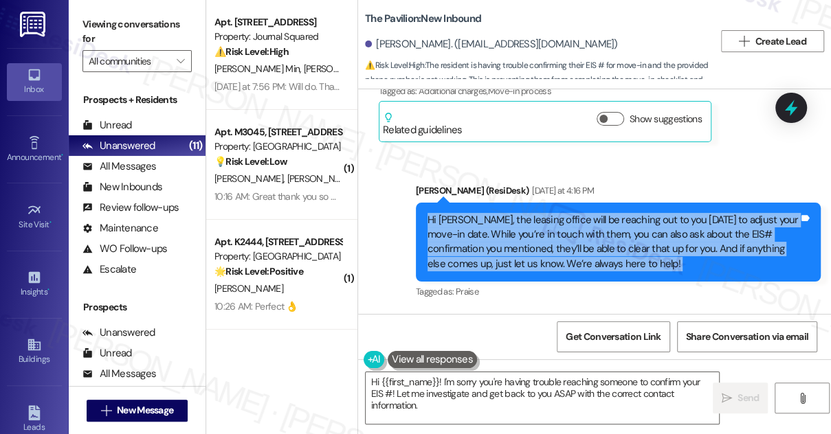
click at [607, 213] on div "Hi Sydney, the leasing office will be reaching out to you today to adjust your …" at bounding box center [612, 242] width 371 height 59
click at [512, 220] on div "Hi Sydney, the leasing office will be reaching out to you today to adjust your …" at bounding box center [612, 242] width 371 height 59
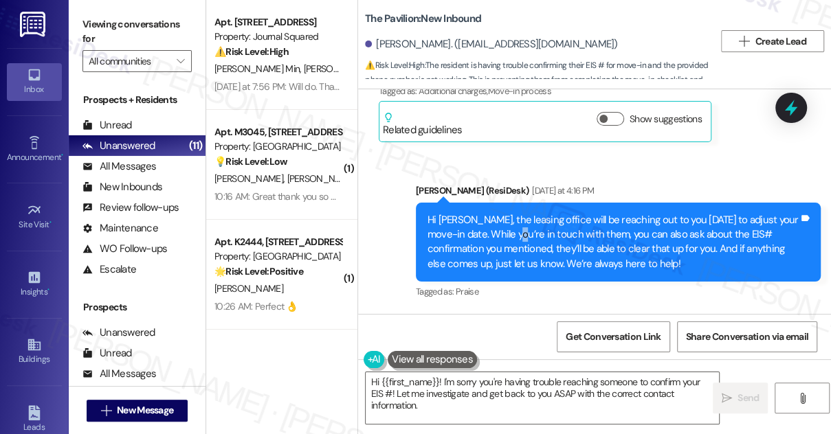
click at [511, 220] on div "Hi Sydney, the leasing office will be reaching out to you today to adjust your …" at bounding box center [612, 242] width 371 height 59
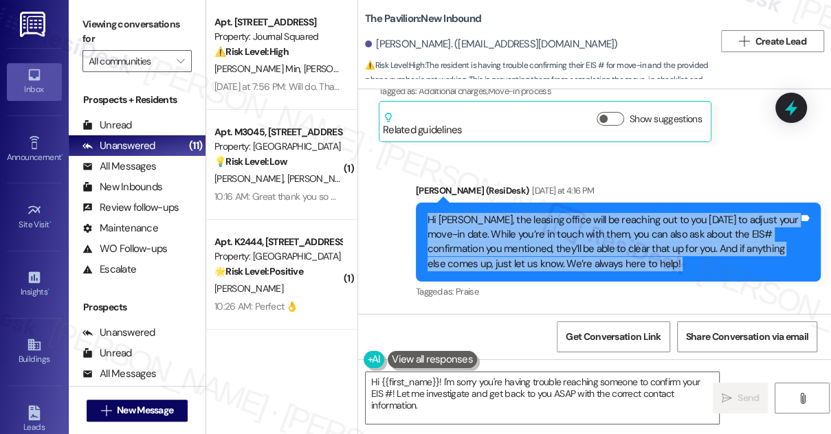
click at [511, 220] on div "Hi Sydney, the leasing office will be reaching out to you today to adjust your …" at bounding box center [612, 242] width 371 height 59
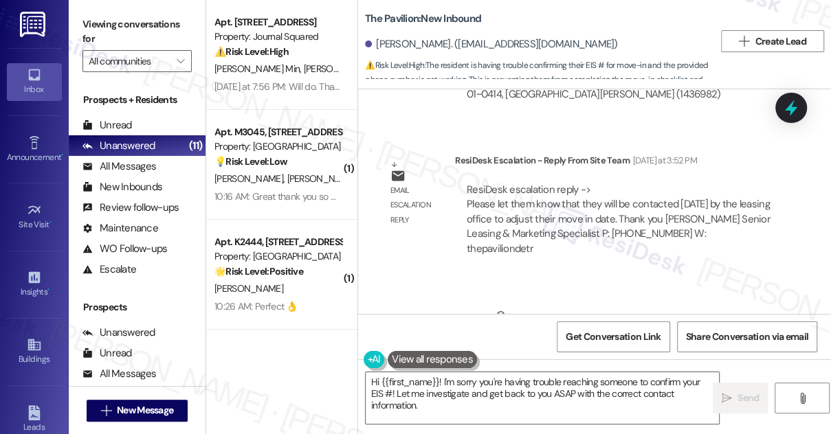
scroll to position [2006, 0]
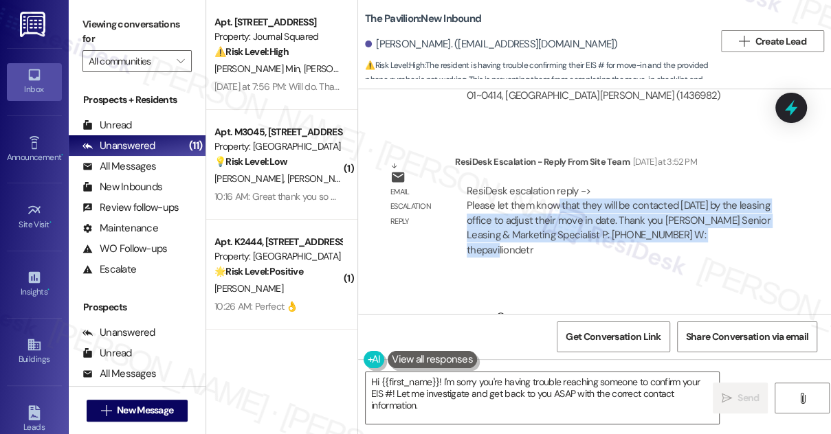
drag, startPoint x: 557, startPoint y: 203, endPoint x: 707, endPoint y: 227, distance: 151.8
click at [707, 227] on div "ResiDesk escalation reply -> Please let them know that they will be contacted t…" at bounding box center [618, 220] width 304 height 73
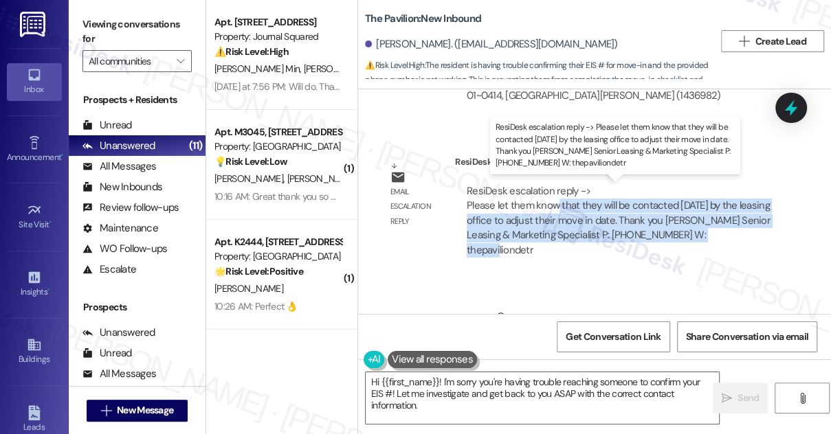
click at [613, 227] on div "ResiDesk escalation reply -> Please let them know that they will be contacted t…" at bounding box center [618, 220] width 304 height 73
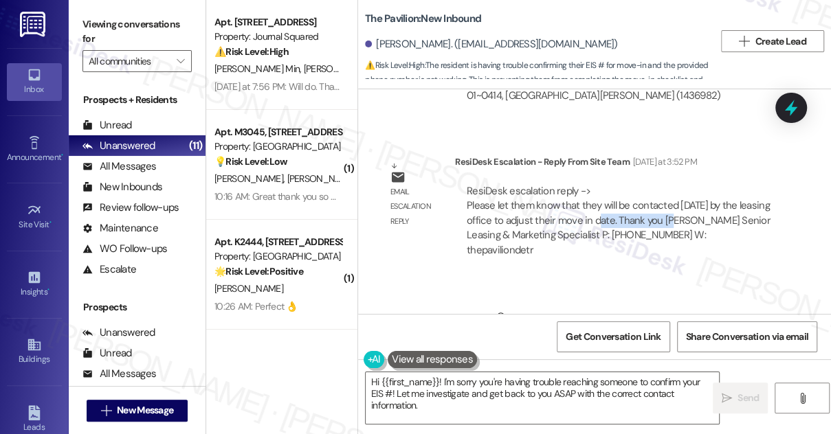
drag, startPoint x: 600, startPoint y: 214, endPoint x: 669, endPoint y: 215, distance: 68.7
click at [669, 215] on div "ResiDesk escalation reply -> Please let them know that they will be contacted t…" at bounding box center [618, 220] width 304 height 73
click at [396, 27] on div "The Pavilion: New Inbound" at bounding box center [502, 18] width 275 height 17
click at [121, 5] on div "Viewing conversations for All communities " at bounding box center [137, 43] width 137 height 86
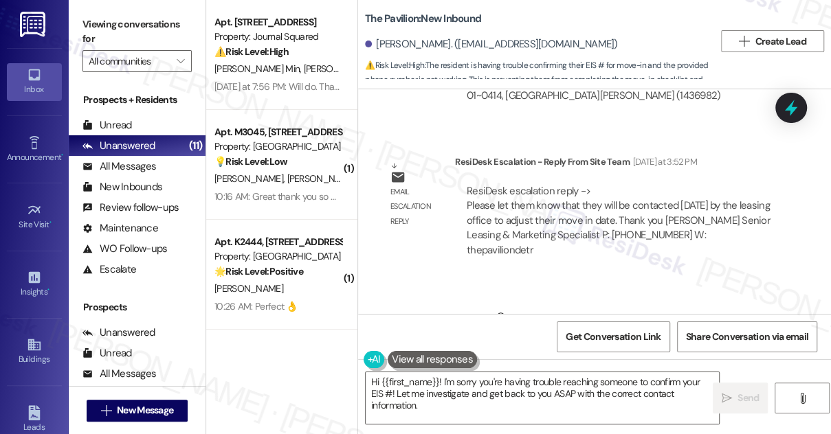
click at [399, 14] on b "The Pavilion: New Inbound" at bounding box center [423, 19] width 116 height 14
copy b "Pavilion"
click at [107, 14] on label "Viewing conversations for" at bounding box center [136, 32] width 109 height 36
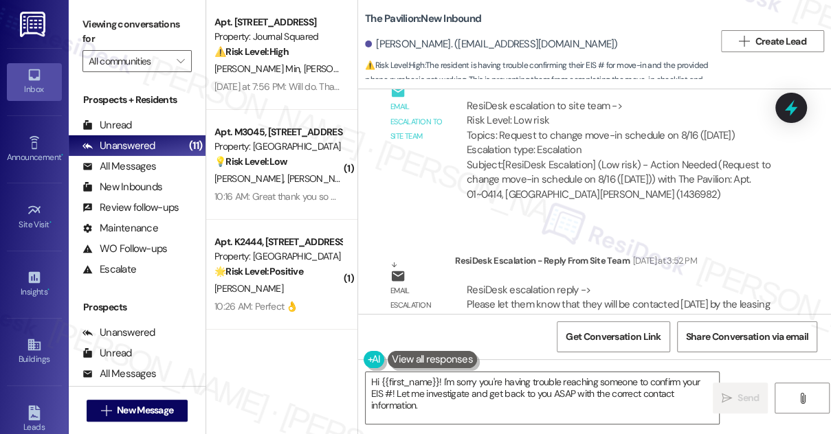
scroll to position [1818, 0]
